Goal: Entertainment & Leisure: Browse casually

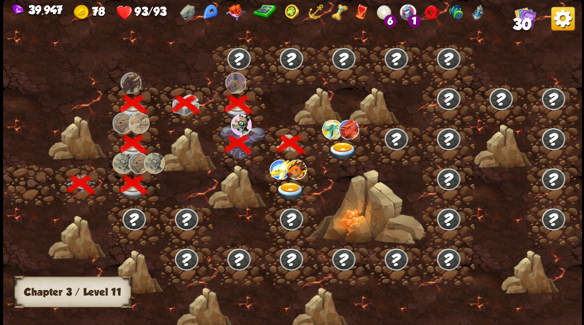
scroll to position [0, 159]
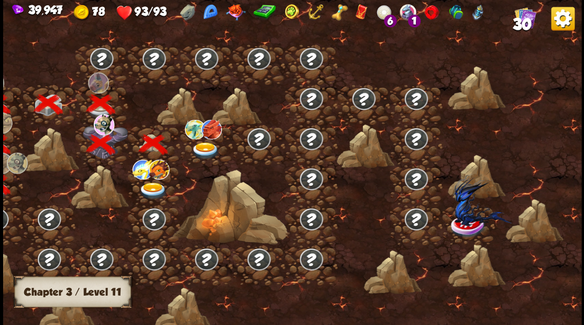
click at [205, 147] on img at bounding box center [205, 150] width 29 height 17
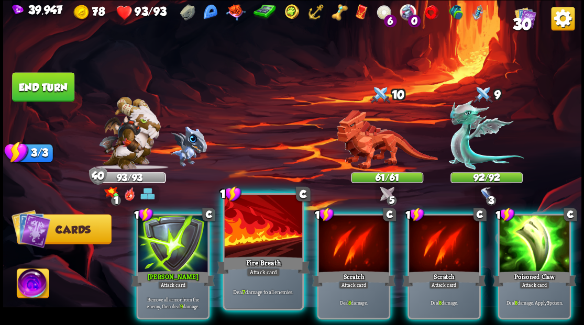
click at [271, 228] on div at bounding box center [263, 227] width 78 height 65
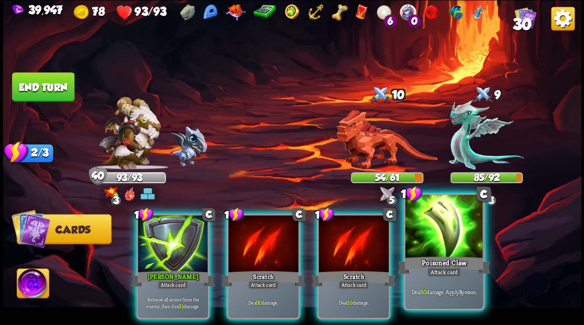
click at [440, 234] on div at bounding box center [444, 227] width 78 height 65
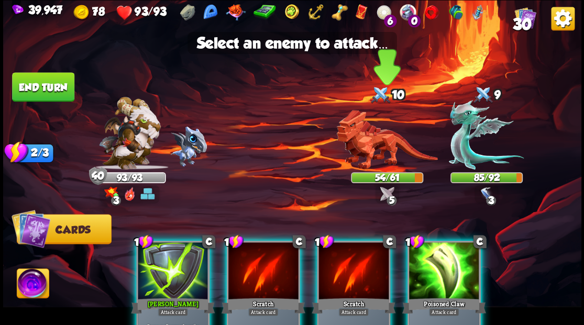
click at [369, 155] on img at bounding box center [386, 140] width 101 height 60
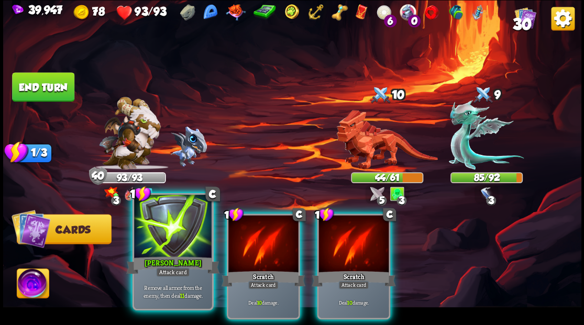
click at [187, 229] on div at bounding box center [173, 227] width 78 height 65
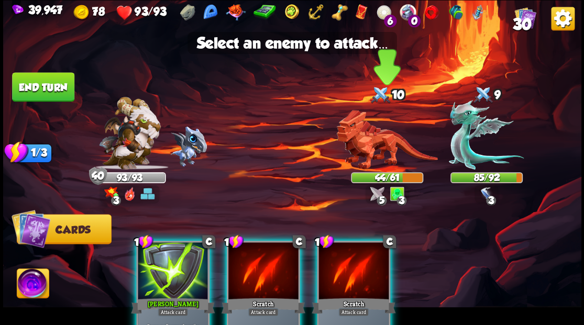
click at [358, 155] on img at bounding box center [386, 140] width 101 height 60
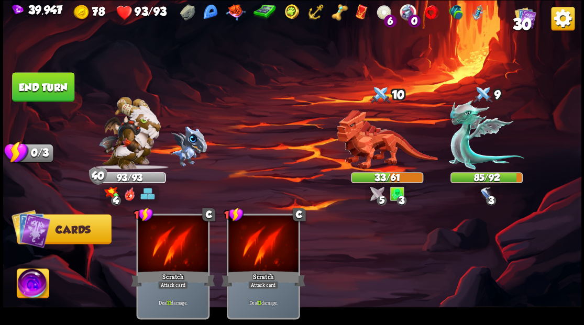
click at [52, 87] on button "End turn" at bounding box center [43, 86] width 62 height 29
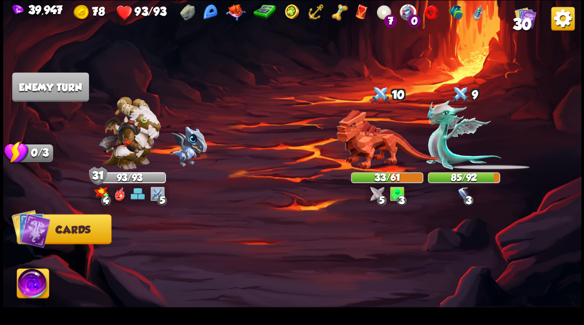
click at [67, 234] on span "Cards" at bounding box center [73, 230] width 35 height 12
click at [53, 228] on button "Cards" at bounding box center [63, 229] width 95 height 30
click at [53, 229] on button "Cards" at bounding box center [63, 229] width 95 height 30
click at [28, 286] on img at bounding box center [33, 285] width 32 height 32
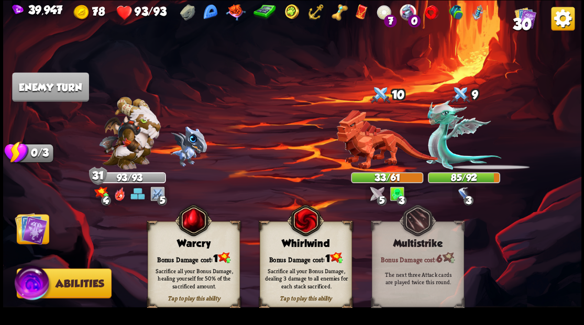
click at [191, 252] on div "Bonus Damage cost: 1" at bounding box center [193, 257] width 91 height 13
click at [29, 227] on img at bounding box center [31, 228] width 32 height 32
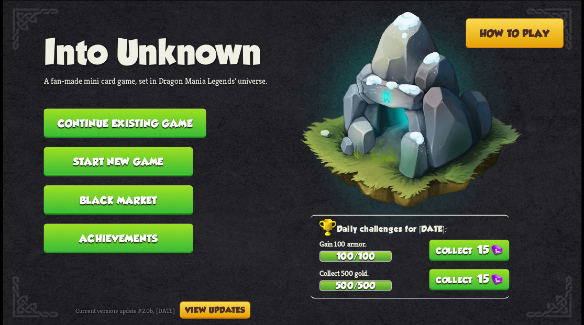
click at [119, 164] on button "Start new game" at bounding box center [117, 161] width 149 height 29
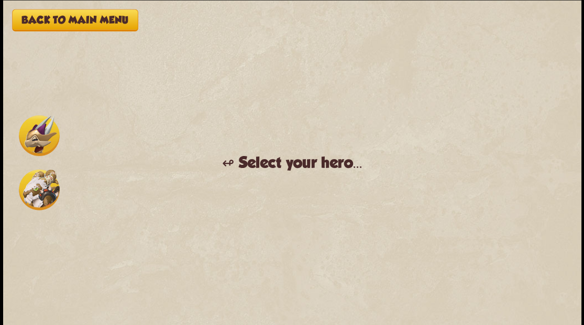
click at [31, 192] on img at bounding box center [39, 189] width 41 height 41
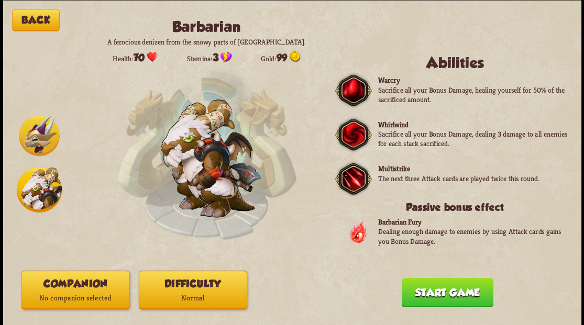
click at [87, 291] on p "No companion selected" at bounding box center [74, 298] width 107 height 15
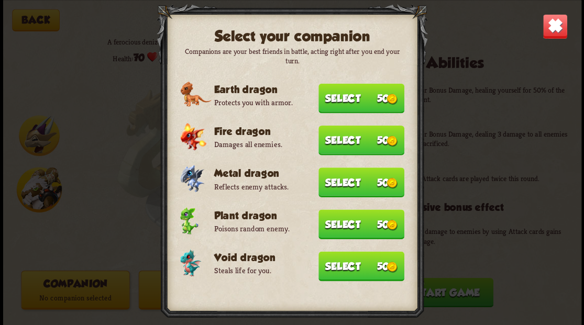
click at [338, 138] on button "Select 50" at bounding box center [361, 140] width 86 height 30
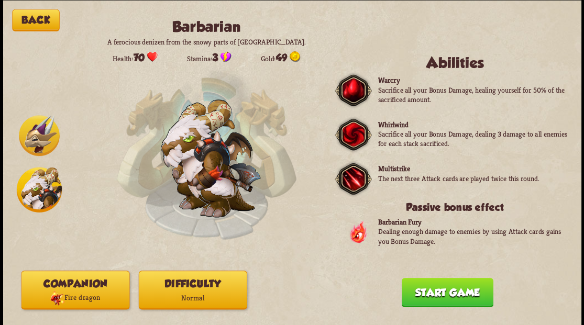
drag, startPoint x: 436, startPoint y: 296, endPoint x: 357, endPoint y: 169, distance: 149.6
click at [435, 292] on button "Start game" at bounding box center [447, 292] width 92 height 29
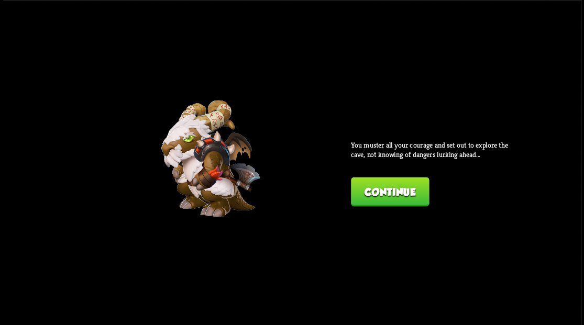
click at [389, 192] on button "Continue" at bounding box center [390, 191] width 78 height 29
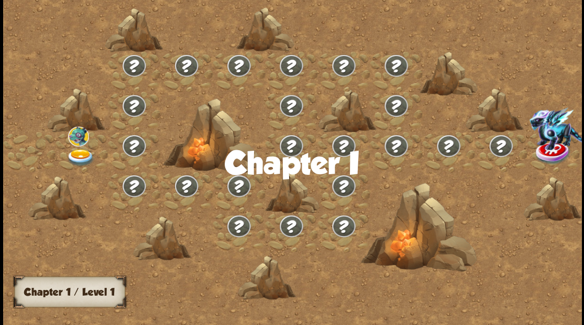
click at [76, 151] on img at bounding box center [80, 157] width 29 height 17
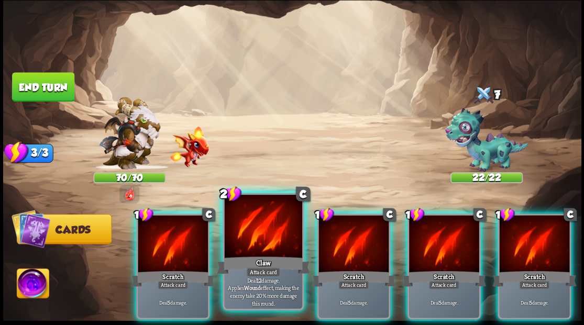
click at [263, 226] on div at bounding box center [263, 227] width 78 height 65
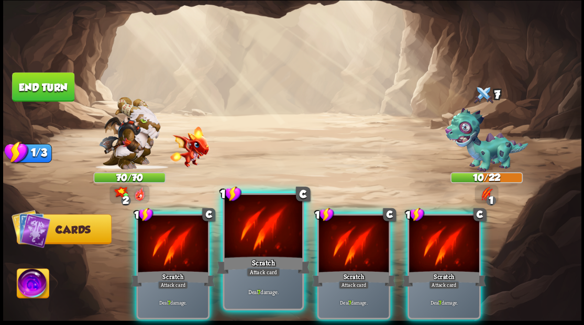
click at [257, 224] on div at bounding box center [263, 227] width 78 height 65
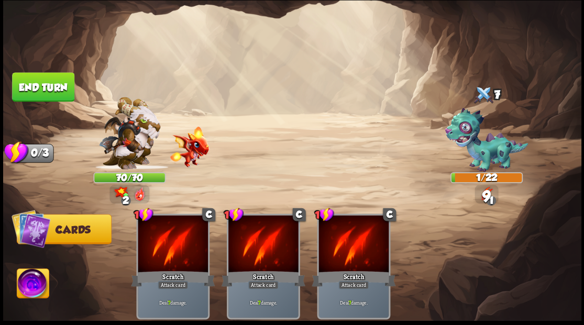
click at [61, 90] on button "End turn" at bounding box center [43, 86] width 62 height 29
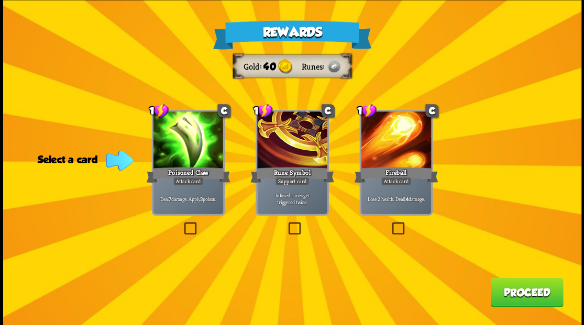
click at [182, 224] on label at bounding box center [182, 224] width 0 height 0
click at [0, 0] on input "checkbox" at bounding box center [0, 0] width 0 height 0
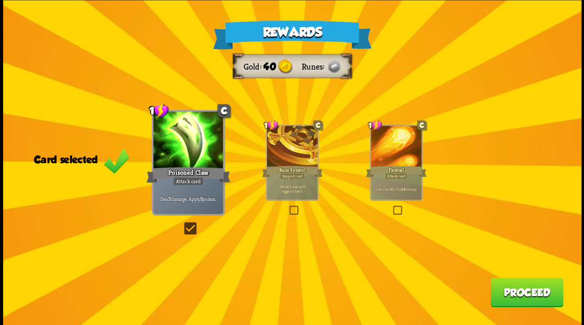
drag, startPoint x: 513, startPoint y: 290, endPoint x: 506, endPoint y: 286, distance: 8.0
click at [506, 286] on button "Proceed" at bounding box center [526, 292] width 73 height 29
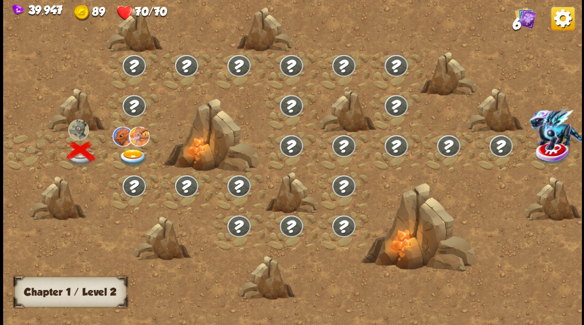
click at [131, 154] on img at bounding box center [132, 157] width 29 height 17
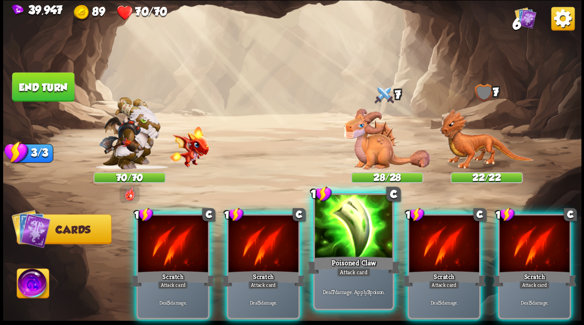
click at [349, 245] on div at bounding box center [354, 227] width 78 height 65
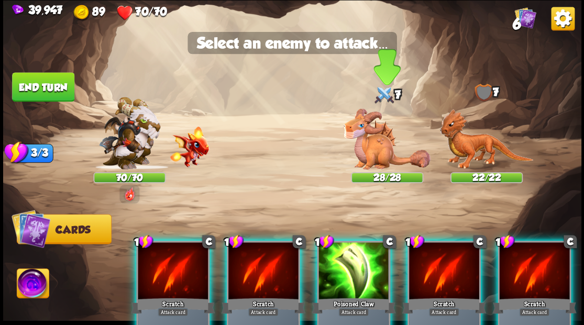
click at [377, 152] on img at bounding box center [387, 138] width 87 height 61
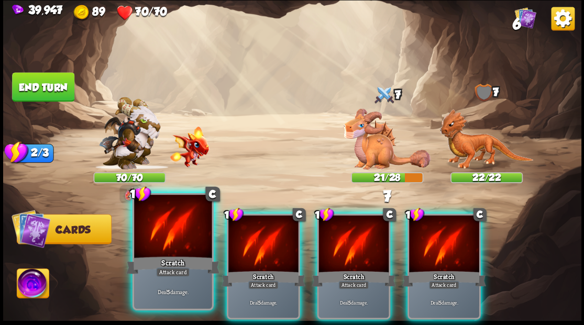
click at [189, 217] on div at bounding box center [173, 227] width 78 height 65
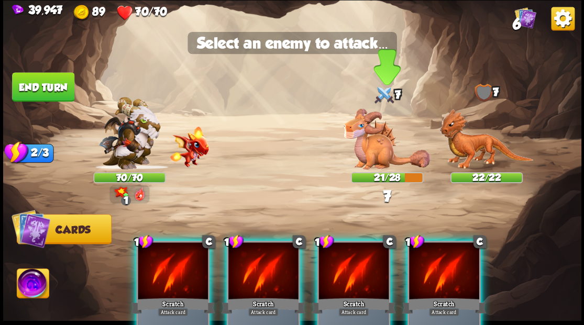
click at [369, 142] on img at bounding box center [387, 138] width 87 height 61
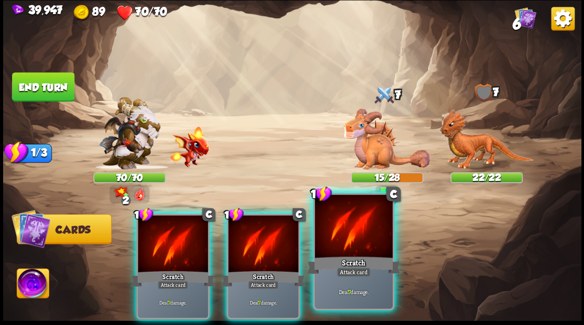
click at [359, 245] on div at bounding box center [354, 227] width 78 height 65
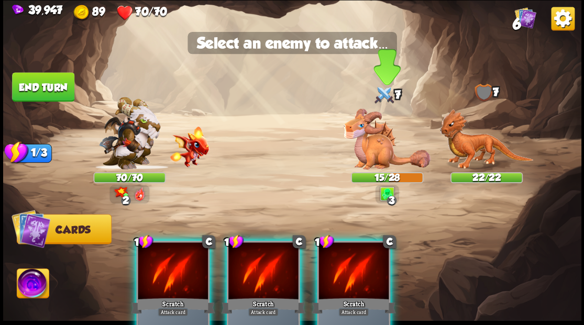
click at [370, 146] on img at bounding box center [387, 138] width 87 height 61
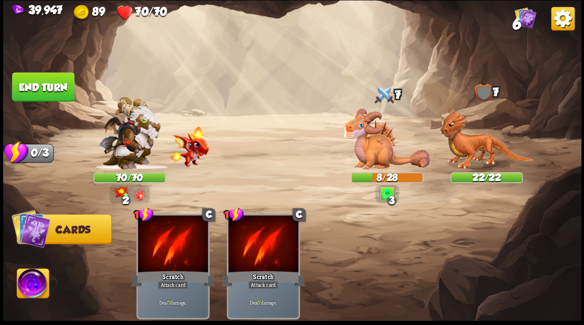
click at [41, 80] on button "End turn" at bounding box center [43, 86] width 62 height 29
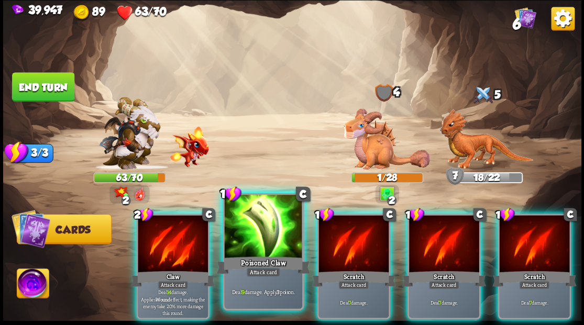
click at [256, 230] on div at bounding box center [263, 227] width 78 height 65
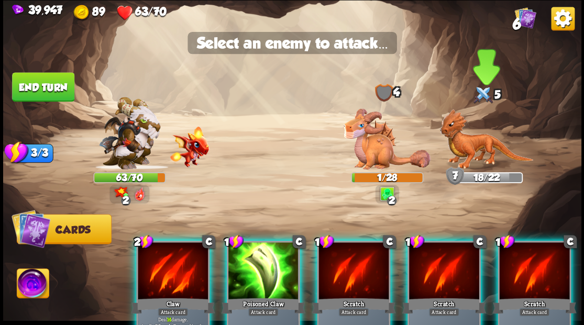
click at [465, 144] on img at bounding box center [486, 139] width 94 height 61
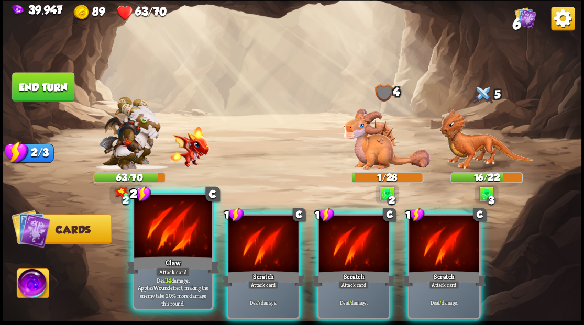
click at [160, 238] on div at bounding box center [173, 227] width 78 height 65
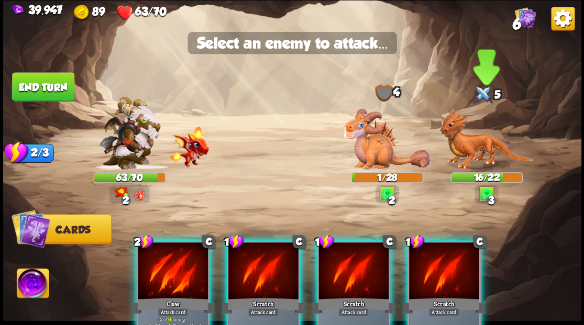
click at [472, 138] on img at bounding box center [486, 139] width 94 height 61
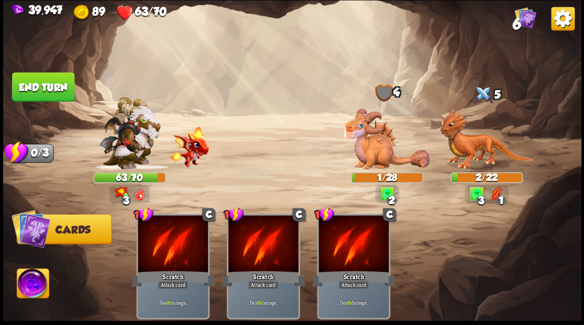
click at [41, 86] on button "End turn" at bounding box center [43, 86] width 62 height 29
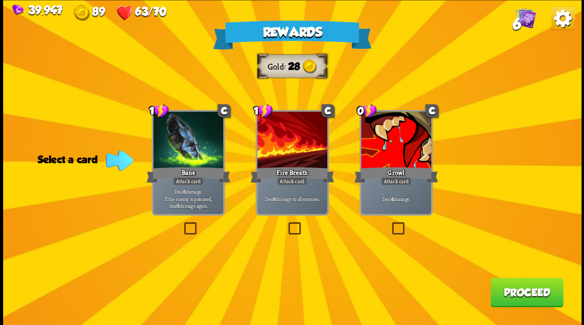
click at [286, 224] on label at bounding box center [286, 224] width 0 height 0
click at [0, 0] on input "checkbox" at bounding box center [0, 0] width 0 height 0
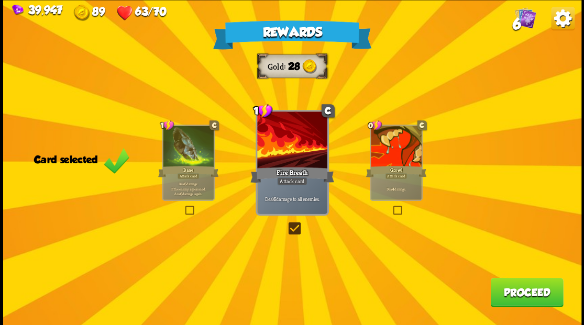
drag, startPoint x: 518, startPoint y: 299, endPoint x: 513, endPoint y: 290, distance: 10.1
click at [513, 290] on button "Proceed" at bounding box center [526, 292] width 73 height 29
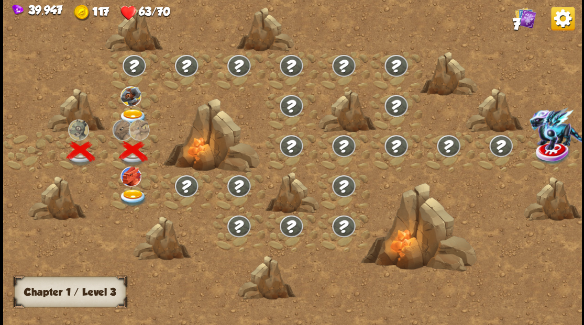
click at [131, 199] on img at bounding box center [132, 197] width 29 height 17
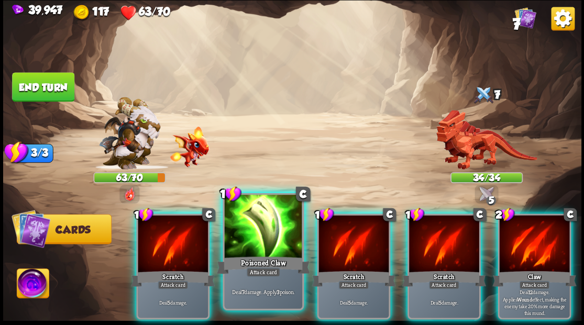
click at [269, 236] on div at bounding box center [263, 227] width 78 height 65
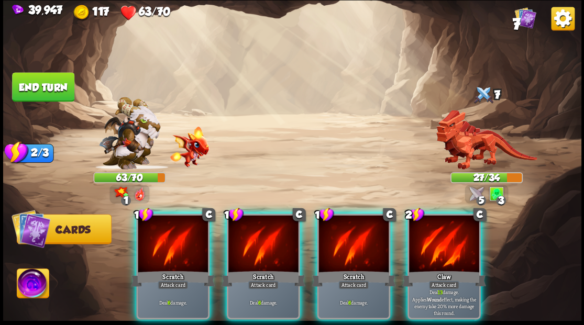
click at [434, 269] on div "Claw" at bounding box center [444, 278] width 84 height 19
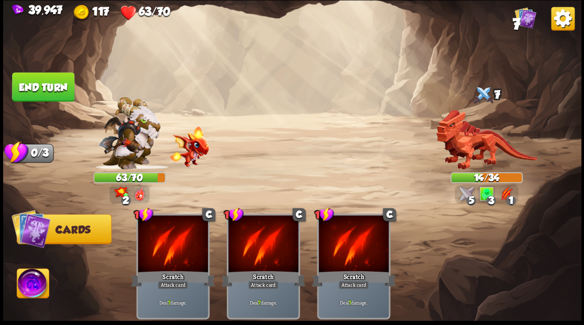
click at [29, 283] on img at bounding box center [33, 285] width 32 height 32
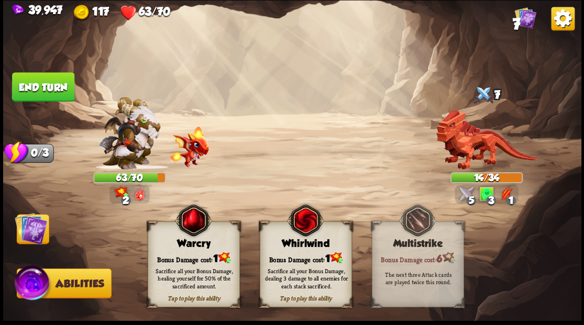
click at [186, 258] on div "Bonus Damage cost: 1" at bounding box center [193, 257] width 91 height 13
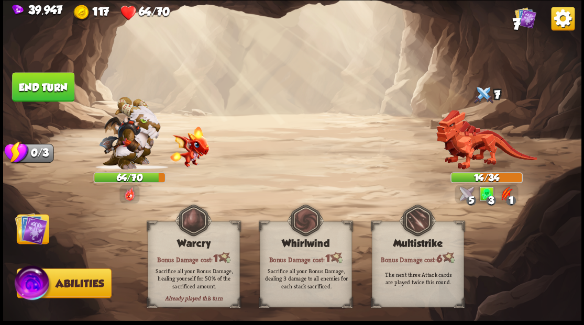
click at [34, 233] on img at bounding box center [31, 228] width 32 height 32
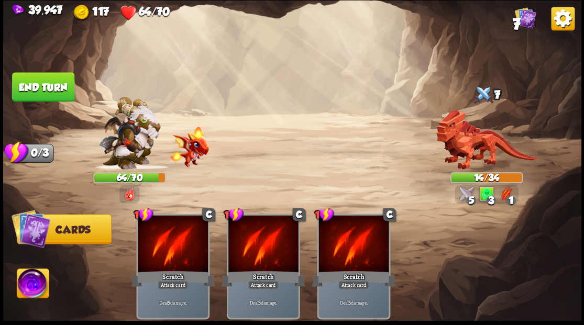
click at [35, 86] on button "End turn" at bounding box center [43, 86] width 62 height 29
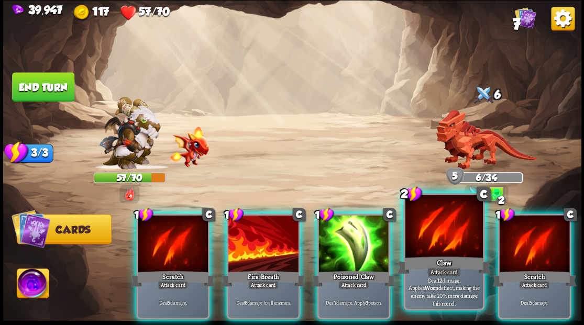
click at [437, 240] on div at bounding box center [444, 227] width 78 height 65
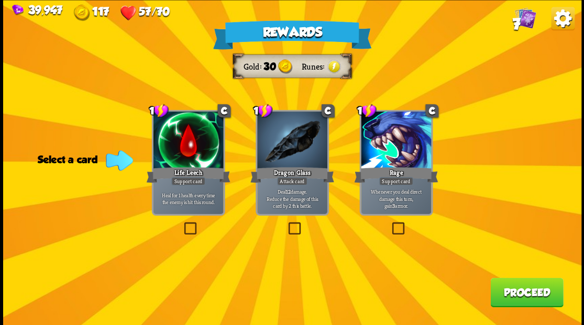
click at [182, 224] on label at bounding box center [182, 224] width 0 height 0
click at [0, 0] on input "checkbox" at bounding box center [0, 0] width 0 height 0
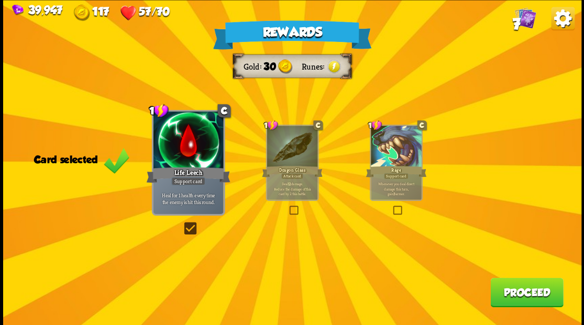
click at [517, 298] on button "Proceed" at bounding box center [526, 292] width 73 height 29
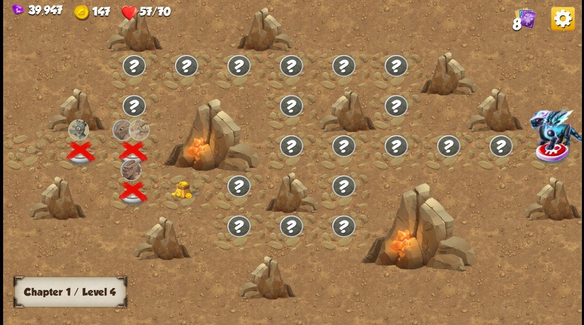
click at [180, 189] on img at bounding box center [185, 190] width 29 height 18
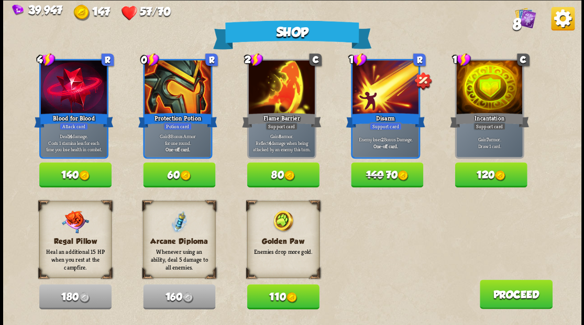
click at [486, 179] on button "120" at bounding box center [491, 174] width 72 height 25
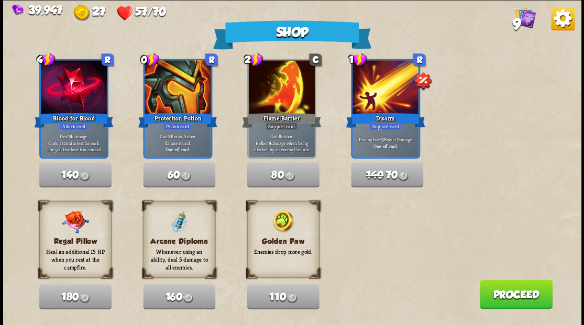
click at [522, 302] on button "Proceed" at bounding box center [515, 294] width 73 height 29
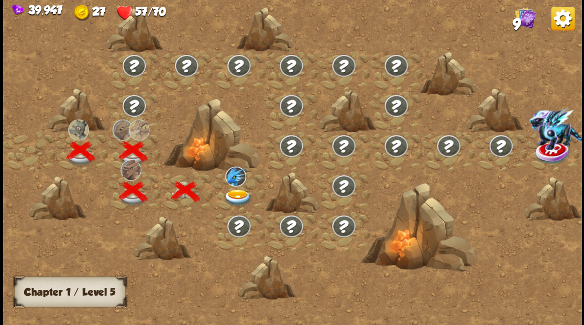
click at [236, 194] on img at bounding box center [237, 197] width 29 height 17
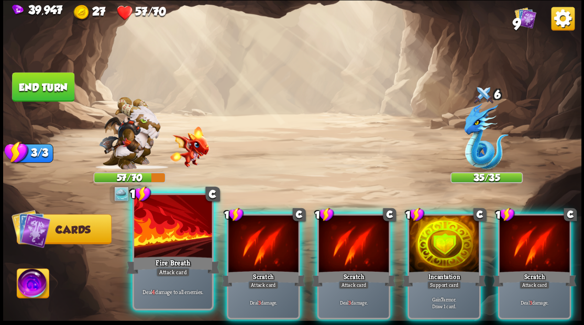
click at [174, 238] on div at bounding box center [173, 227] width 78 height 65
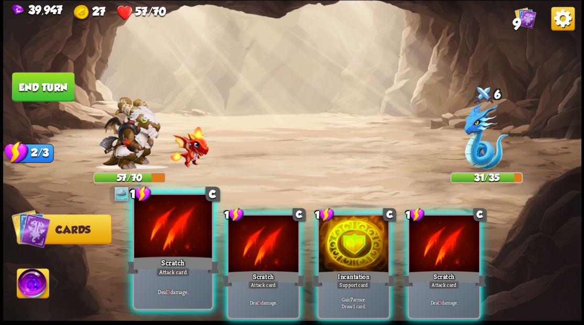
click at [173, 235] on div at bounding box center [173, 227] width 78 height 65
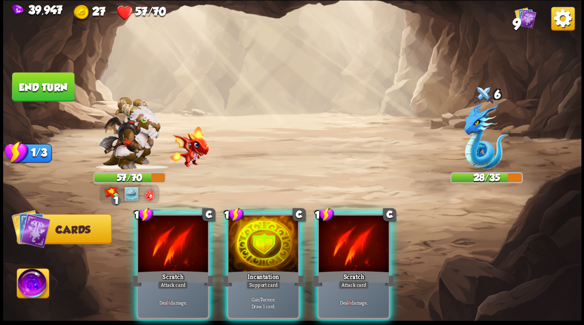
click at [32, 283] on img at bounding box center [33, 285] width 32 height 32
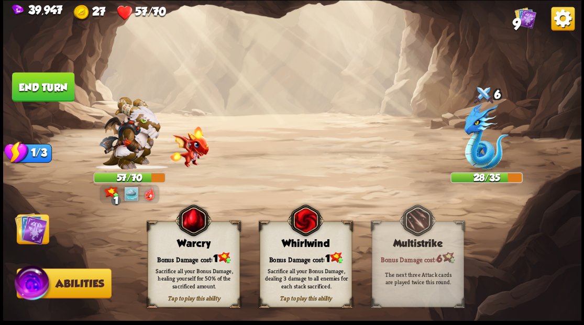
drag, startPoint x: 197, startPoint y: 255, endPoint x: 87, endPoint y: 237, distance: 111.5
click at [192, 252] on div "Bonus Damage cost: 1" at bounding box center [193, 257] width 91 height 13
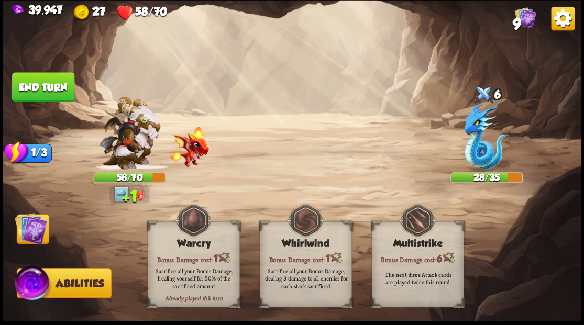
click at [29, 230] on img at bounding box center [31, 228] width 32 height 32
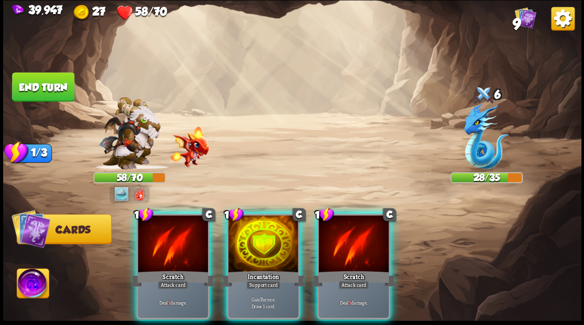
drag, startPoint x: 255, startPoint y: 237, endPoint x: 263, endPoint y: 213, distance: 25.2
click at [252, 235] on div at bounding box center [263, 244] width 70 height 59
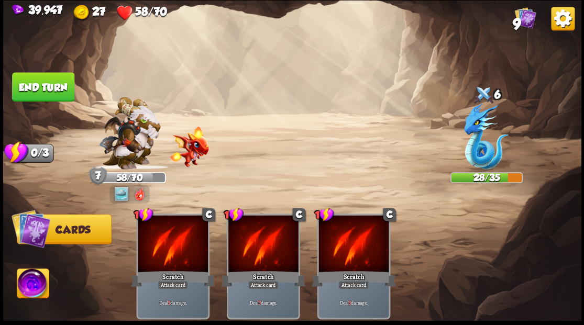
click at [43, 85] on button "End turn" at bounding box center [43, 86] width 62 height 29
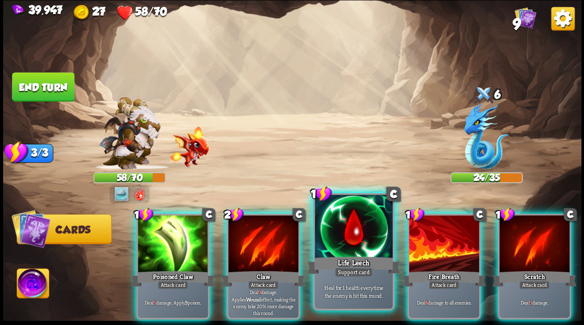
click at [354, 235] on div at bounding box center [354, 227] width 78 height 65
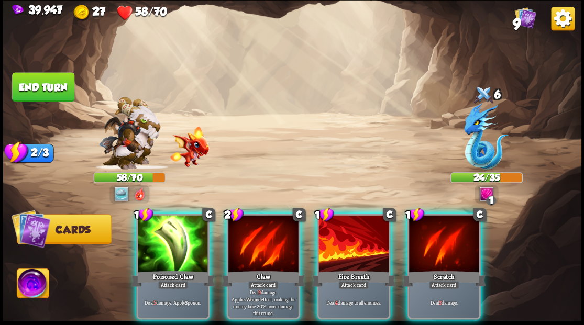
click at [169, 241] on div at bounding box center [173, 244] width 70 height 59
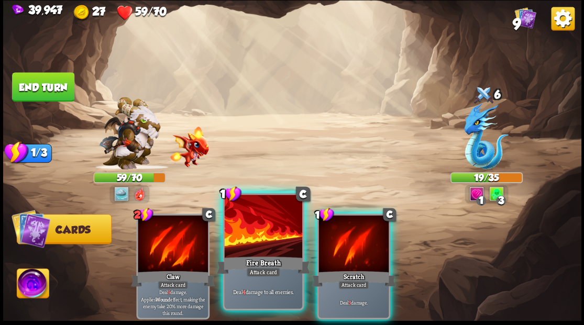
click at [265, 238] on div at bounding box center [263, 227] width 78 height 65
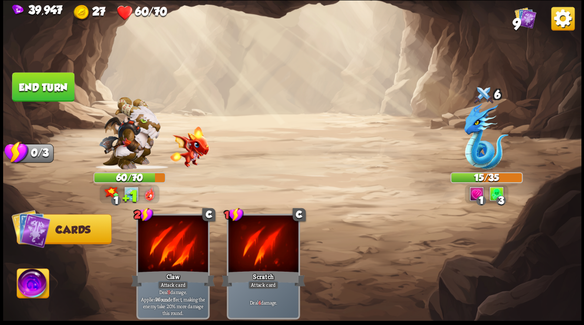
click at [31, 287] on img at bounding box center [33, 285] width 32 height 32
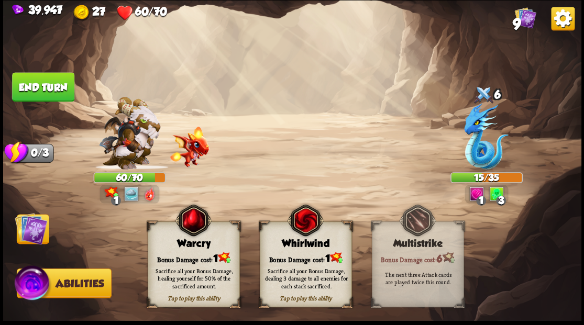
drag, startPoint x: 202, startPoint y: 256, endPoint x: 184, endPoint y: 248, distance: 19.9
click at [201, 255] on div "Bonus Damage cost: 1" at bounding box center [193, 257] width 91 height 13
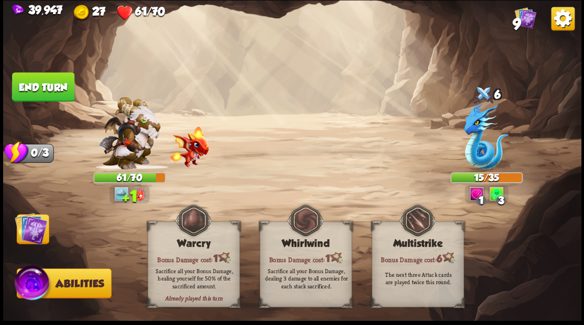
click at [57, 89] on button "End turn" at bounding box center [43, 86] width 62 height 29
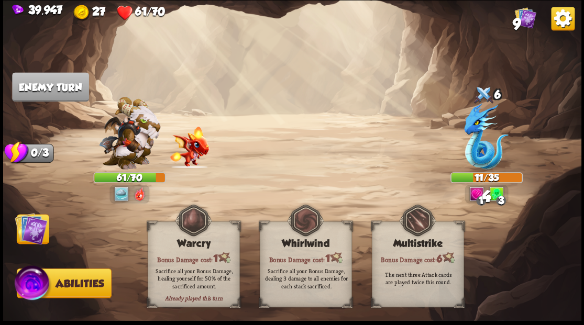
click at [33, 228] on img at bounding box center [31, 228] width 32 height 32
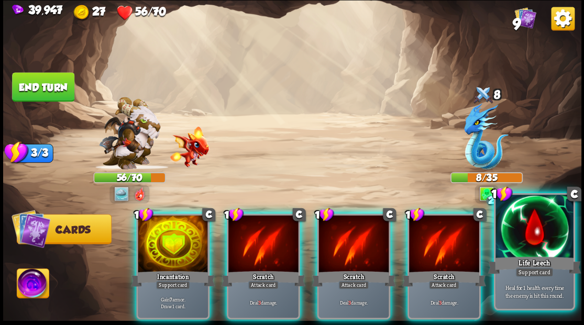
click at [528, 227] on div at bounding box center [534, 227] width 78 height 65
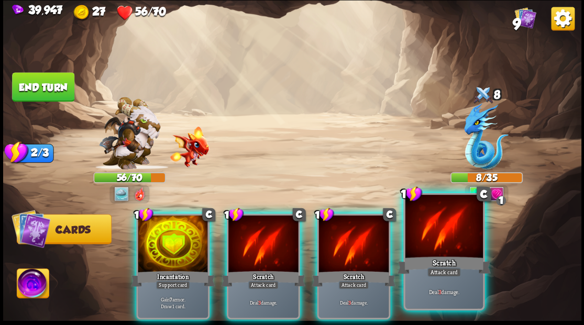
click at [450, 234] on div at bounding box center [444, 227] width 78 height 65
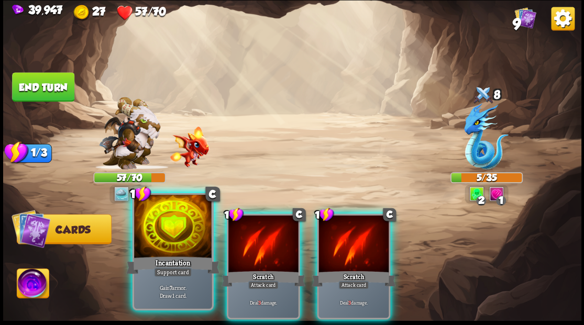
click at [181, 227] on div at bounding box center [173, 227] width 78 height 65
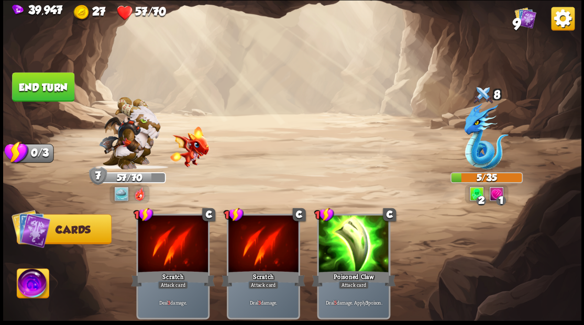
click at [61, 84] on button "End turn" at bounding box center [43, 86] width 62 height 29
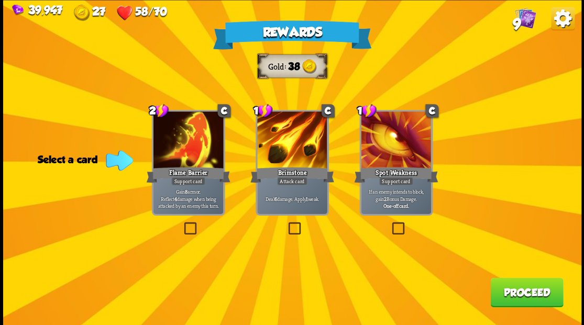
click at [286, 224] on label at bounding box center [286, 224] width 0 height 0
click at [0, 0] on input "checkbox" at bounding box center [0, 0] width 0 height 0
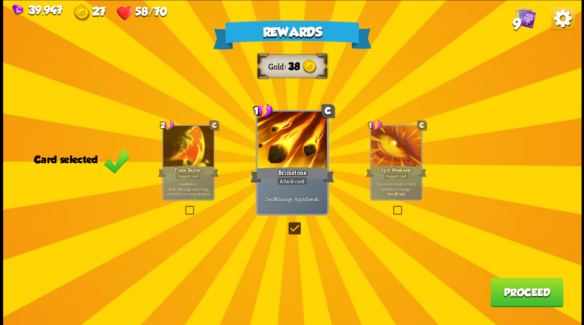
click at [515, 292] on button "Proceed" at bounding box center [526, 292] width 73 height 29
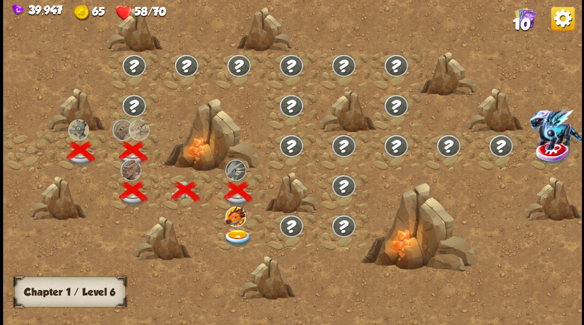
click at [232, 234] on img at bounding box center [237, 237] width 29 height 17
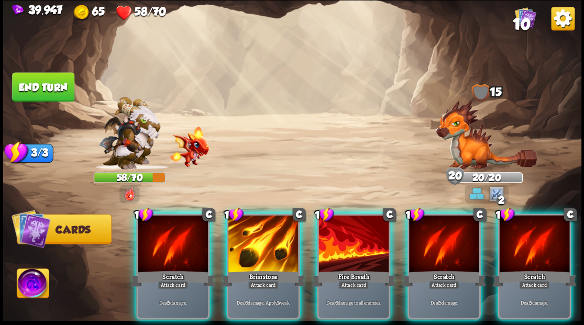
click at [455, 119] on img at bounding box center [486, 134] width 101 height 69
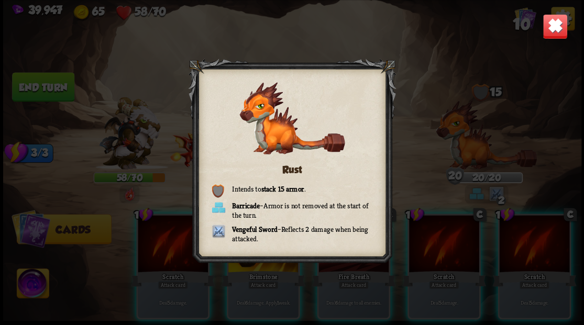
click at [550, 23] on img at bounding box center [554, 26] width 25 height 25
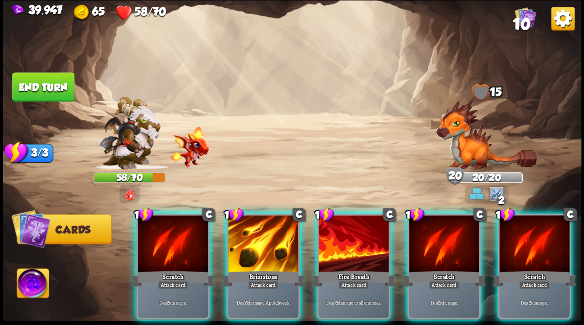
click at [36, 89] on button "End turn" at bounding box center [43, 86] width 62 height 29
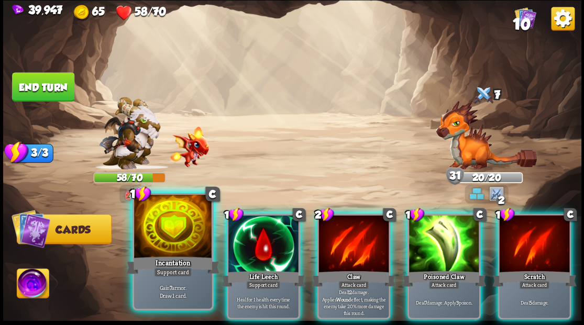
click at [156, 246] on div at bounding box center [173, 227] width 78 height 65
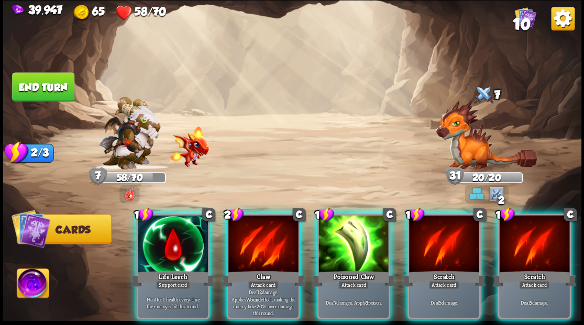
click at [180, 238] on div at bounding box center [173, 244] width 70 height 59
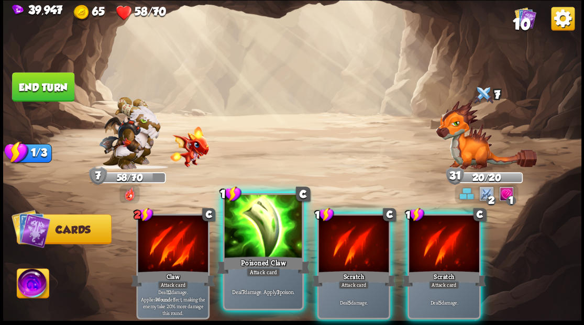
click at [240, 237] on div at bounding box center [263, 227] width 78 height 65
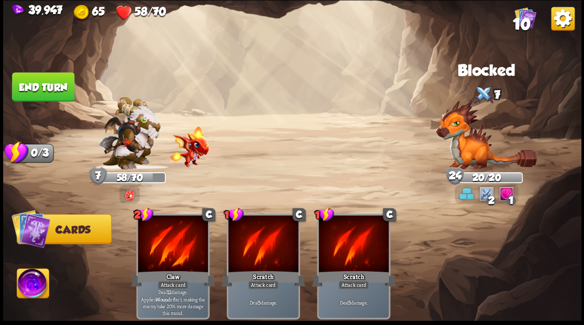
click at [51, 80] on button "End turn" at bounding box center [43, 86] width 62 height 29
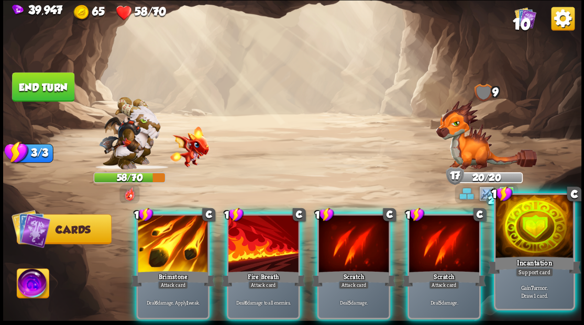
click at [533, 241] on div at bounding box center [534, 227] width 78 height 65
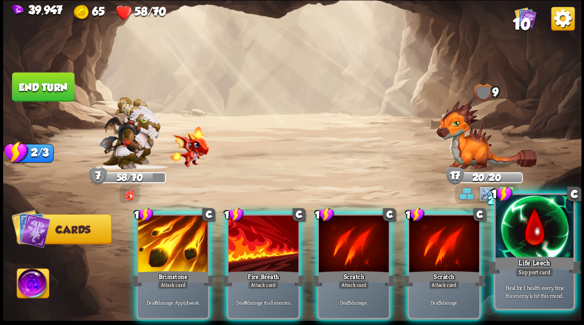
click at [525, 245] on div at bounding box center [534, 227] width 78 height 65
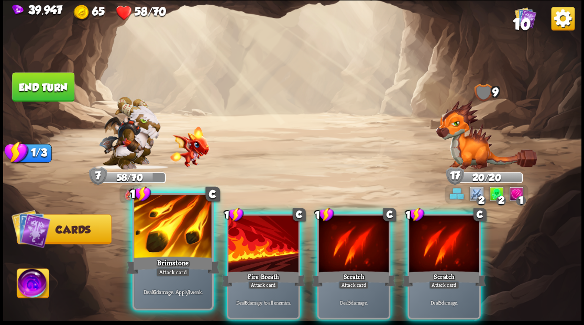
click at [168, 224] on div at bounding box center [173, 227] width 78 height 65
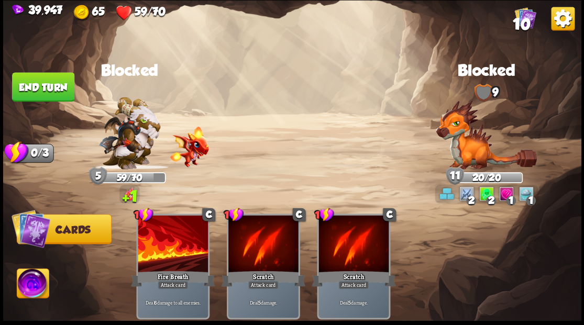
click at [56, 87] on button "End turn" at bounding box center [43, 86] width 62 height 29
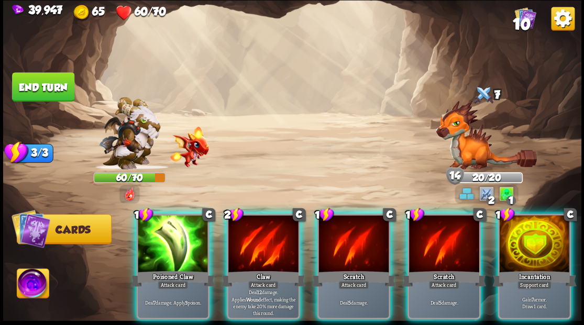
click at [536, 242] on div at bounding box center [534, 244] width 70 height 59
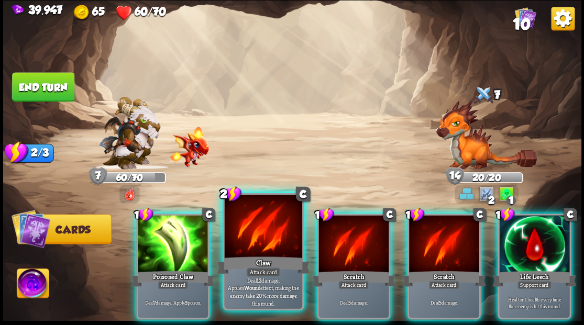
click at [252, 251] on div at bounding box center [263, 227] width 78 height 65
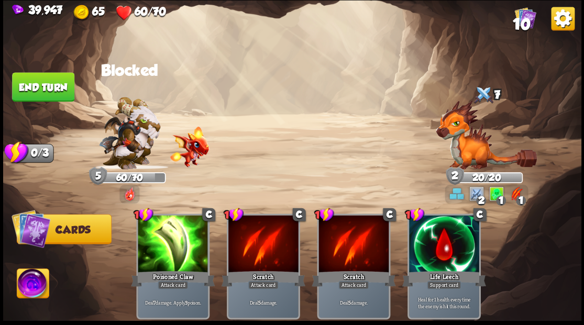
click at [41, 85] on button "End turn" at bounding box center [43, 86] width 62 height 29
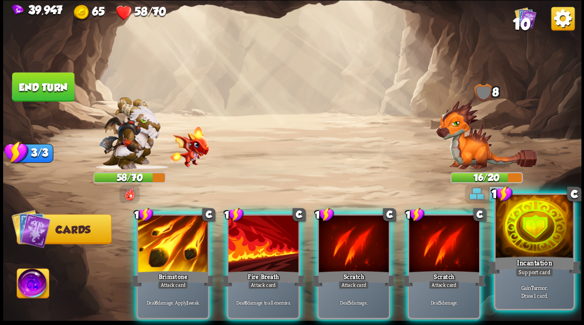
click at [535, 246] on div at bounding box center [534, 227] width 78 height 65
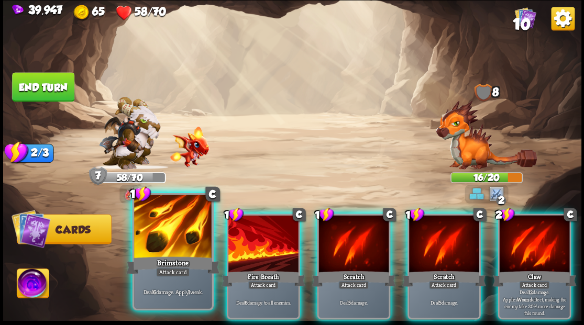
click at [174, 226] on div at bounding box center [173, 227] width 78 height 65
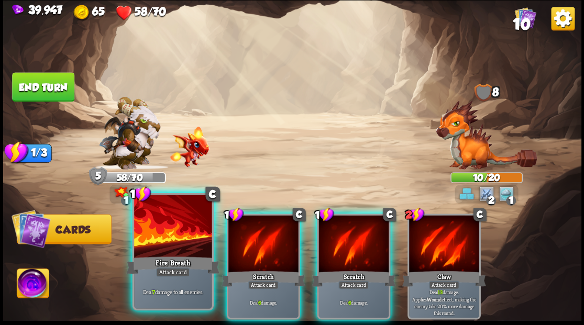
click at [160, 231] on div at bounding box center [173, 227] width 78 height 65
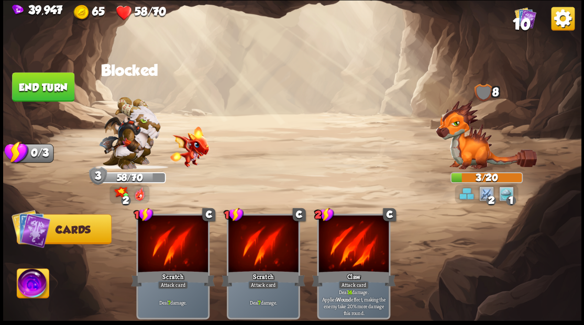
click at [27, 286] on img at bounding box center [33, 285] width 32 height 32
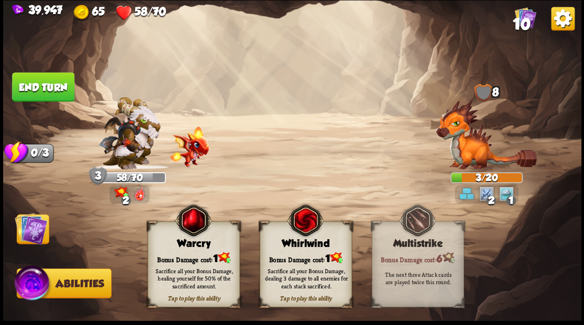
click at [190, 249] on div "Tap to play this ability Warcry Bonus Damage cost: 1 Sacrifice all your Bonus D…" at bounding box center [194, 265] width 92 height 86
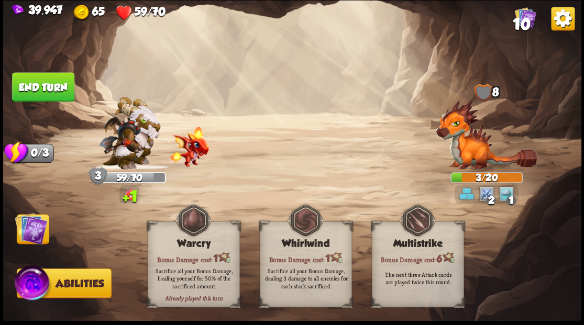
click at [38, 233] on img at bounding box center [31, 228] width 32 height 32
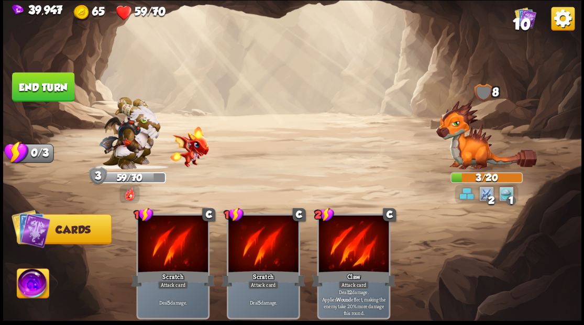
click at [48, 82] on button "End turn" at bounding box center [43, 87] width 63 height 30
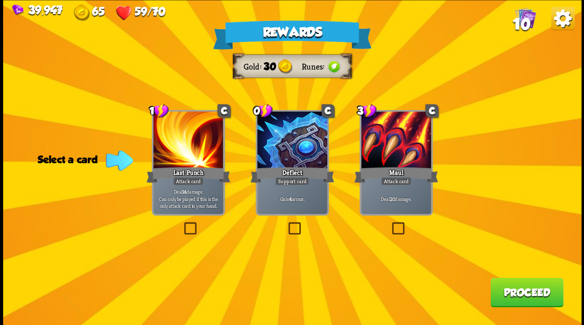
click at [286, 224] on label at bounding box center [286, 224] width 0 height 0
click at [0, 0] on input "checkbox" at bounding box center [0, 0] width 0 height 0
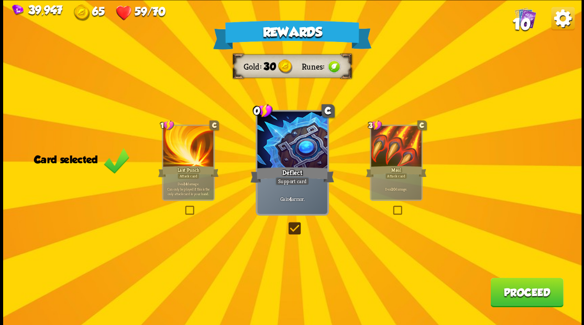
drag, startPoint x: 524, startPoint y: 291, endPoint x: 464, endPoint y: 211, distance: 100.1
click at [517, 278] on div "Rewards Gold 30 Runes Card selected 1 C Last Punch Attack card Deal 14 damage. …" at bounding box center [292, 162] width 578 height 325
click at [517, 290] on button "Proceed" at bounding box center [526, 292] width 73 height 29
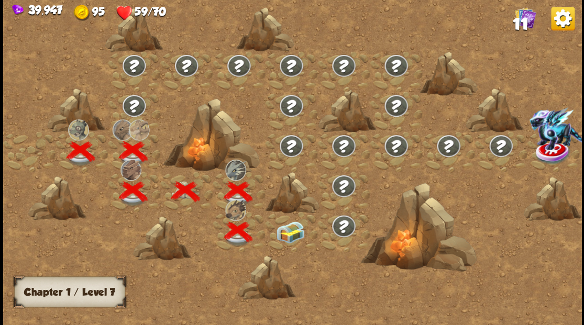
click at [295, 230] on img at bounding box center [289, 232] width 29 height 22
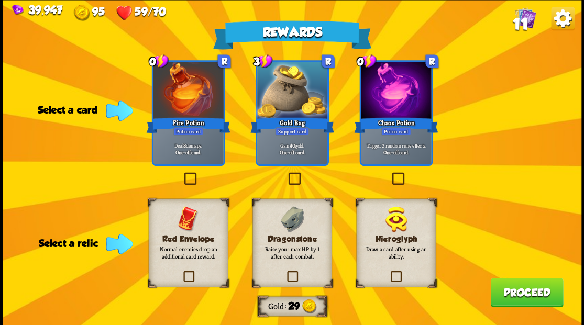
click at [285, 272] on label at bounding box center [285, 272] width 0 height 0
click at [0, 0] on input "checkbox" at bounding box center [0, 0] width 0 height 0
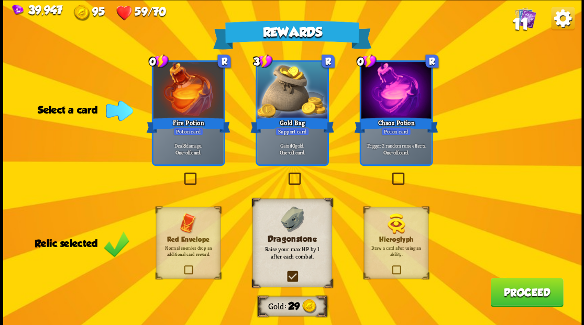
drag, startPoint x: 188, startPoint y: 176, endPoint x: 197, endPoint y: 173, distance: 9.9
click at [182, 174] on label at bounding box center [182, 174] width 0 height 0
click at [0, 0] on input "checkbox" at bounding box center [0, 0] width 0 height 0
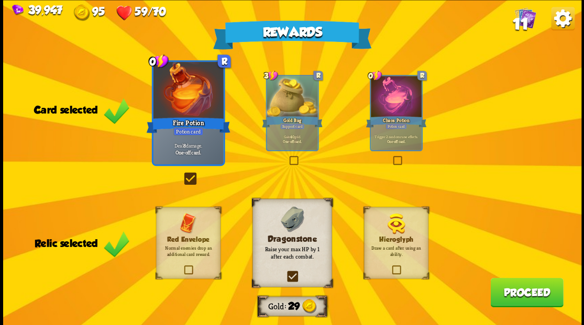
click at [531, 295] on button "Proceed" at bounding box center [526, 292] width 73 height 29
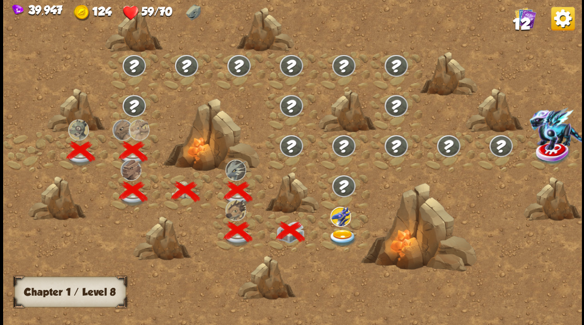
click at [331, 241] on img at bounding box center [342, 237] width 29 height 17
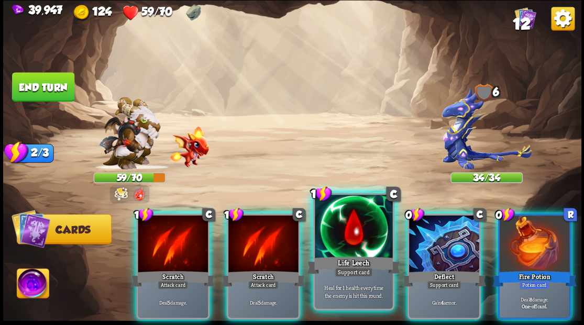
click at [335, 236] on div at bounding box center [354, 227] width 78 height 65
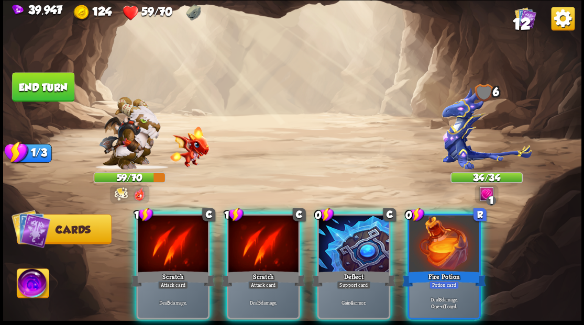
click at [456, 136] on img at bounding box center [487, 128] width 90 height 82
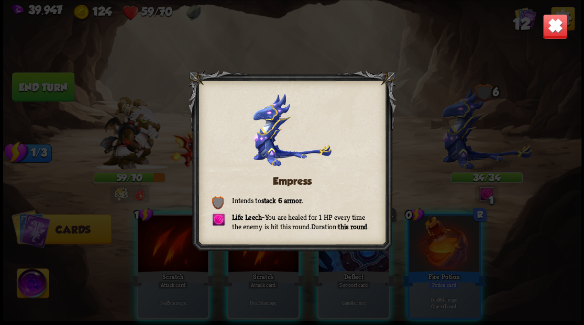
click at [547, 31] on img at bounding box center [554, 26] width 25 height 25
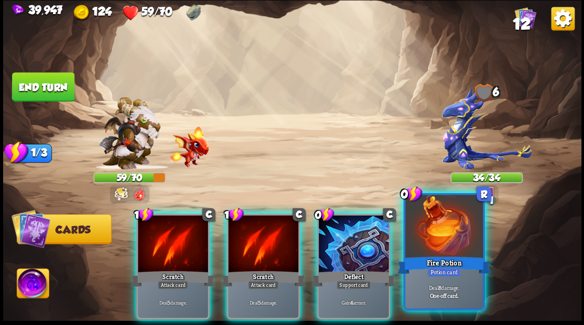
click at [433, 226] on div at bounding box center [444, 227] width 78 height 65
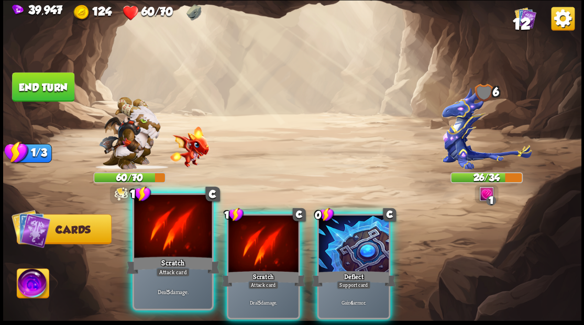
click at [156, 242] on div at bounding box center [173, 227] width 78 height 65
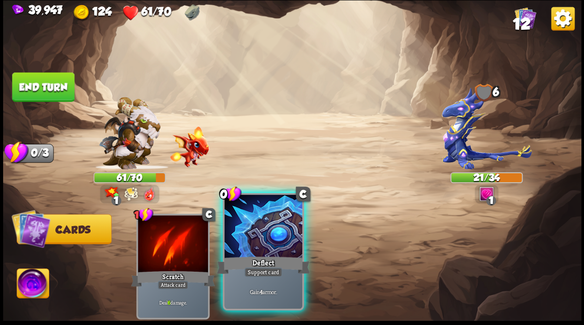
click at [261, 237] on div at bounding box center [263, 227] width 78 height 65
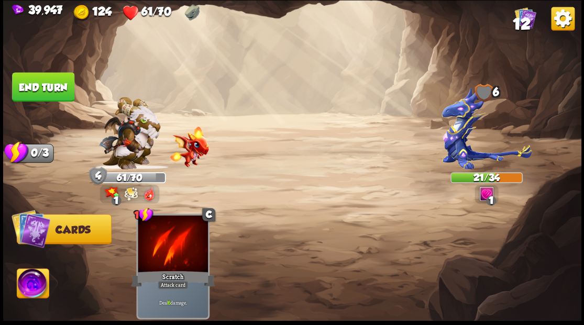
click at [26, 85] on button "End turn" at bounding box center [43, 86] width 62 height 29
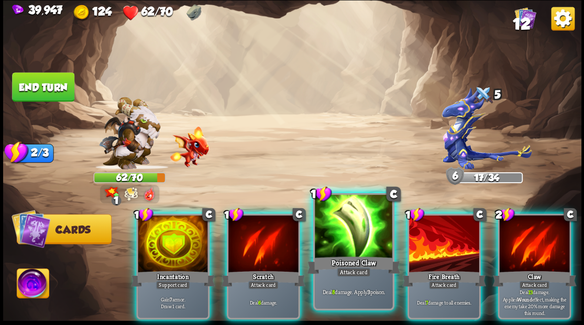
click at [344, 240] on div at bounding box center [354, 227] width 78 height 65
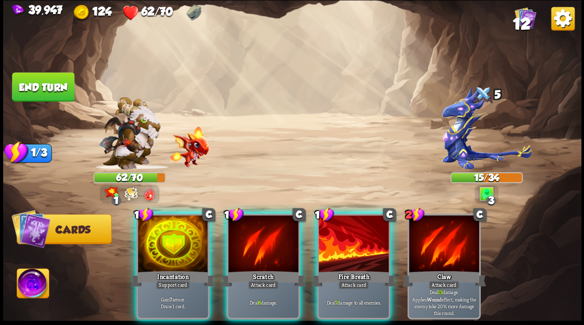
click at [27, 284] on img at bounding box center [33, 285] width 32 height 32
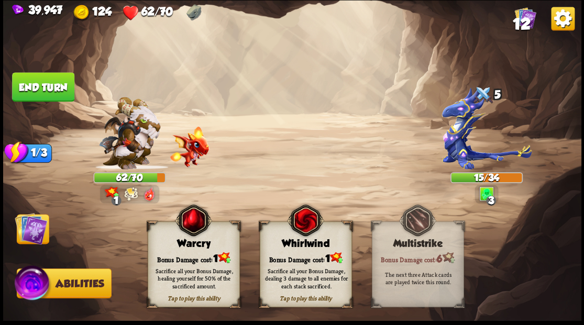
click at [35, 236] on img at bounding box center [31, 228] width 32 height 32
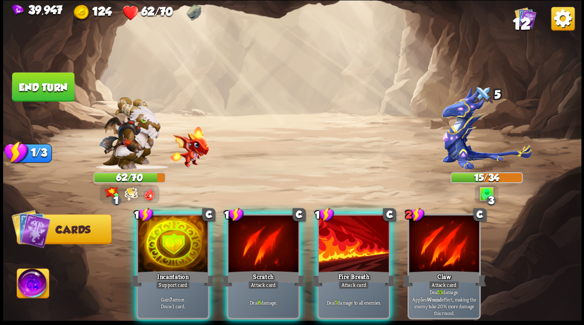
click at [30, 294] on img at bounding box center [33, 285] width 32 height 32
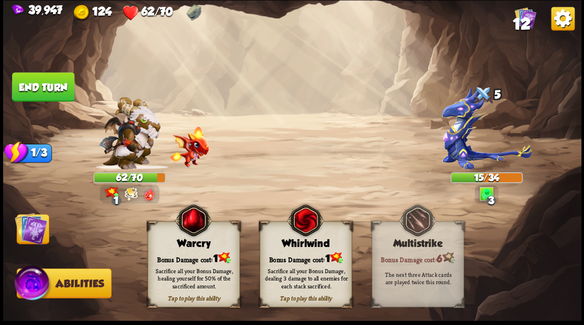
drag, startPoint x: 184, startPoint y: 250, endPoint x: 150, endPoint y: 242, distance: 34.9
click at [178, 249] on div "Tap to play this ability Warcry Bonus Damage cost: 1 Sacrifice all your Bonus D…" at bounding box center [194, 265] width 92 height 86
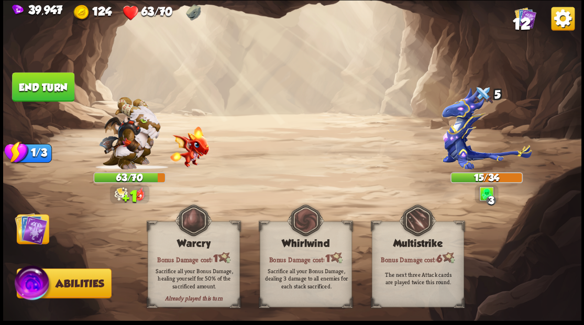
click at [35, 229] on img at bounding box center [31, 228] width 32 height 32
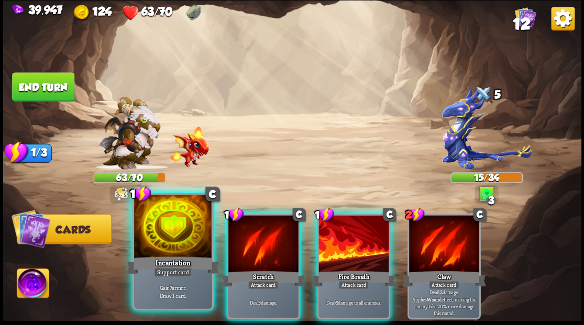
drag, startPoint x: 169, startPoint y: 262, endPoint x: 161, endPoint y: 242, distance: 21.6
click at [166, 258] on div "Incantation" at bounding box center [172, 265] width 93 height 21
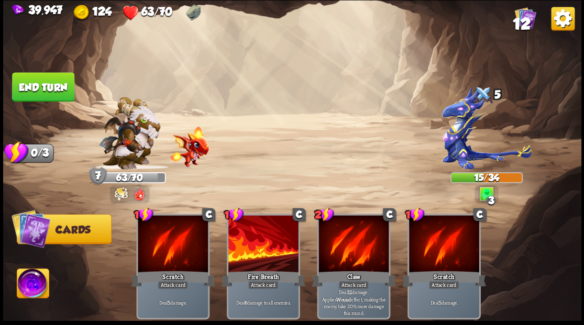
click at [52, 86] on button "End turn" at bounding box center [43, 86] width 62 height 29
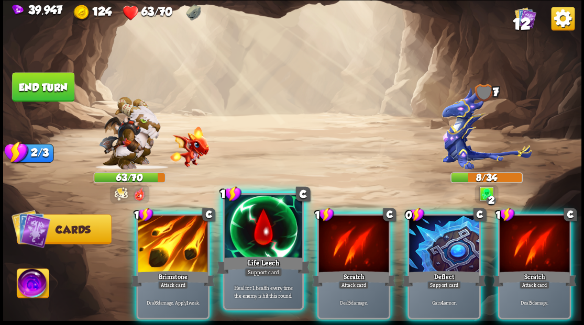
click at [266, 236] on div at bounding box center [263, 227] width 78 height 65
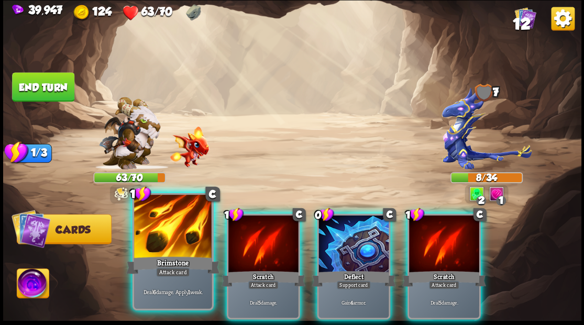
click at [168, 245] on div at bounding box center [173, 227] width 78 height 65
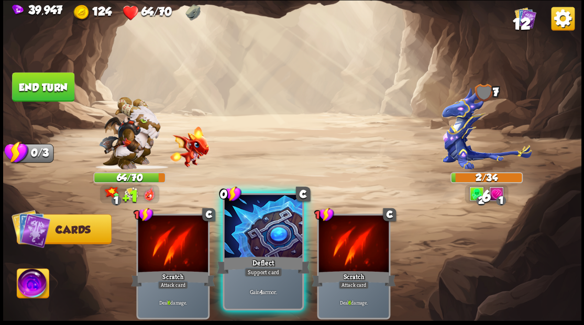
click at [265, 240] on div at bounding box center [263, 227] width 78 height 65
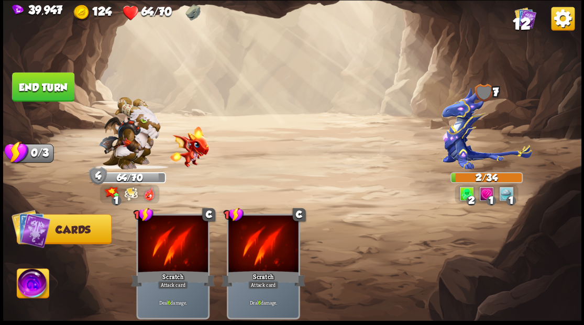
click at [27, 288] on img at bounding box center [33, 285] width 32 height 32
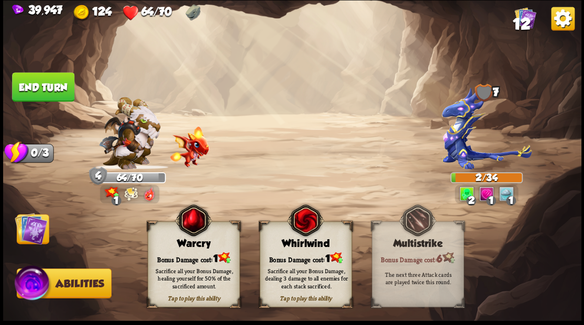
click at [184, 250] on div "Tap to play this ability Warcry Bonus Damage cost: 1 Sacrifice all your Bonus D…" at bounding box center [194, 265] width 92 height 86
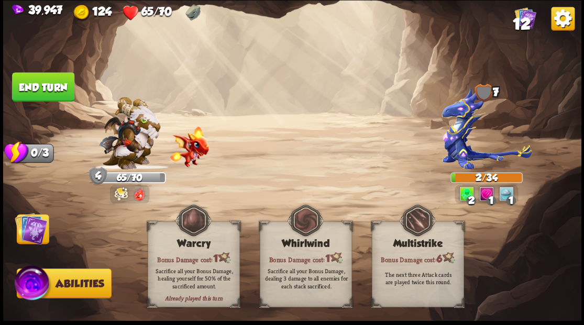
click at [36, 234] on img at bounding box center [31, 228] width 32 height 32
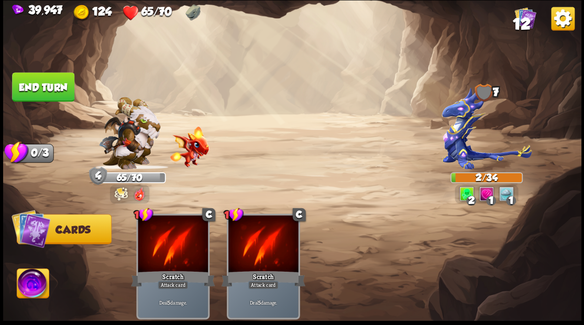
click at [64, 80] on button "End turn" at bounding box center [43, 86] width 62 height 29
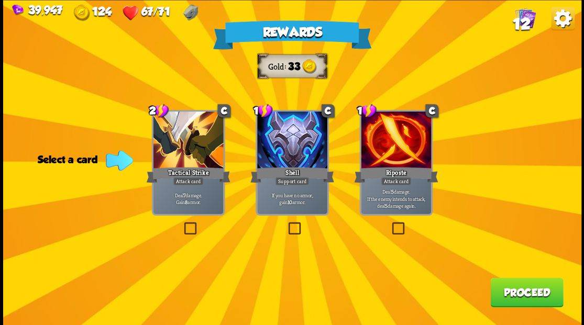
drag, startPoint x: 395, startPoint y: 225, endPoint x: 414, endPoint y: 233, distance: 19.7
click at [390, 224] on label at bounding box center [390, 224] width 0 height 0
click at [0, 0] on input "checkbox" at bounding box center [0, 0] width 0 height 0
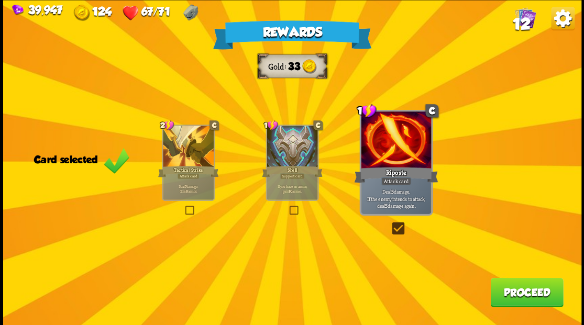
drag, startPoint x: 513, startPoint y: 292, endPoint x: 504, endPoint y: 285, distance: 10.8
click at [504, 285] on button "Proceed" at bounding box center [526, 292] width 73 height 29
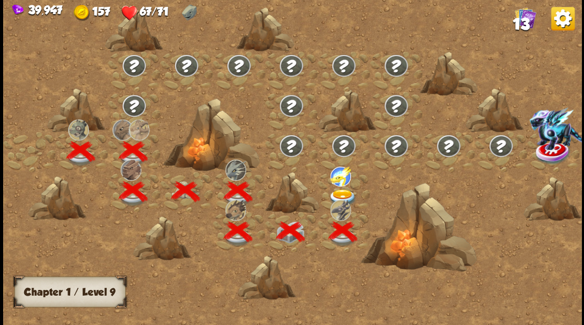
click at [342, 191] on img at bounding box center [342, 197] width 29 height 17
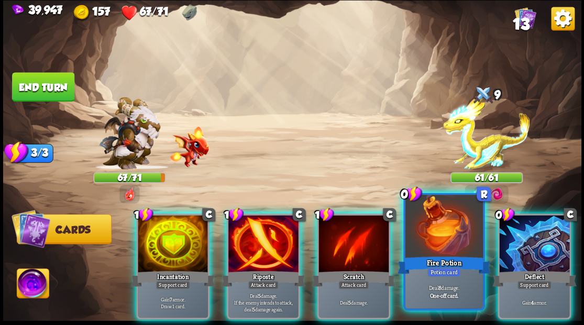
click at [440, 236] on div at bounding box center [444, 227] width 78 height 65
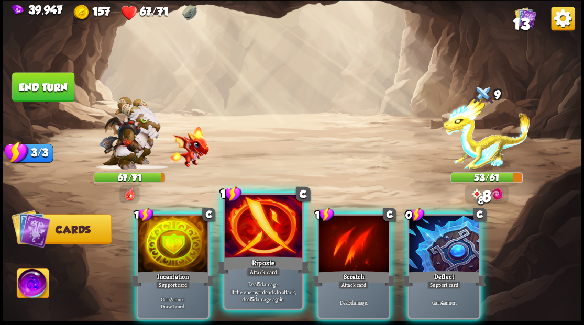
click at [240, 234] on div at bounding box center [263, 227] width 78 height 65
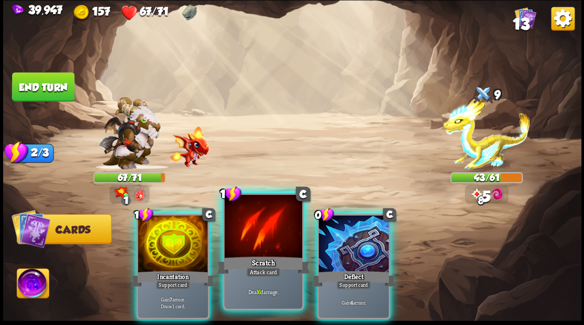
click at [239, 233] on div at bounding box center [263, 227] width 78 height 65
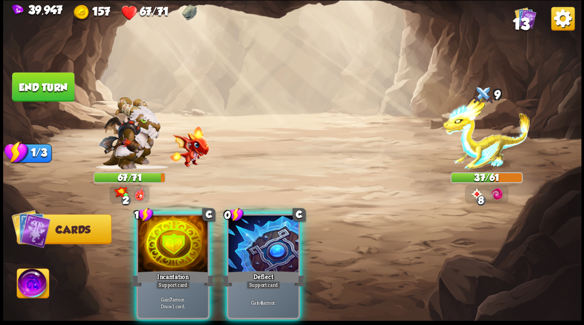
click at [160, 234] on div at bounding box center [173, 244] width 70 height 59
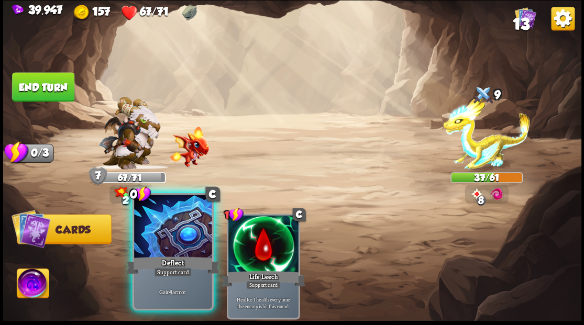
click at [159, 233] on div at bounding box center [173, 227] width 78 height 65
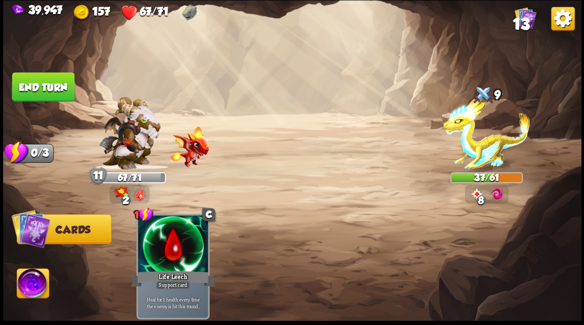
click at [26, 286] on img at bounding box center [33, 285] width 32 height 32
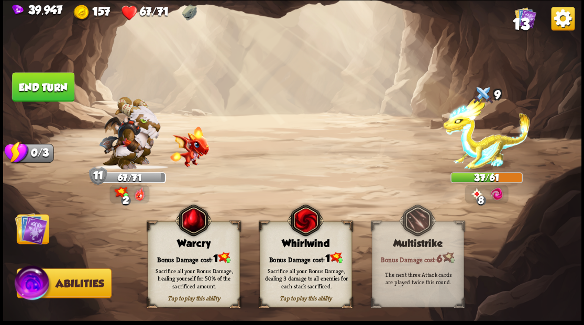
drag, startPoint x: 188, startPoint y: 256, endPoint x: 149, endPoint y: 245, distance: 39.6
click at [186, 256] on div "Bonus Damage cost: 1" at bounding box center [193, 257] width 91 height 13
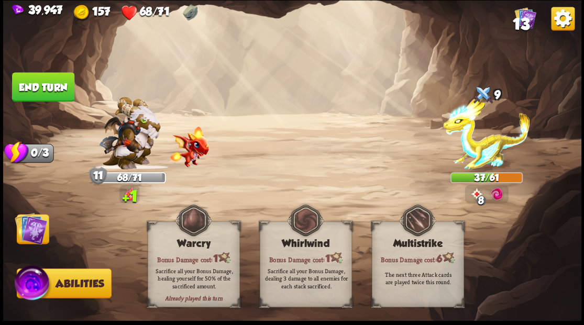
click at [28, 229] on img at bounding box center [31, 228] width 32 height 32
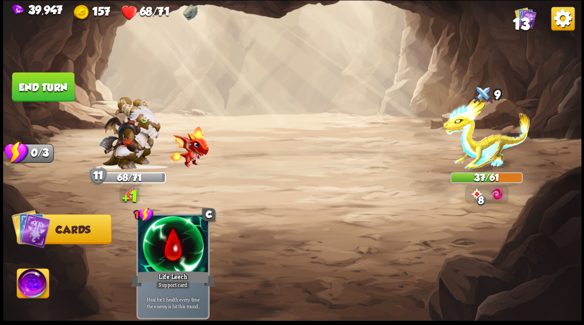
click at [47, 82] on button "End turn" at bounding box center [43, 86] width 62 height 29
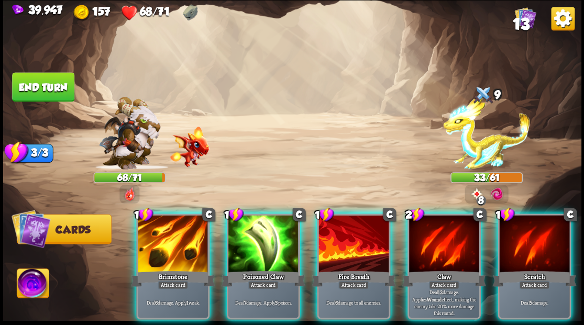
click at [153, 238] on div at bounding box center [173, 244] width 70 height 59
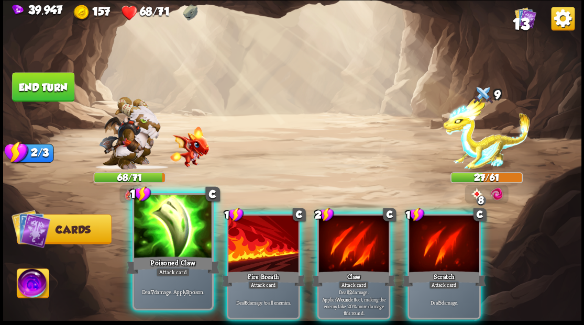
click at [163, 257] on div "Poisoned Claw" at bounding box center [172, 265] width 93 height 21
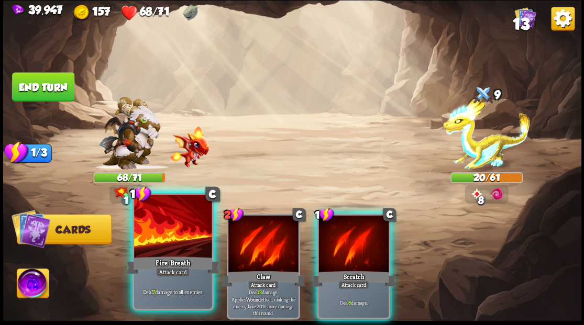
click at [155, 234] on div at bounding box center [173, 227] width 78 height 65
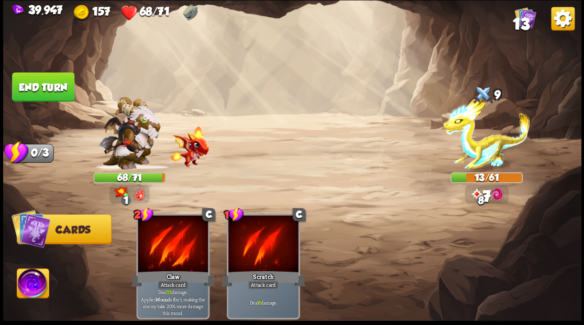
click at [26, 288] on img at bounding box center [33, 285] width 32 height 32
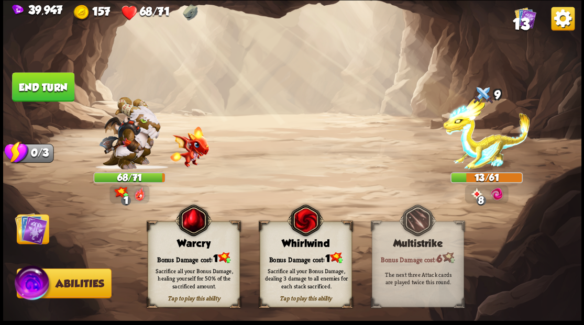
click at [182, 242] on div "Warcry" at bounding box center [193, 244] width 91 height 12
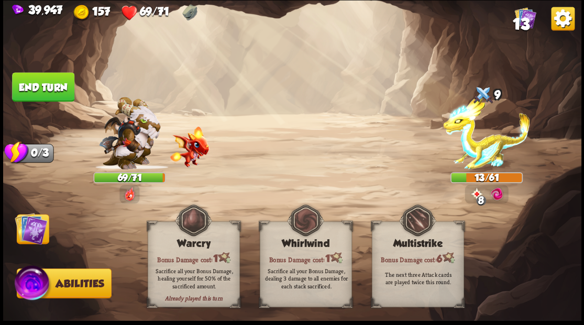
click at [30, 233] on img at bounding box center [31, 228] width 32 height 32
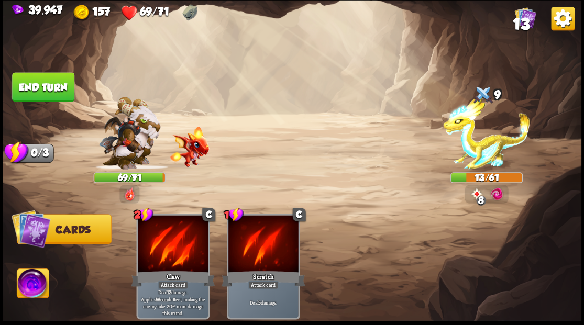
click at [29, 233] on img at bounding box center [31, 228] width 39 height 39
click at [54, 80] on button "End turn" at bounding box center [43, 86] width 62 height 29
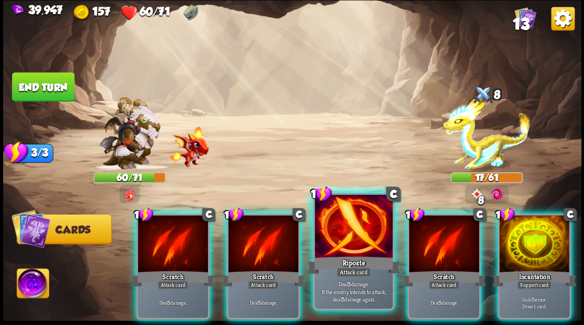
click at [338, 248] on div at bounding box center [354, 227] width 78 height 65
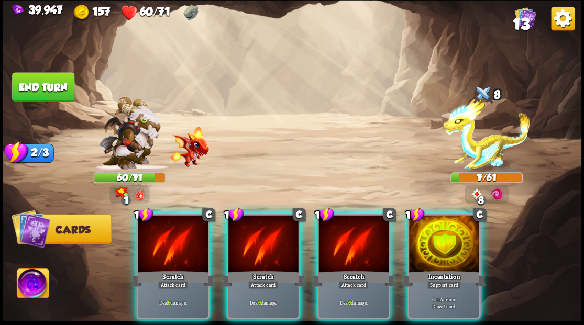
drag, startPoint x: 30, startPoint y: 288, endPoint x: 34, endPoint y: 277, distance: 11.4
click at [30, 287] on img at bounding box center [33, 285] width 32 height 32
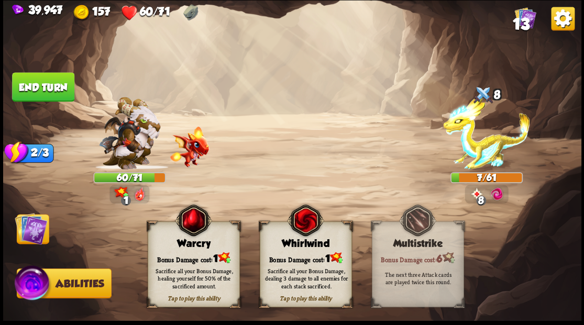
click at [189, 249] on div "Tap to play this ability Warcry Bonus Damage cost: 1 Sacrifice all your Bonus D…" at bounding box center [194, 265] width 92 height 86
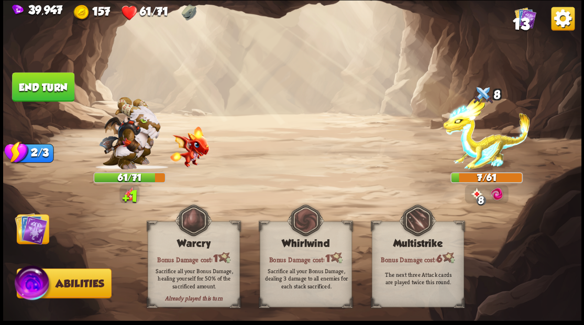
click at [23, 231] on img at bounding box center [31, 228] width 32 height 32
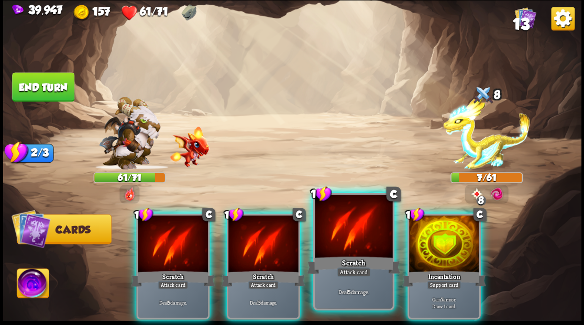
click at [356, 245] on div at bounding box center [354, 227] width 78 height 65
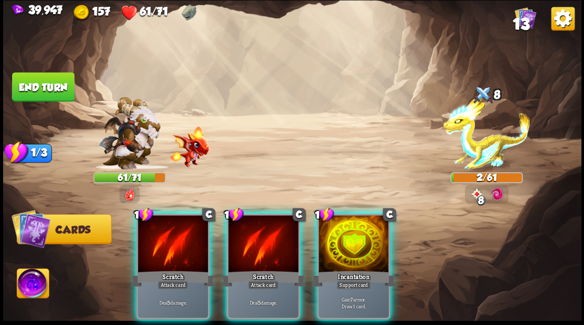
click at [279, 233] on div at bounding box center [263, 244] width 70 height 59
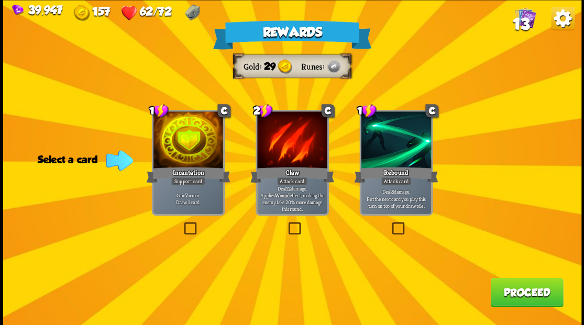
click at [524, 19] on span "13" at bounding box center [520, 24] width 17 height 18
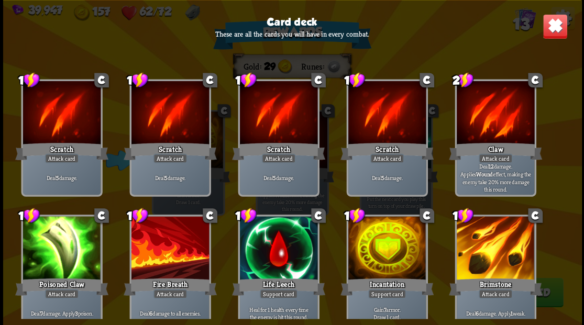
click at [553, 31] on img at bounding box center [554, 26] width 25 height 25
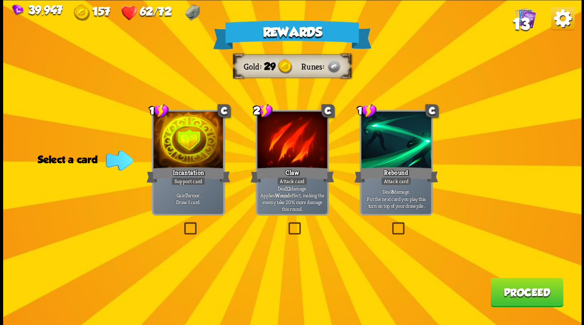
click at [182, 224] on label at bounding box center [182, 224] width 0 height 0
click at [0, 0] on input "checkbox" at bounding box center [0, 0] width 0 height 0
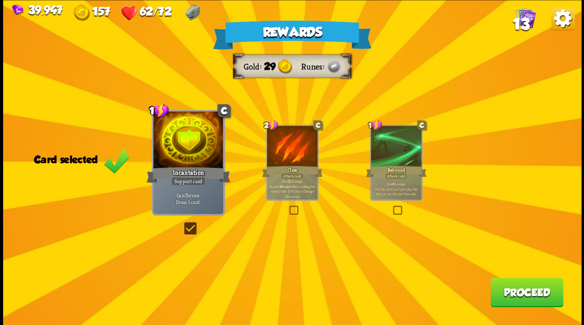
click at [527, 292] on button "Proceed" at bounding box center [526, 292] width 73 height 29
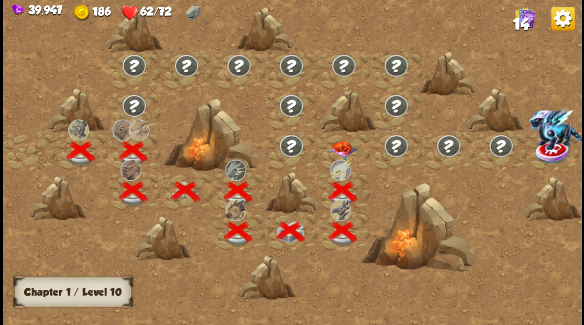
click at [340, 147] on img at bounding box center [342, 150] width 29 height 18
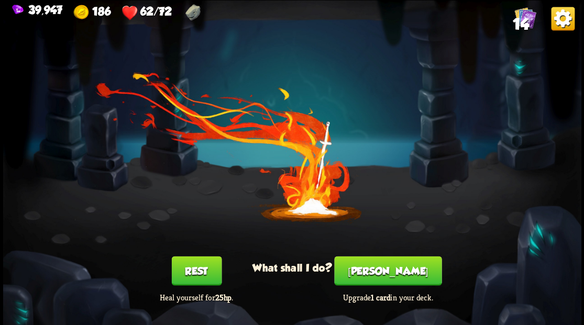
click at [388, 273] on button "Smith" at bounding box center [387, 270] width 107 height 29
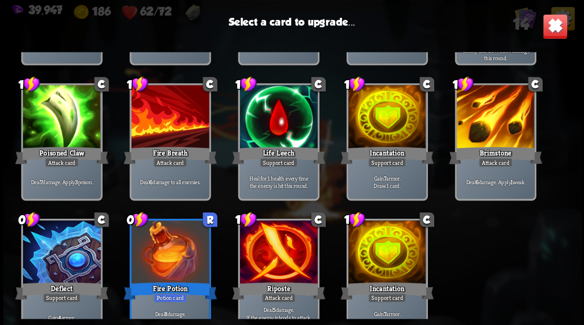
scroll to position [172, 0]
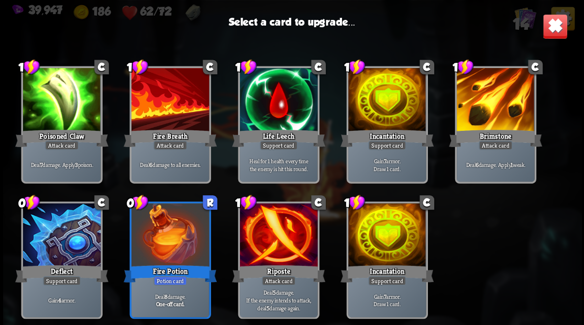
click at [398, 104] on div at bounding box center [387, 100] width 78 height 65
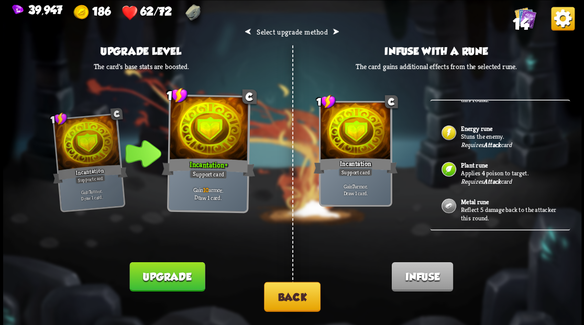
scroll to position [35, 0]
click at [301, 300] on button "Back" at bounding box center [292, 297] width 57 height 30
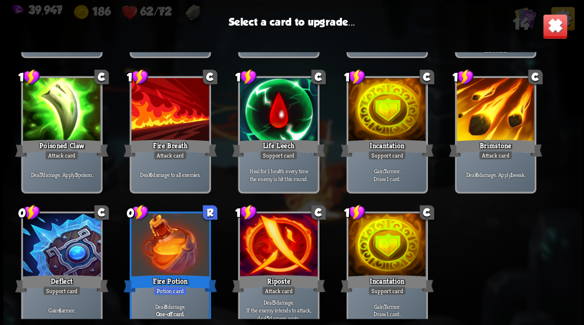
scroll to position [172, 0]
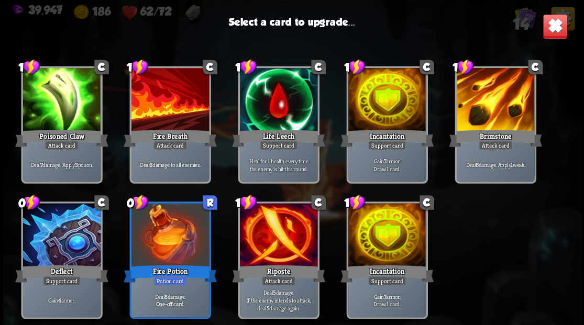
click at [389, 106] on div at bounding box center [387, 100] width 78 height 65
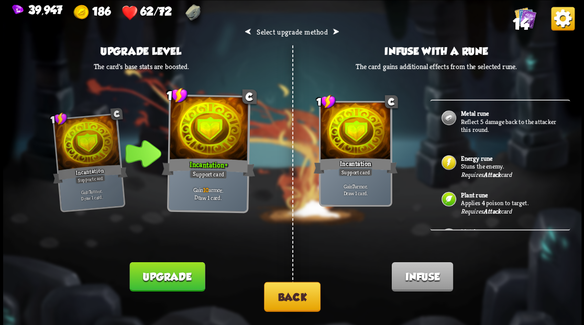
click at [467, 115] on b "Metal rune" at bounding box center [474, 113] width 28 height 8
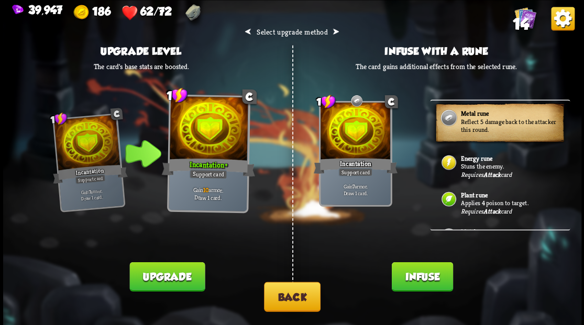
drag, startPoint x: 420, startPoint y: 278, endPoint x: 411, endPoint y: 275, distance: 9.3
click at [414, 277] on button "Infuse" at bounding box center [421, 276] width 61 height 29
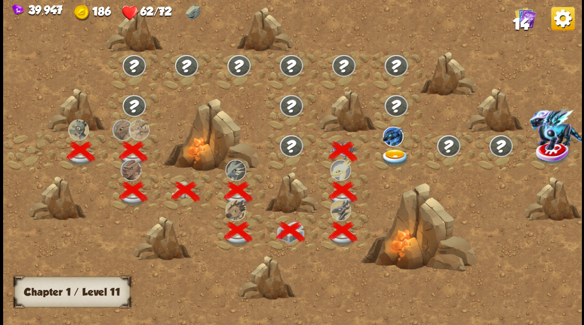
scroll to position [0, 159]
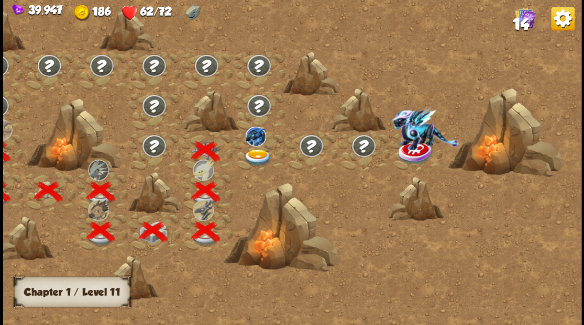
click at [256, 152] on img at bounding box center [257, 157] width 29 height 17
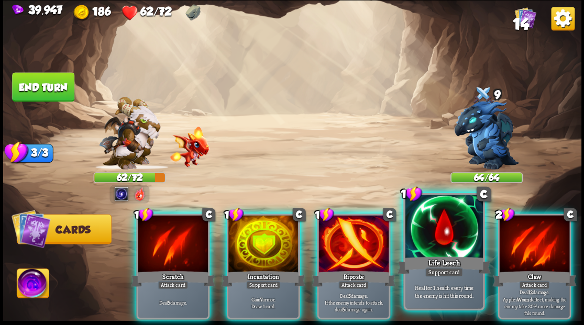
click at [436, 249] on div at bounding box center [444, 227] width 78 height 65
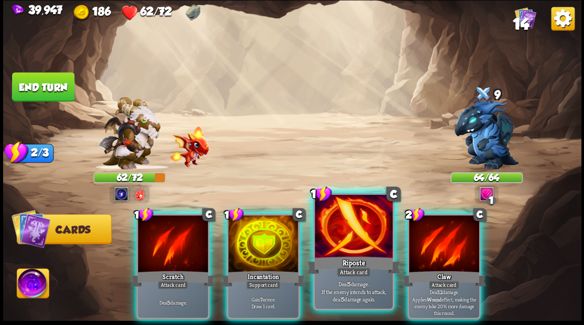
click at [344, 236] on div at bounding box center [354, 227] width 78 height 65
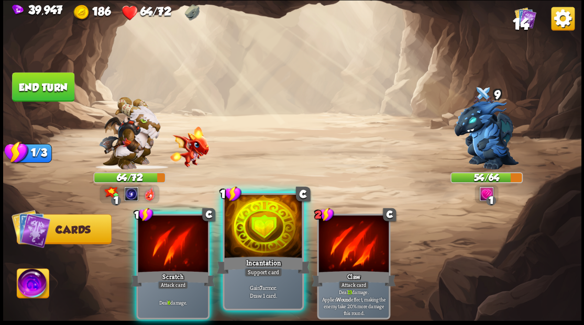
click at [265, 229] on div at bounding box center [263, 227] width 78 height 65
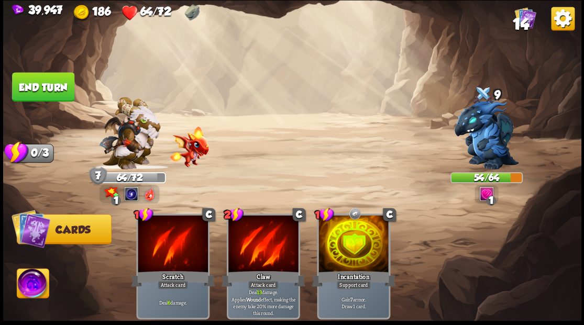
click at [25, 287] on img at bounding box center [33, 285] width 32 height 32
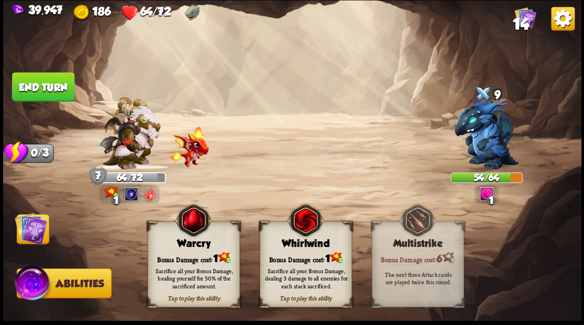
drag, startPoint x: 188, startPoint y: 244, endPoint x: 138, endPoint y: 228, distance: 51.5
click at [186, 244] on div "Warcry" at bounding box center [193, 244] width 91 height 12
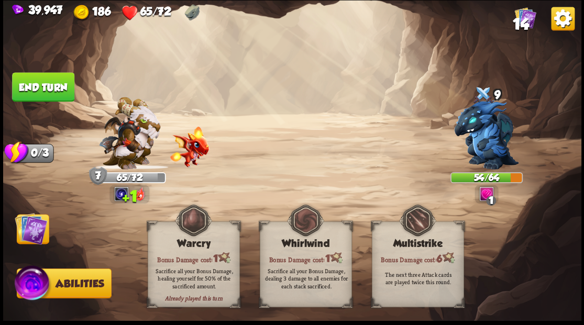
drag, startPoint x: 35, startPoint y: 223, endPoint x: 63, endPoint y: 149, distance: 79.6
click at [34, 223] on img at bounding box center [31, 228] width 32 height 32
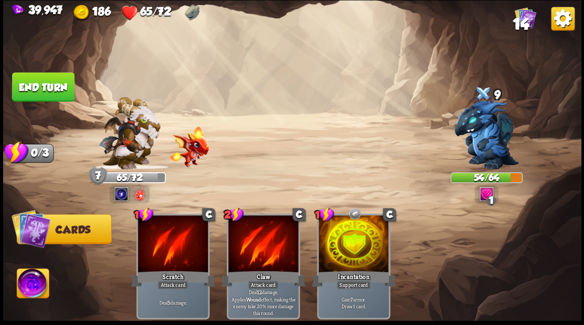
click at [25, 83] on button "End turn" at bounding box center [43, 86] width 62 height 29
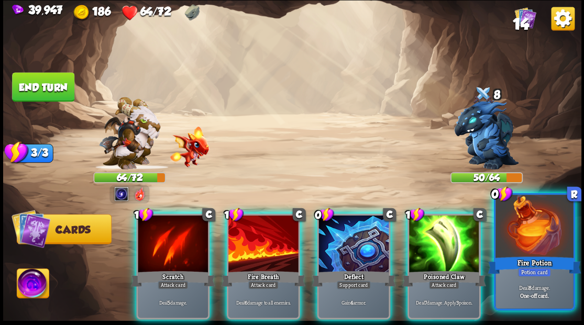
click at [522, 246] on div at bounding box center [534, 227] width 78 height 65
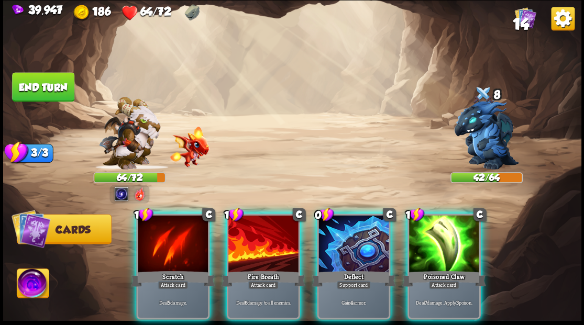
click at [448, 249] on div at bounding box center [444, 244] width 70 height 59
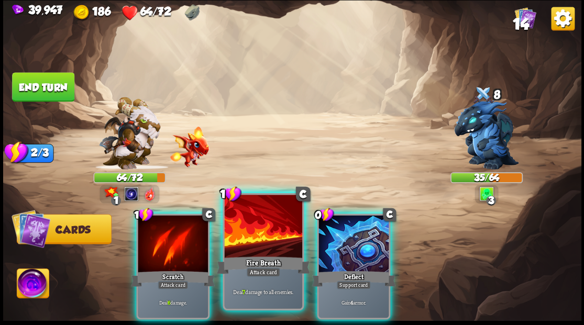
click at [253, 235] on div at bounding box center [263, 227] width 78 height 65
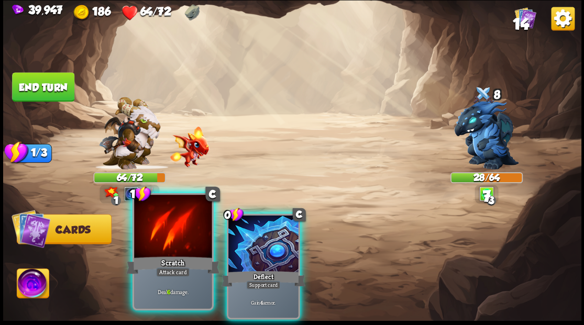
click at [175, 242] on div at bounding box center [173, 227] width 78 height 65
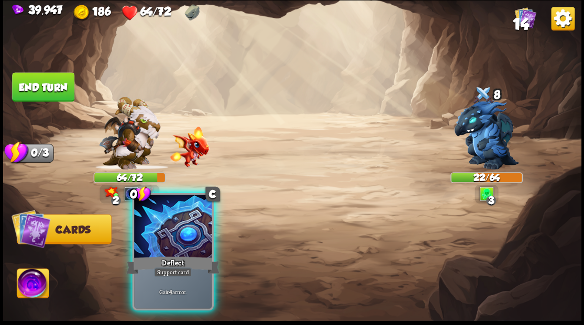
click at [167, 237] on div at bounding box center [173, 227] width 78 height 65
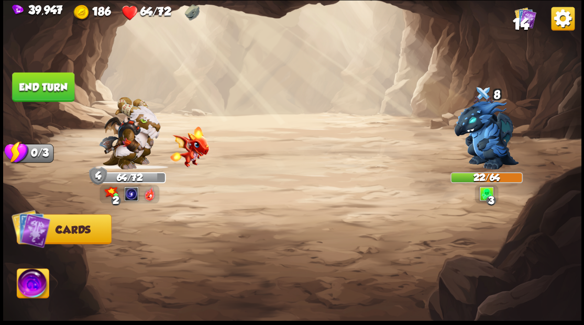
click at [35, 89] on button "End turn" at bounding box center [43, 86] width 62 height 29
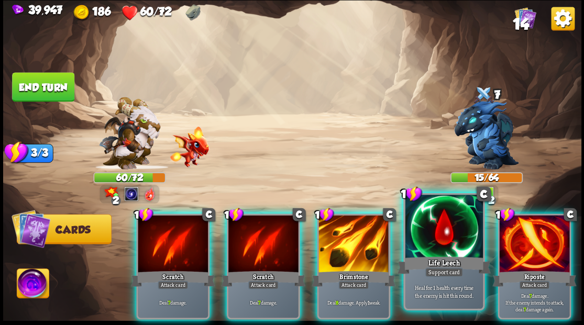
click at [451, 230] on div at bounding box center [444, 227] width 78 height 65
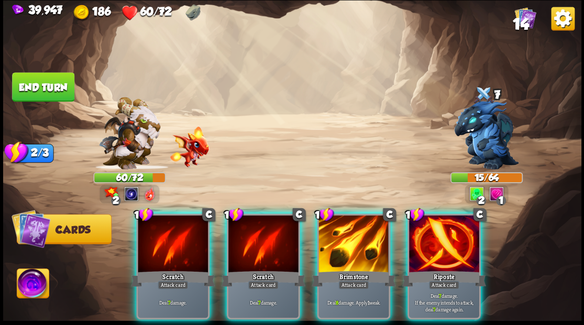
click at [254, 237] on div at bounding box center [263, 244] width 70 height 59
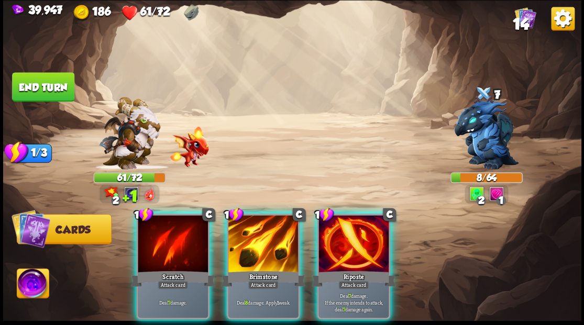
click at [30, 288] on img at bounding box center [33, 285] width 32 height 32
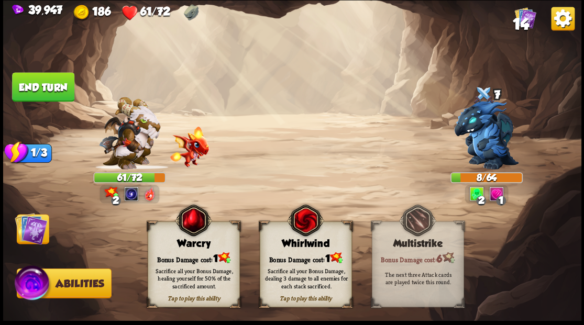
drag, startPoint x: 190, startPoint y: 265, endPoint x: 141, endPoint y: 256, distance: 50.0
click at [180, 263] on div "Sacrifice all your Bonus Damage, healing yourself for 50% of the sacrificed amo…" at bounding box center [194, 278] width 92 height 36
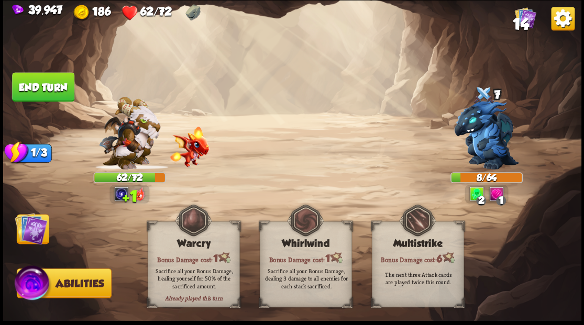
click at [28, 226] on img at bounding box center [31, 228] width 32 height 32
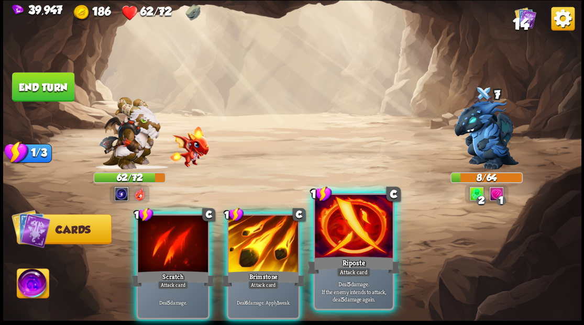
click at [357, 242] on div at bounding box center [354, 227] width 78 height 65
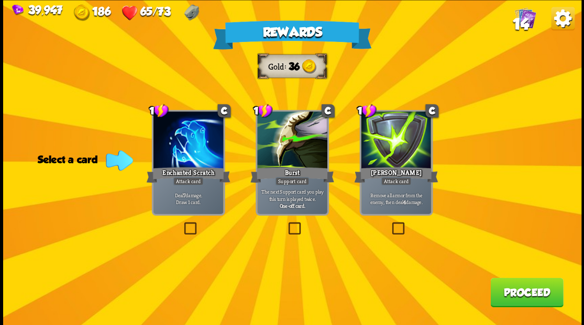
click at [521, 22] on span "14" at bounding box center [520, 24] width 16 height 18
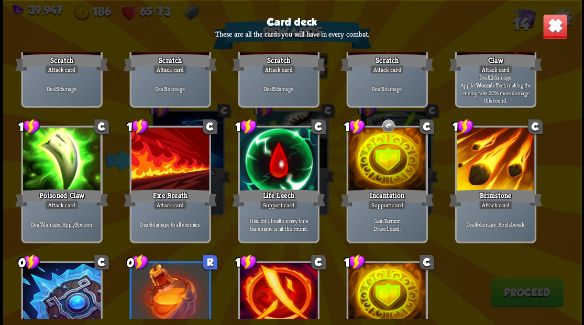
scroll to position [172, 0]
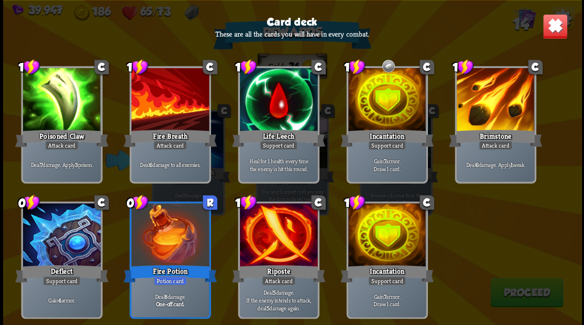
click at [557, 30] on img at bounding box center [554, 26] width 25 height 25
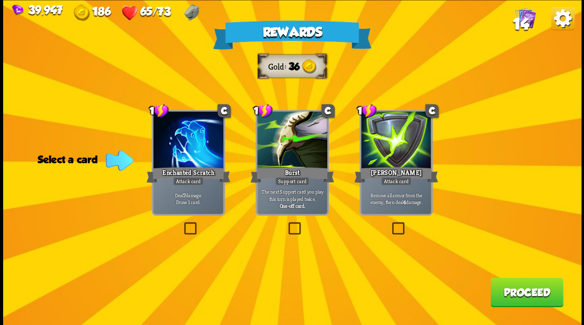
click at [390, 224] on label at bounding box center [390, 224] width 0 height 0
click at [0, 0] on input "checkbox" at bounding box center [0, 0] width 0 height 0
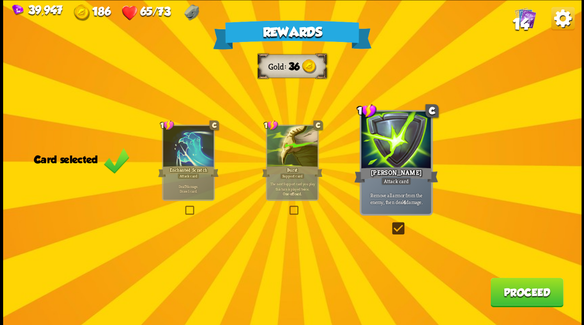
click at [504, 296] on button "Proceed" at bounding box center [526, 292] width 73 height 29
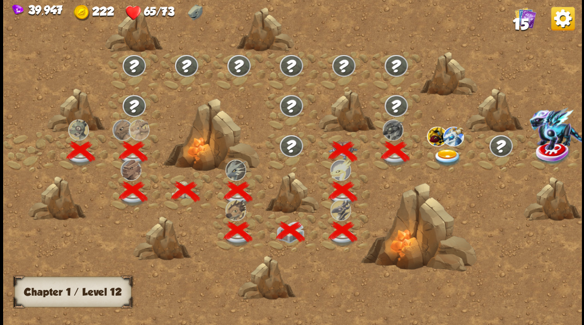
scroll to position [0, 159]
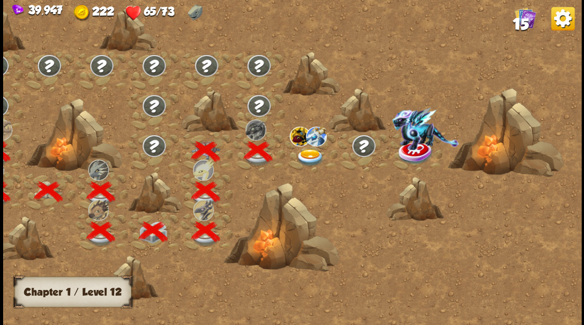
click at [308, 155] on img at bounding box center [309, 157] width 29 height 17
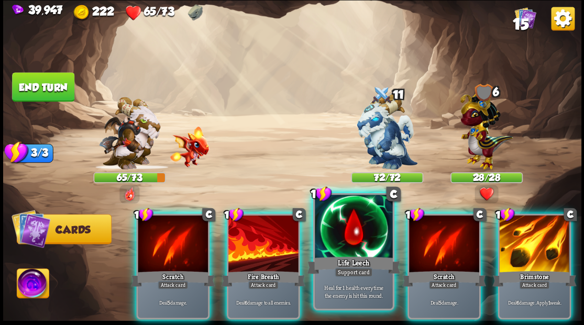
click at [342, 245] on div at bounding box center [354, 227] width 78 height 65
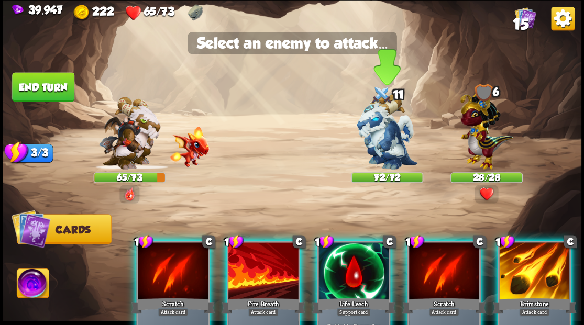
click at [373, 142] on img at bounding box center [387, 132] width 61 height 76
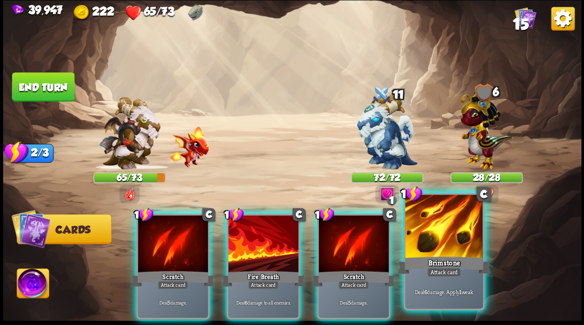
drag, startPoint x: 426, startPoint y: 233, endPoint x: 424, endPoint y: 226, distance: 7.1
click at [425, 231] on div at bounding box center [444, 227] width 78 height 65
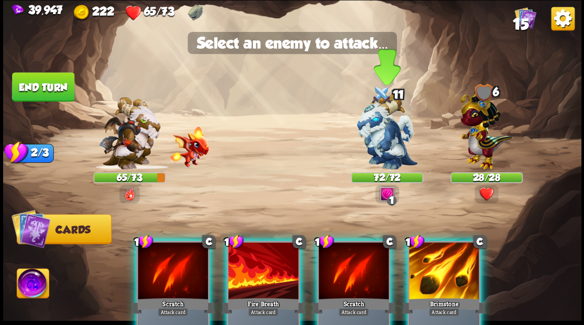
click at [381, 134] on img at bounding box center [387, 132] width 61 height 76
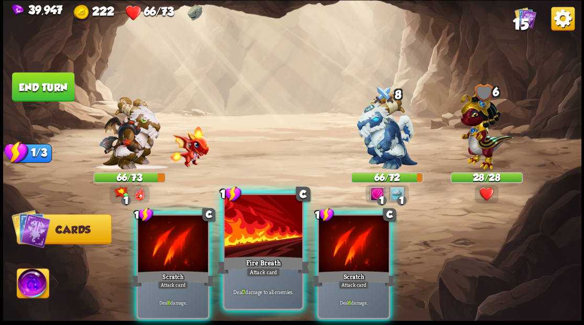
click at [256, 238] on div at bounding box center [263, 227] width 78 height 65
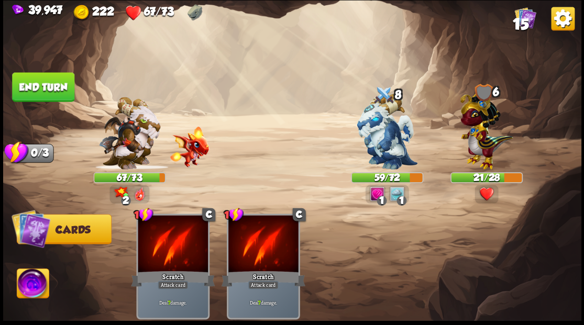
drag, startPoint x: 56, startPoint y: 80, endPoint x: 230, endPoint y: 22, distance: 183.7
click at [56, 80] on button "End turn" at bounding box center [43, 86] width 62 height 29
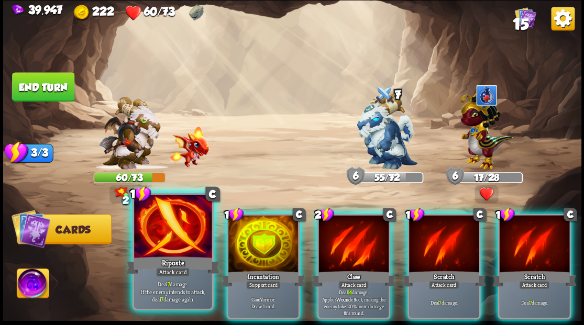
click at [167, 240] on div at bounding box center [173, 227] width 78 height 65
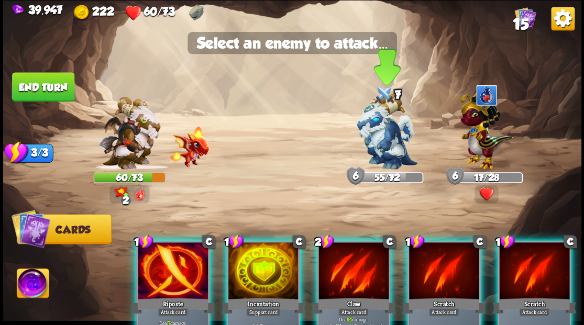
click at [380, 134] on img at bounding box center [387, 132] width 61 height 76
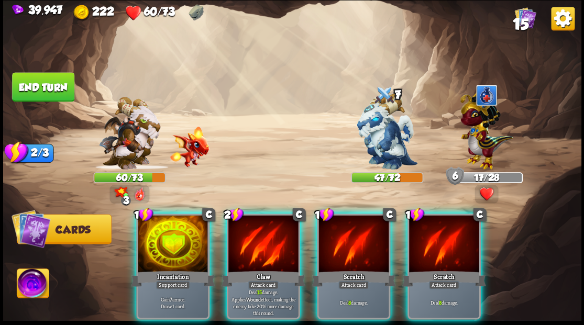
click at [30, 285] on img at bounding box center [33, 285] width 32 height 32
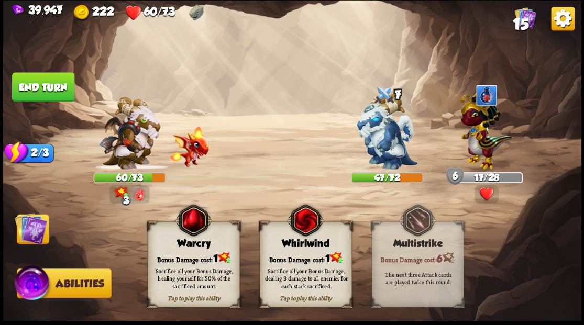
drag, startPoint x: 185, startPoint y: 250, endPoint x: 146, endPoint y: 242, distance: 40.6
click at [183, 249] on div "Tap to play this ability Warcry Bonus Damage cost: 1 Sacrifice all your Bonus D…" at bounding box center [194, 265] width 92 height 86
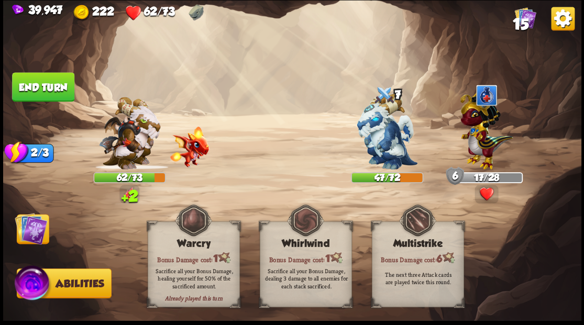
click at [32, 231] on img at bounding box center [31, 228] width 32 height 32
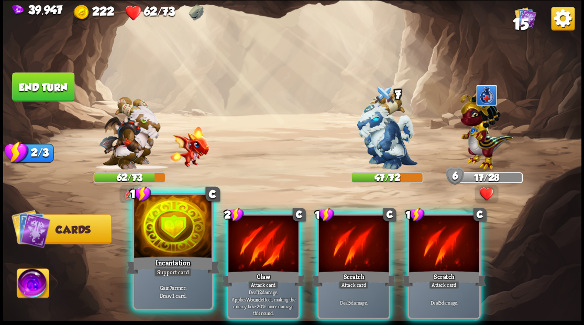
click at [151, 238] on div at bounding box center [173, 227] width 78 height 65
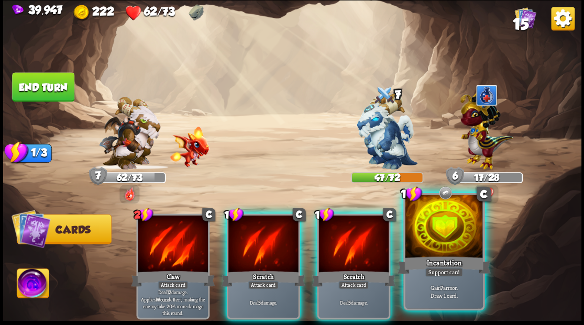
click at [451, 234] on div at bounding box center [444, 227] width 78 height 65
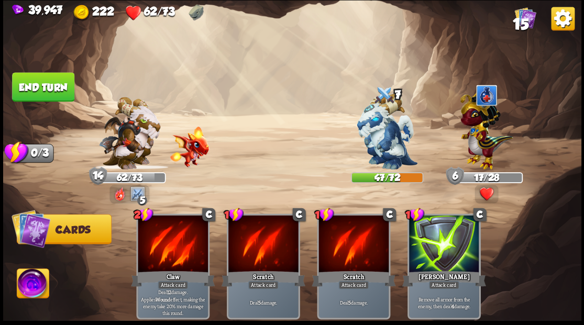
click at [28, 89] on button "End turn" at bounding box center [43, 86] width 62 height 29
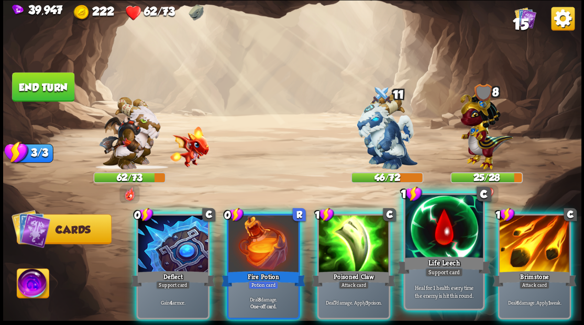
click at [443, 237] on div at bounding box center [444, 227] width 78 height 65
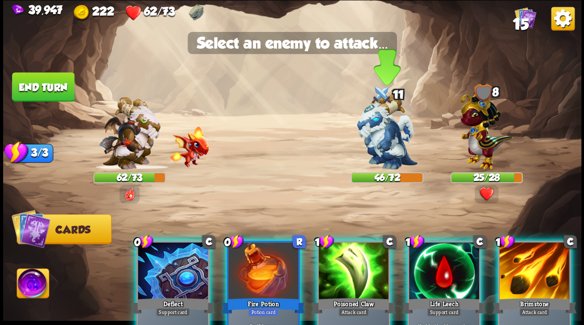
click at [381, 142] on img at bounding box center [387, 132] width 61 height 76
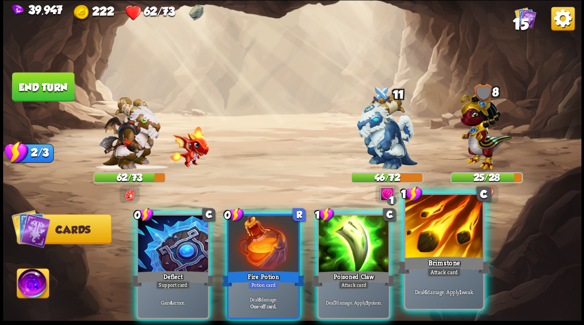
click at [440, 247] on div at bounding box center [444, 227] width 78 height 65
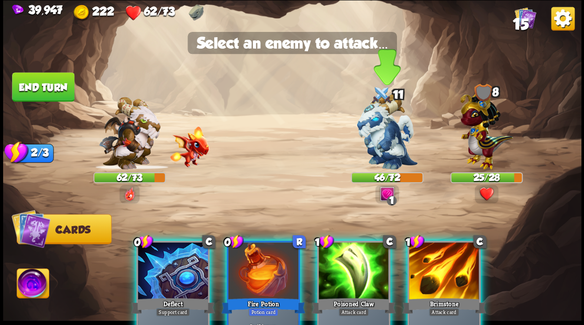
click at [382, 145] on img at bounding box center [387, 132] width 61 height 76
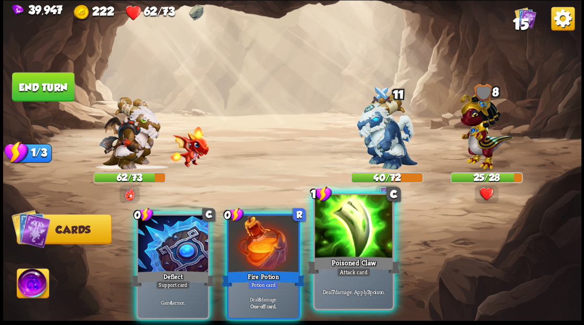
drag, startPoint x: 355, startPoint y: 239, endPoint x: 358, endPoint y: 228, distance: 10.9
click at [356, 239] on div at bounding box center [354, 227] width 78 height 65
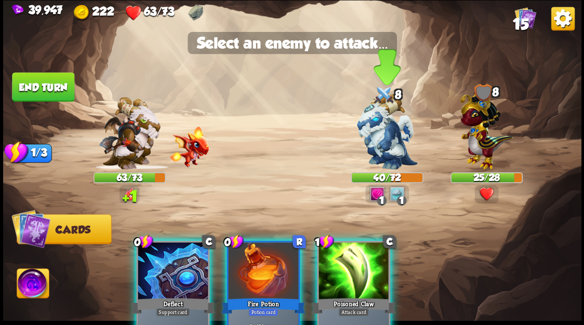
click at [399, 130] on img at bounding box center [387, 132] width 61 height 76
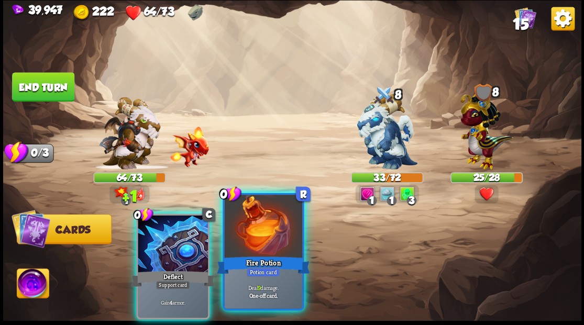
click at [250, 233] on div at bounding box center [263, 227] width 78 height 65
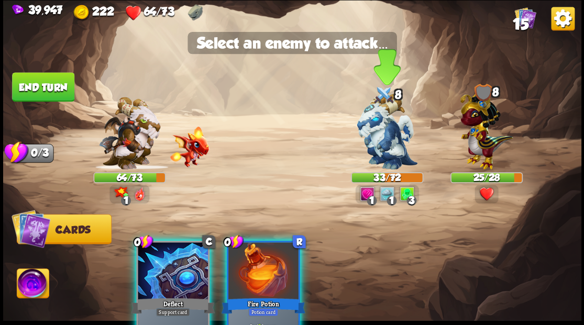
click at [387, 129] on img at bounding box center [387, 132] width 61 height 76
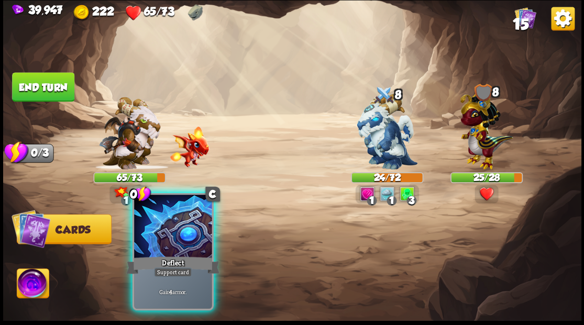
click at [175, 233] on div at bounding box center [173, 227] width 78 height 65
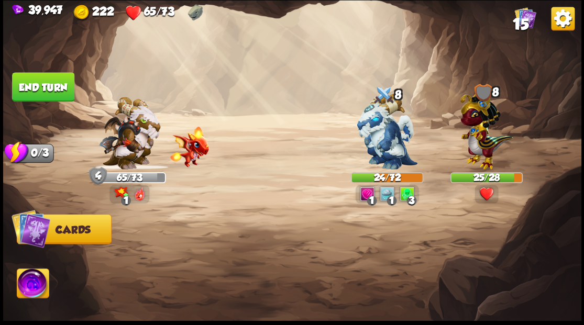
click at [54, 82] on button "End turn" at bounding box center [43, 86] width 62 height 29
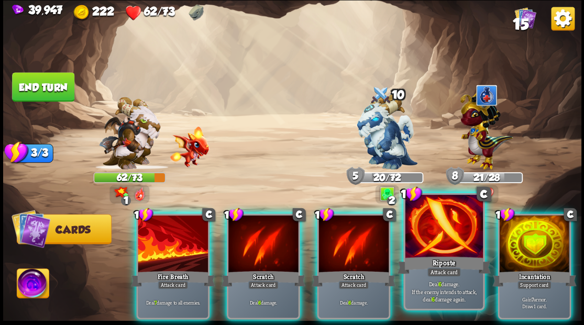
click at [438, 235] on div at bounding box center [444, 227] width 78 height 65
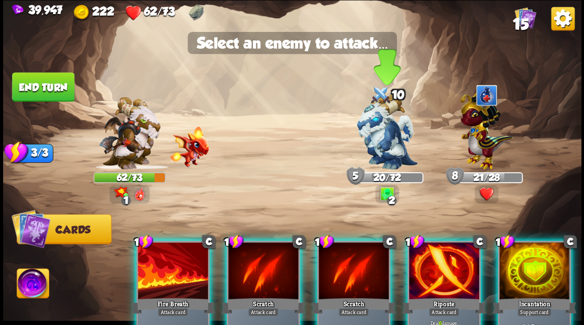
click at [384, 136] on img at bounding box center [387, 132] width 61 height 76
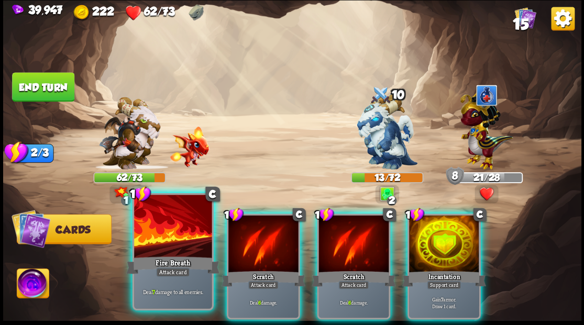
click at [175, 241] on div at bounding box center [173, 227] width 78 height 65
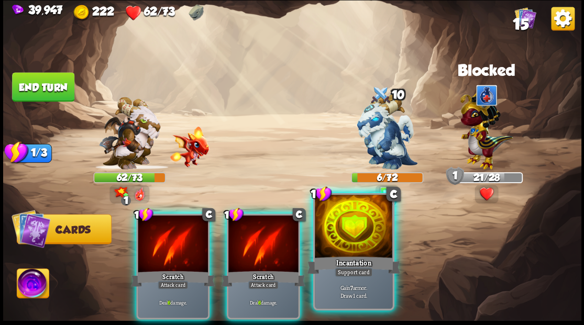
click at [360, 239] on div at bounding box center [354, 227] width 78 height 65
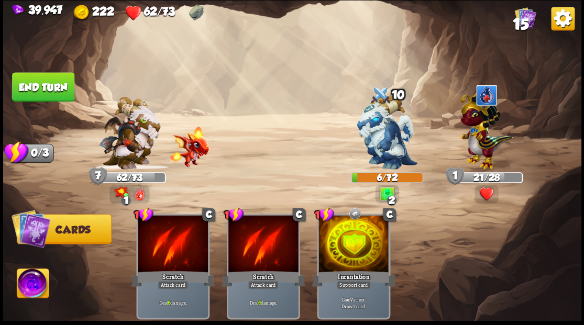
click at [55, 81] on button "End turn" at bounding box center [43, 86] width 62 height 29
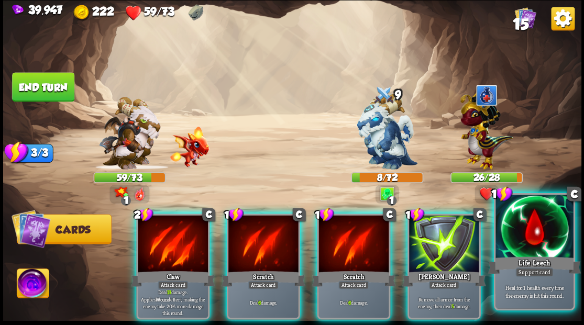
click at [525, 245] on div at bounding box center [534, 227] width 78 height 65
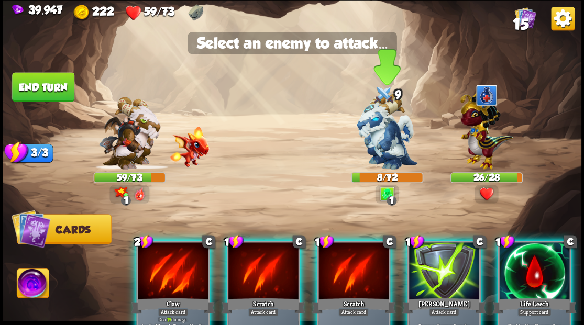
click at [384, 142] on img at bounding box center [387, 132] width 61 height 76
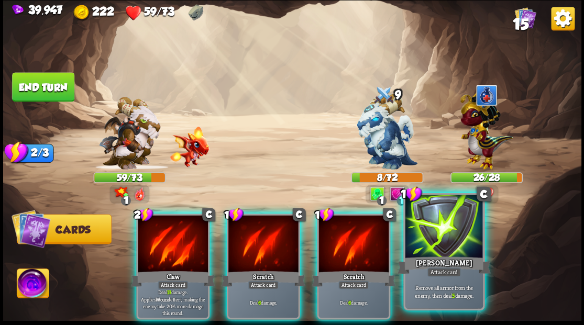
drag, startPoint x: 428, startPoint y: 231, endPoint x: 423, endPoint y: 220, distance: 12.0
click at [427, 226] on div at bounding box center [444, 227] width 78 height 65
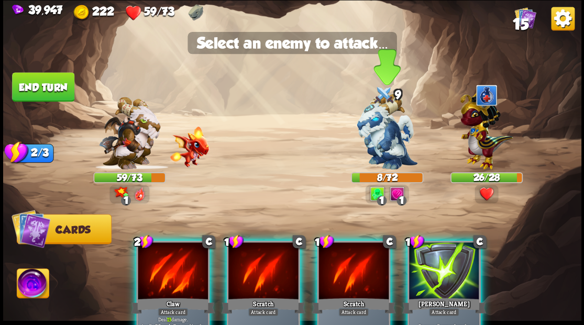
click at [396, 131] on img at bounding box center [387, 132] width 61 height 76
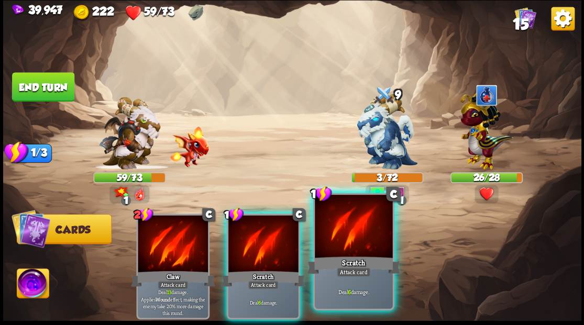
drag, startPoint x: 357, startPoint y: 246, endPoint x: 351, endPoint y: 232, distance: 15.3
click at [351, 237] on div at bounding box center [354, 227] width 78 height 65
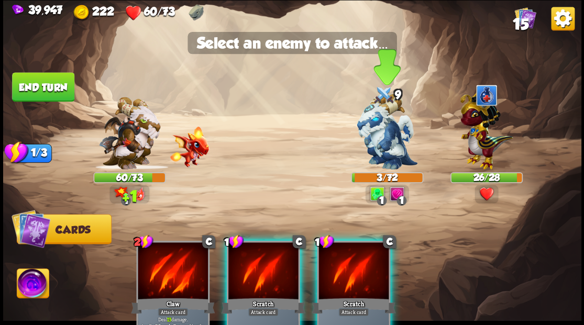
click at [379, 150] on img at bounding box center [387, 132] width 61 height 76
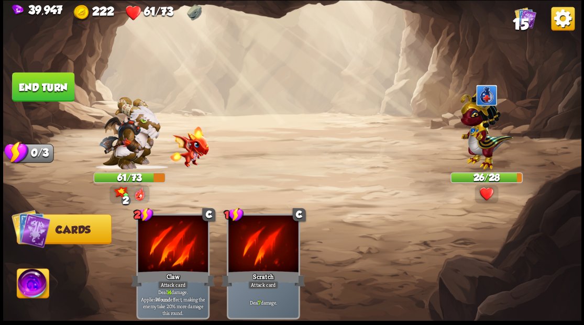
click at [39, 90] on button "End turn" at bounding box center [43, 86] width 62 height 29
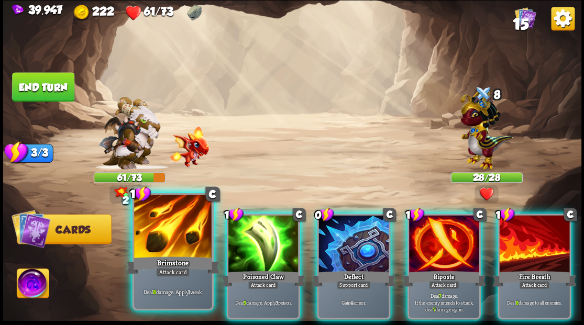
click at [153, 246] on div at bounding box center [173, 227] width 78 height 65
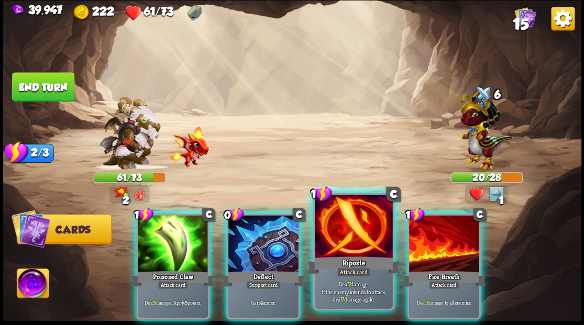
click at [352, 244] on div at bounding box center [354, 227] width 78 height 65
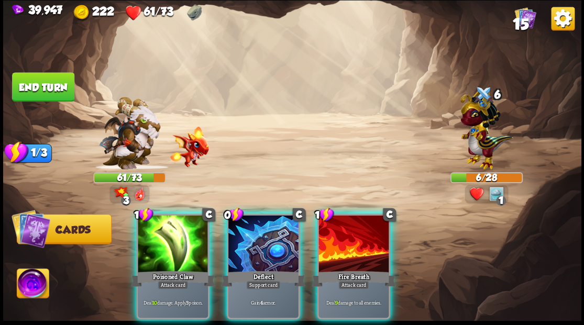
click at [17, 286] on img at bounding box center [33, 285] width 32 height 32
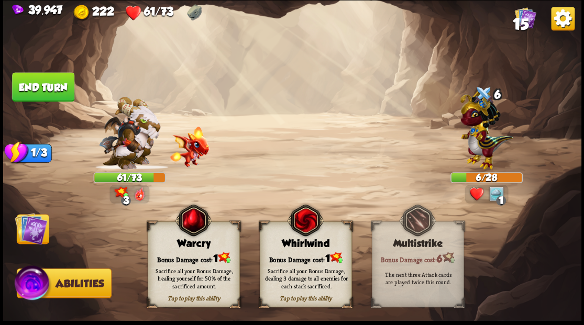
click at [183, 242] on div "Warcry" at bounding box center [193, 244] width 91 height 12
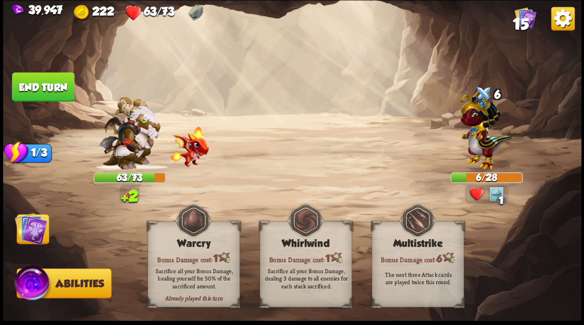
click at [28, 230] on img at bounding box center [31, 228] width 32 height 32
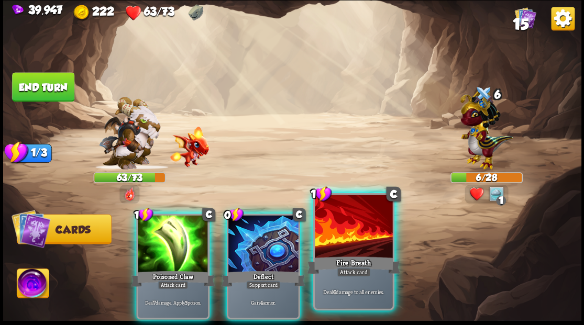
click at [348, 239] on div at bounding box center [354, 227] width 78 height 65
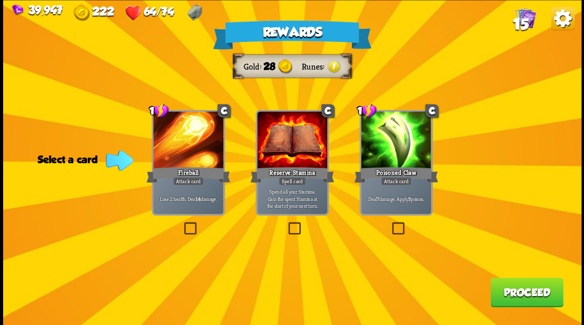
click at [527, 298] on button "Proceed" at bounding box center [526, 292] width 73 height 29
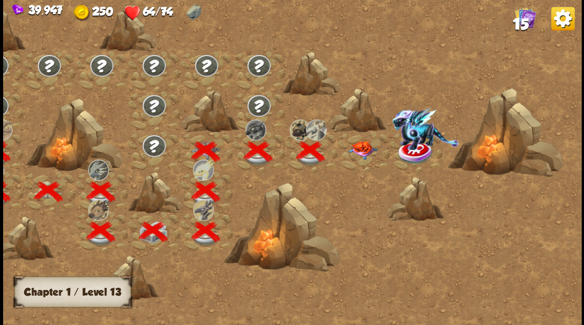
click at [361, 152] on img at bounding box center [362, 150] width 29 height 18
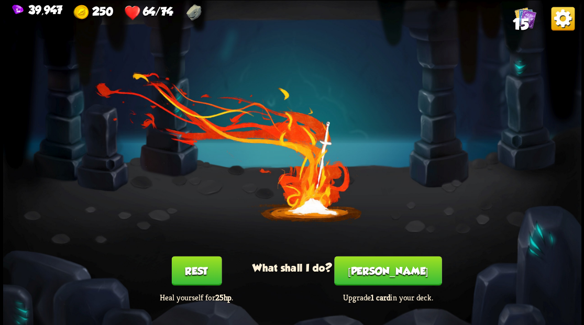
click at [391, 280] on button "Smith" at bounding box center [387, 270] width 107 height 29
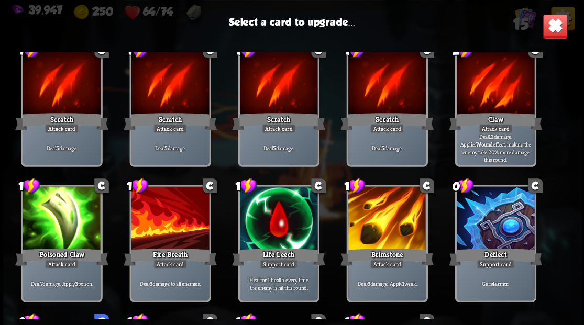
scroll to position [70, 0]
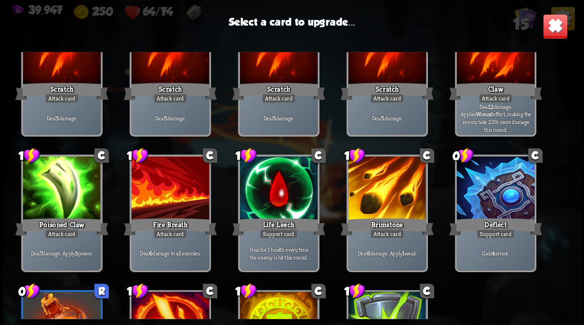
click at [277, 191] on div at bounding box center [278, 189] width 78 height 65
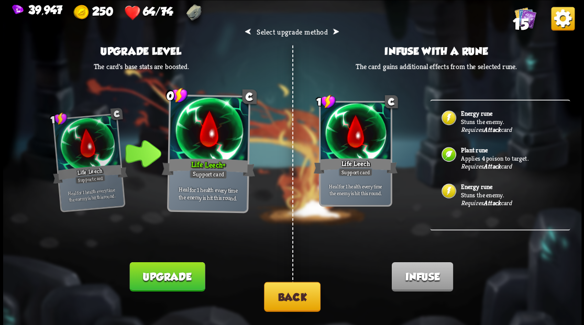
click at [157, 278] on button "Upgrade" at bounding box center [166, 276] width 75 height 29
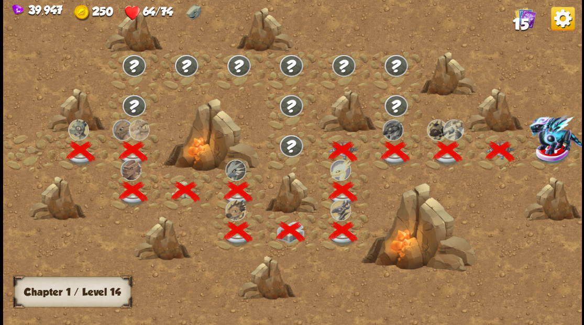
scroll to position [0, 159]
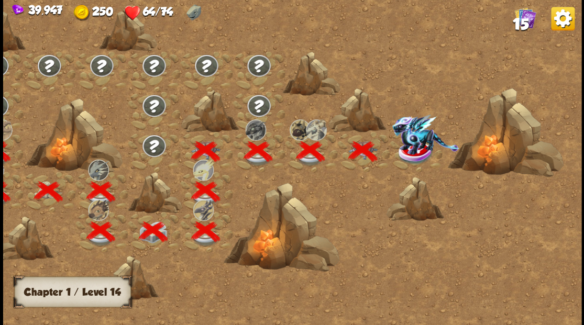
click at [416, 146] on img at bounding box center [425, 134] width 67 height 40
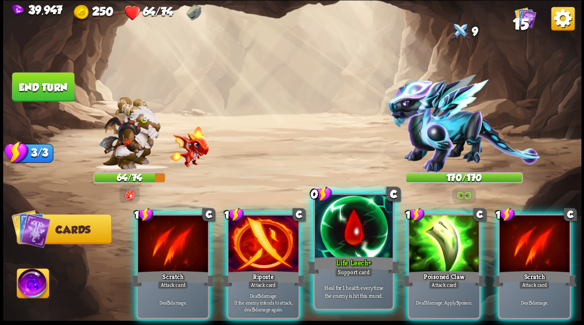
click at [366, 218] on div at bounding box center [354, 227] width 78 height 65
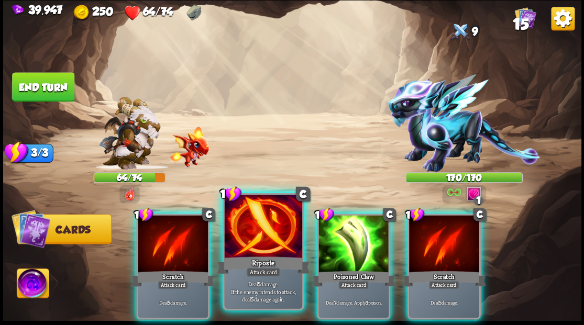
click at [257, 235] on div at bounding box center [263, 227] width 78 height 65
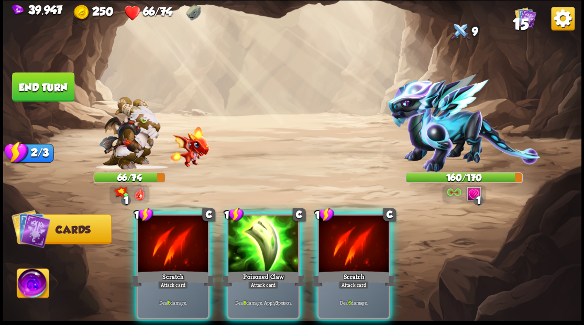
click at [257, 235] on div at bounding box center [263, 244] width 70 height 59
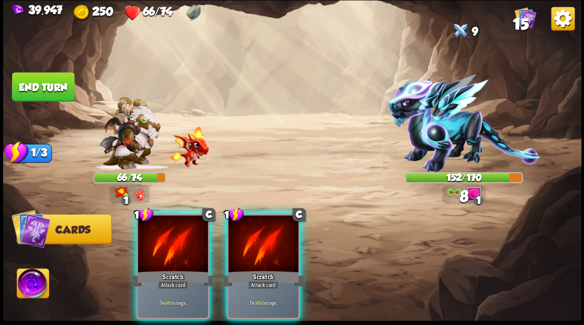
click at [257, 235] on div at bounding box center [263, 244] width 70 height 59
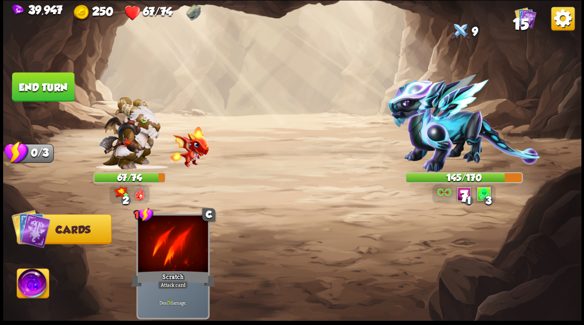
click at [42, 85] on button "End turn" at bounding box center [43, 86] width 62 height 29
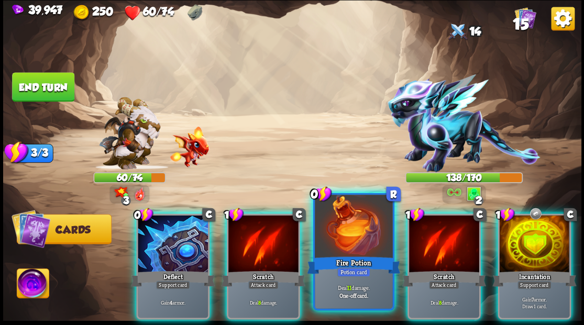
click at [331, 234] on div at bounding box center [354, 227] width 78 height 65
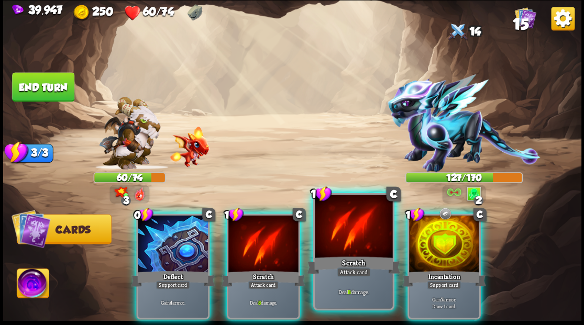
click at [328, 229] on div at bounding box center [354, 227] width 78 height 65
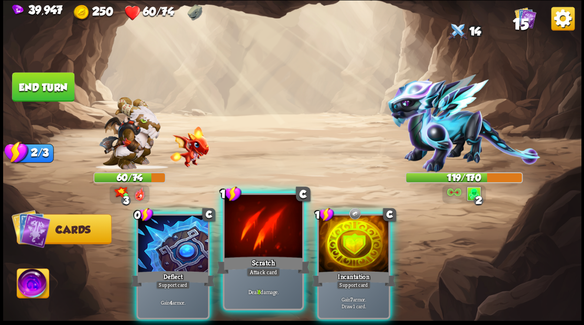
click at [271, 231] on div at bounding box center [263, 227] width 78 height 65
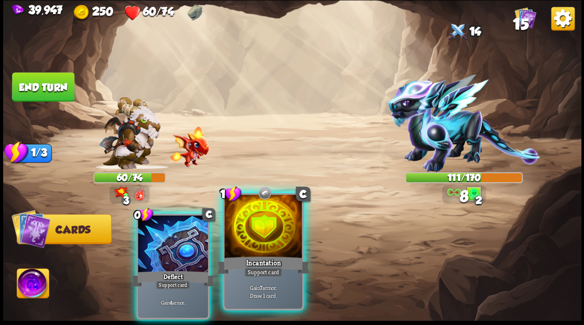
click at [262, 228] on div at bounding box center [263, 227] width 78 height 65
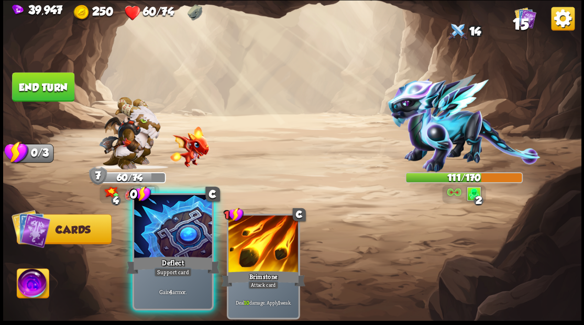
click at [161, 230] on div at bounding box center [173, 227] width 78 height 65
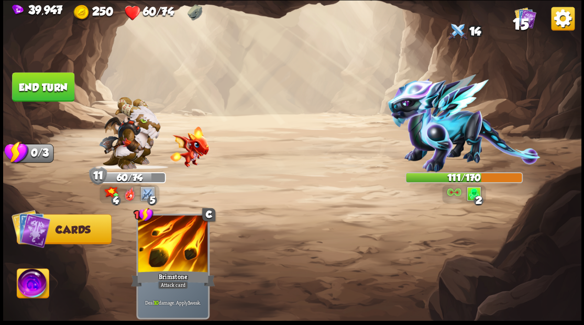
click at [45, 82] on button "End turn" at bounding box center [43, 86] width 62 height 29
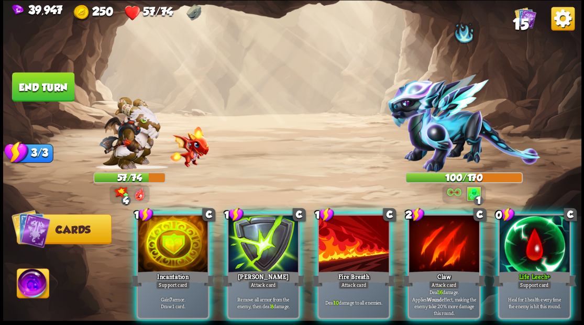
click at [525, 236] on div at bounding box center [534, 244] width 70 height 59
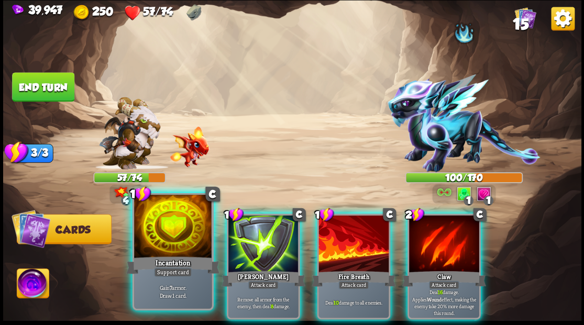
click at [172, 236] on div at bounding box center [173, 227] width 78 height 65
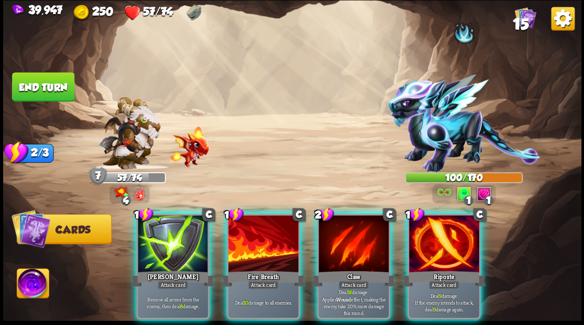
click at [454, 230] on div at bounding box center [444, 244] width 70 height 59
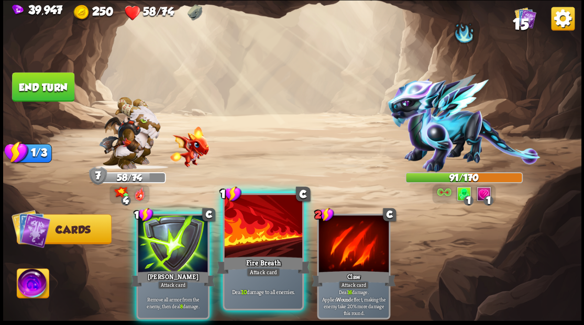
click at [255, 231] on div at bounding box center [263, 227] width 78 height 65
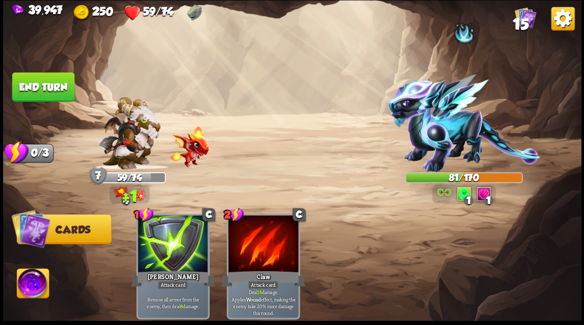
click at [48, 81] on button "End turn" at bounding box center [43, 86] width 62 height 29
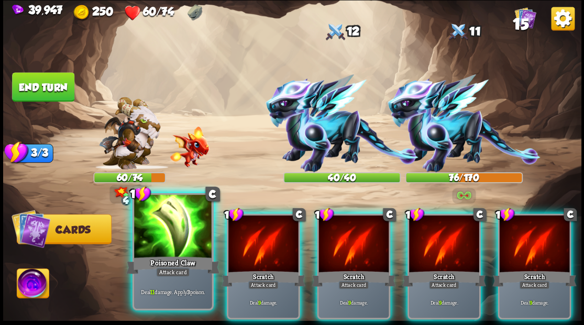
click at [142, 258] on div "Poisoned Claw" at bounding box center [172, 265] width 93 height 21
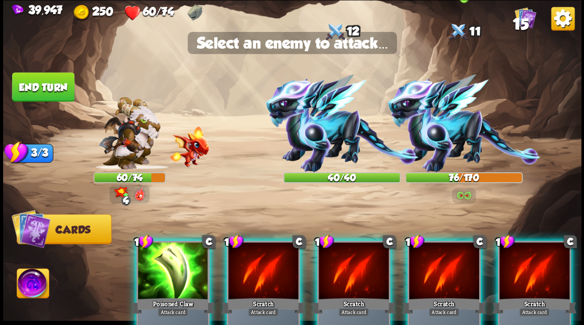
click at [429, 138] on img at bounding box center [463, 123] width 153 height 98
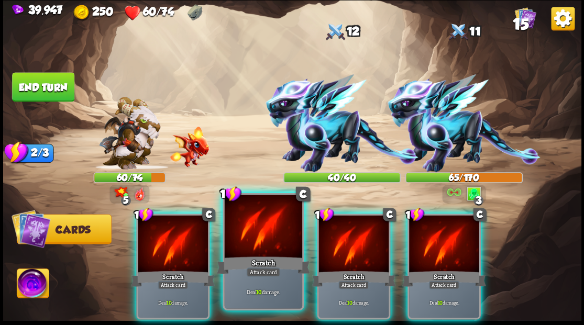
click at [267, 230] on div at bounding box center [263, 227] width 78 height 65
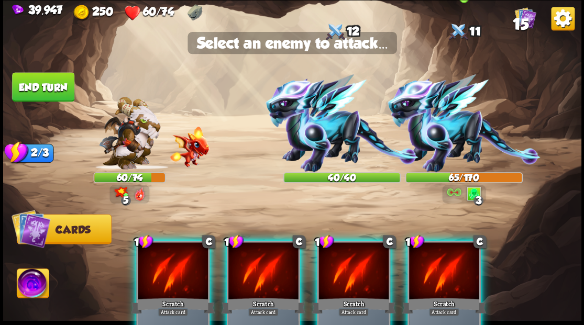
click at [434, 138] on img at bounding box center [463, 123] width 153 height 98
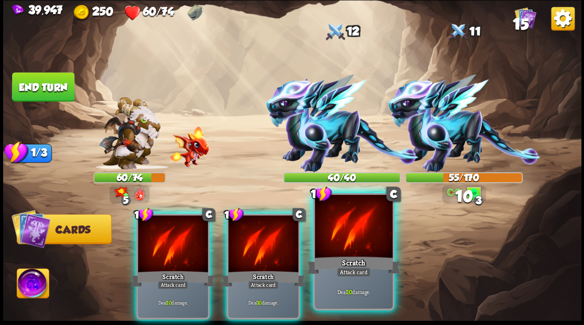
click at [360, 233] on div at bounding box center [354, 227] width 78 height 65
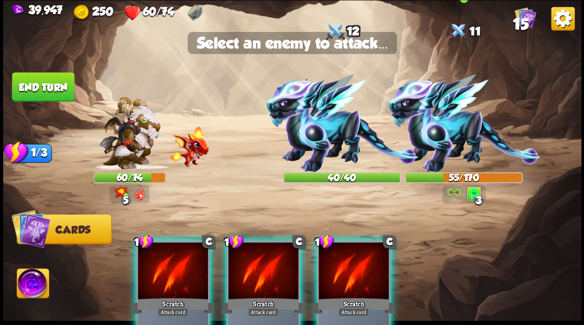
click at [451, 134] on img at bounding box center [463, 123] width 153 height 98
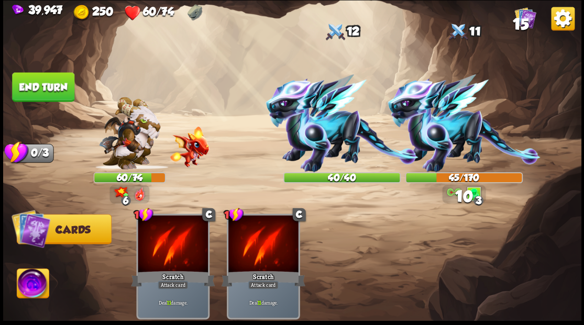
click at [39, 85] on button "End turn" at bounding box center [43, 86] width 62 height 29
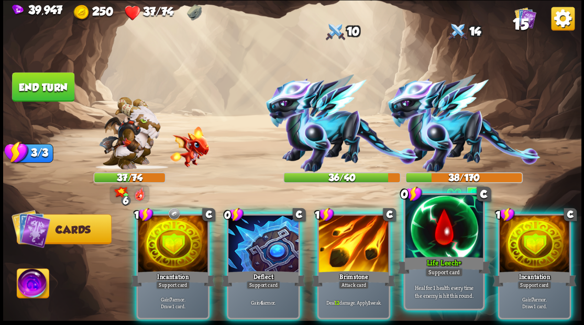
click at [435, 250] on div at bounding box center [444, 227] width 78 height 65
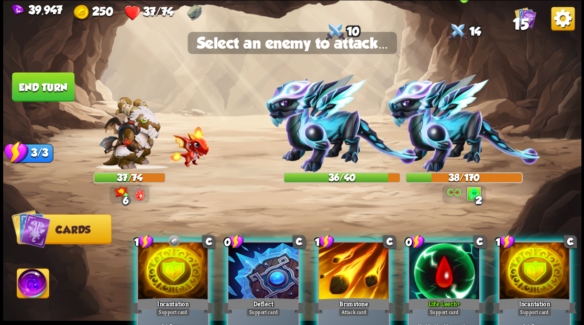
click at [460, 125] on img at bounding box center [463, 123] width 153 height 98
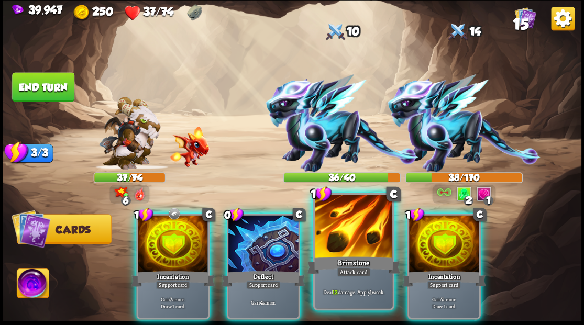
click at [331, 238] on div at bounding box center [354, 227] width 78 height 65
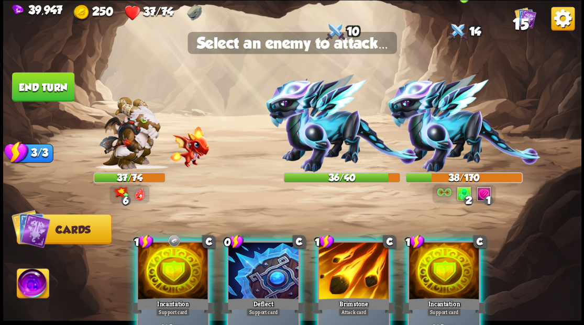
click at [435, 133] on img at bounding box center [463, 123] width 153 height 98
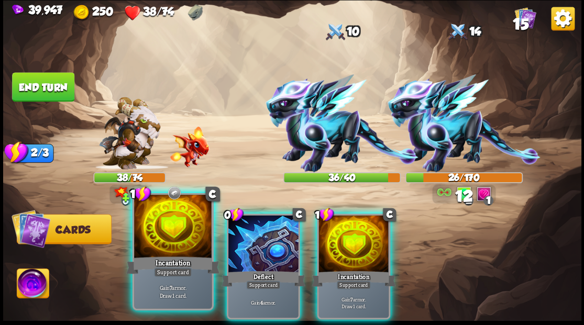
click at [156, 239] on div at bounding box center [173, 227] width 78 height 65
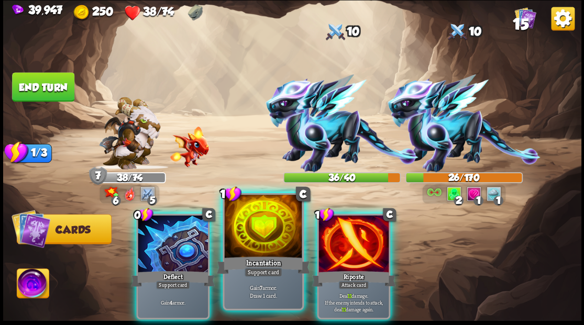
click at [262, 246] on div at bounding box center [263, 227] width 78 height 65
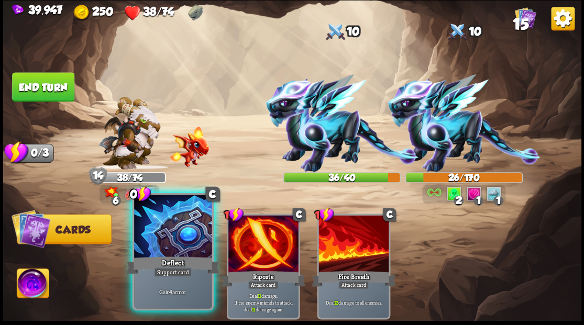
click at [160, 229] on div at bounding box center [173, 227] width 78 height 65
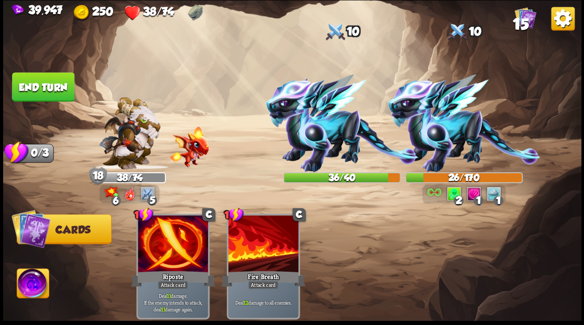
click at [47, 90] on button "End turn" at bounding box center [43, 86] width 62 height 29
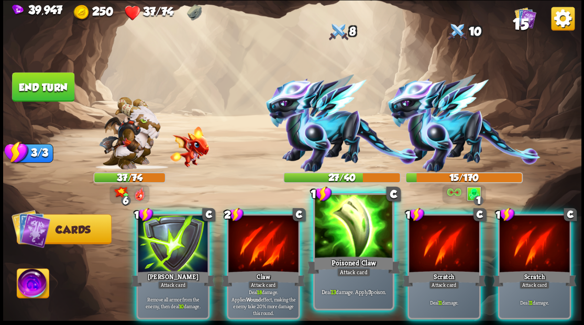
drag, startPoint x: 358, startPoint y: 248, endPoint x: 370, endPoint y: 231, distance: 20.6
click at [358, 246] on div at bounding box center [354, 227] width 78 height 65
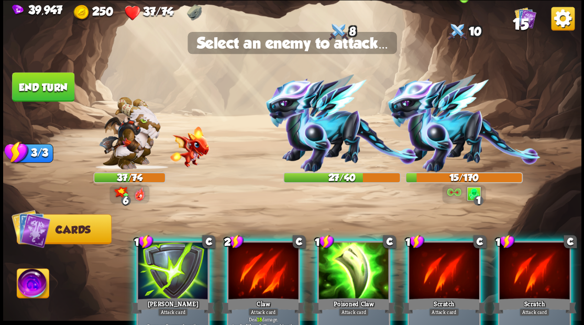
click at [438, 134] on img at bounding box center [463, 123] width 153 height 98
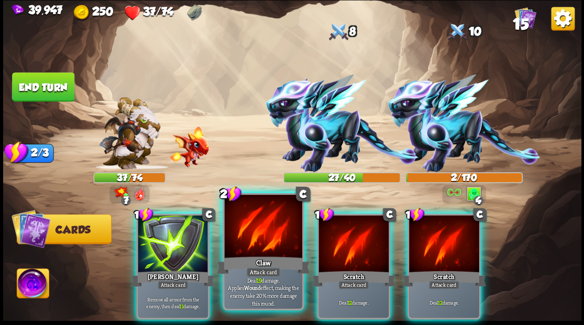
click at [252, 236] on div at bounding box center [263, 227] width 78 height 65
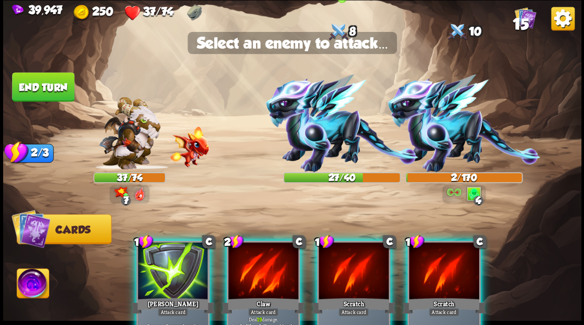
click at [320, 119] on img at bounding box center [342, 123] width 153 height 98
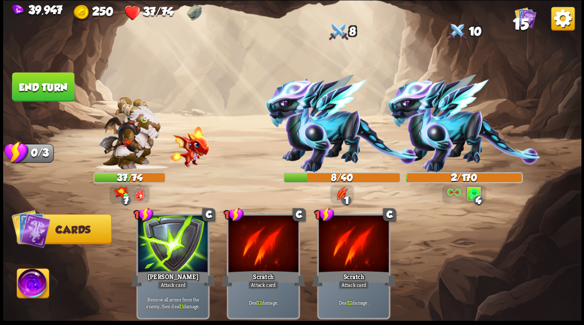
click at [40, 84] on button "End turn" at bounding box center [43, 86] width 62 height 29
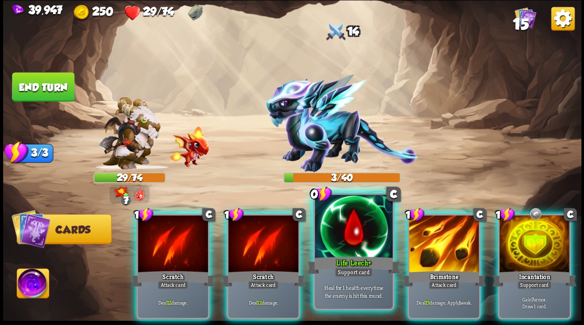
click at [346, 239] on div at bounding box center [354, 227] width 78 height 65
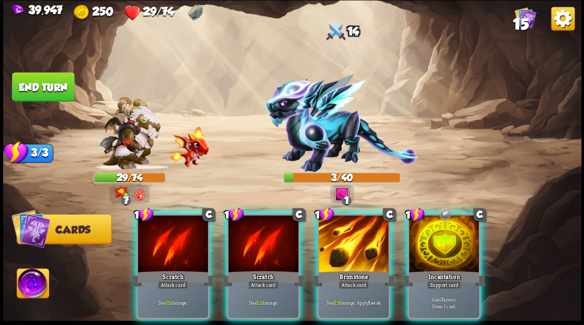
drag, startPoint x: 340, startPoint y: 236, endPoint x: 336, endPoint y: 213, distance: 23.4
click at [339, 234] on div at bounding box center [353, 244] width 70 height 59
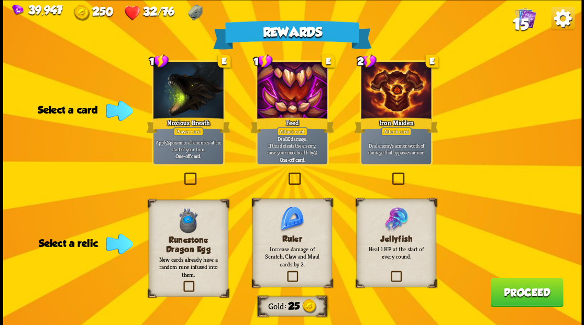
click at [389, 272] on label at bounding box center [389, 272] width 0 height 0
click at [0, 0] on input "checkbox" at bounding box center [0, 0] width 0 height 0
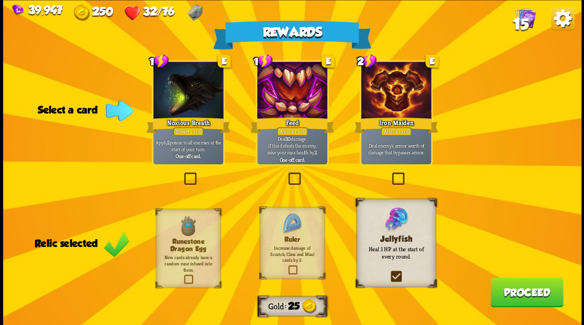
click at [390, 174] on label at bounding box center [390, 174] width 0 height 0
click at [0, 0] on input "checkbox" at bounding box center [0, 0] width 0 height 0
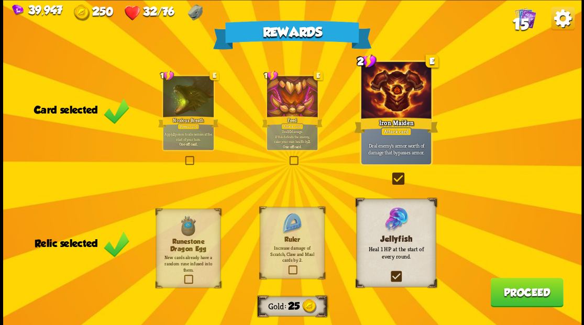
click at [516, 299] on button "Proceed" at bounding box center [526, 292] width 73 height 29
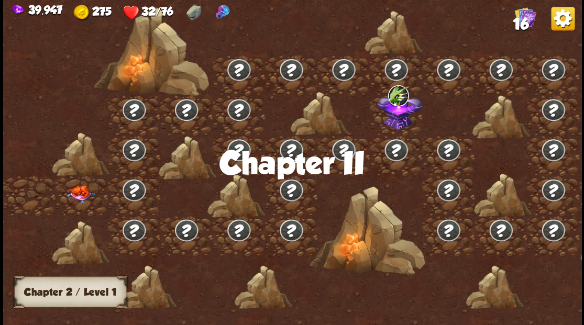
click at [81, 193] on img at bounding box center [80, 194] width 29 height 18
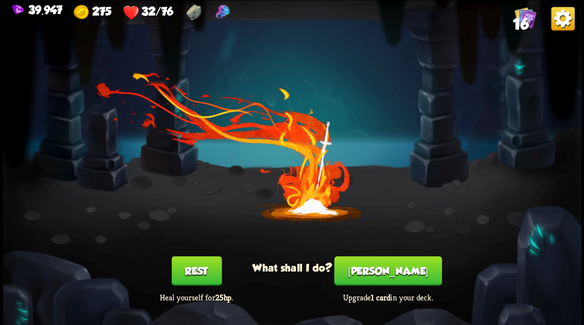
click at [391, 271] on button "Smith" at bounding box center [387, 270] width 107 height 29
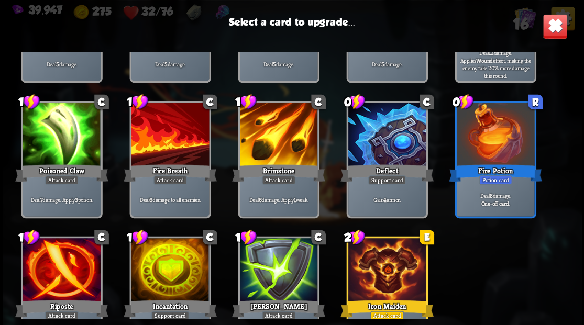
scroll to position [172, 0]
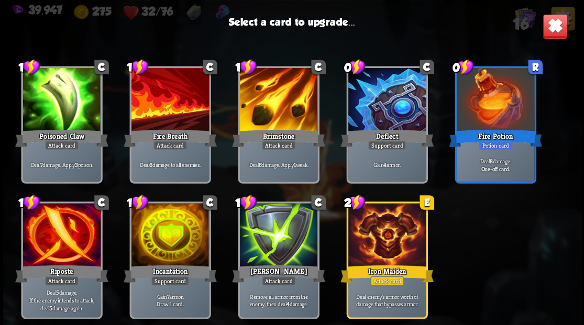
click at [378, 225] on div at bounding box center [387, 235] width 78 height 65
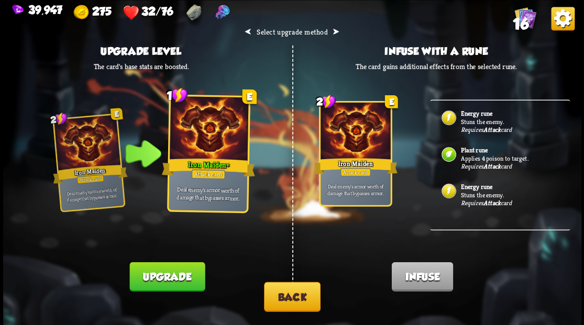
click at [300, 299] on button "Back" at bounding box center [292, 297] width 57 height 30
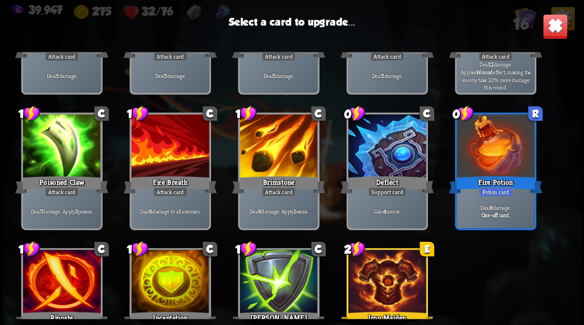
scroll to position [139, 0]
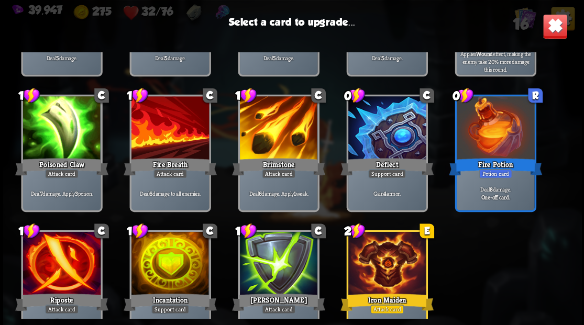
click at [166, 262] on div at bounding box center [170, 264] width 78 height 65
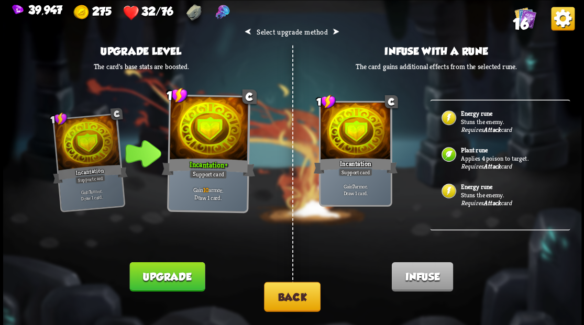
drag, startPoint x: 296, startPoint y: 296, endPoint x: 296, endPoint y: 291, distance: 5.8
click at [296, 291] on button "Back" at bounding box center [292, 297] width 57 height 30
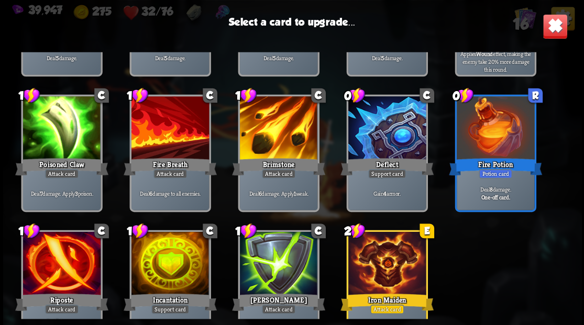
click at [285, 126] on div at bounding box center [278, 128] width 78 height 65
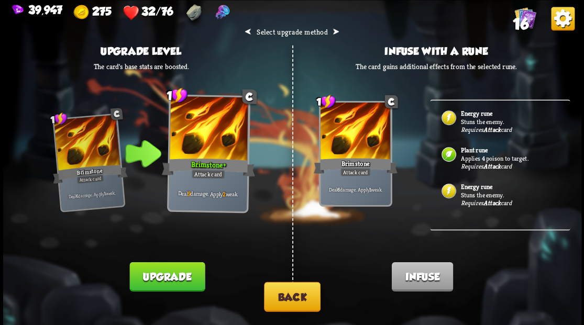
click at [476, 116] on b "Energy rune" at bounding box center [475, 113] width 31 height 8
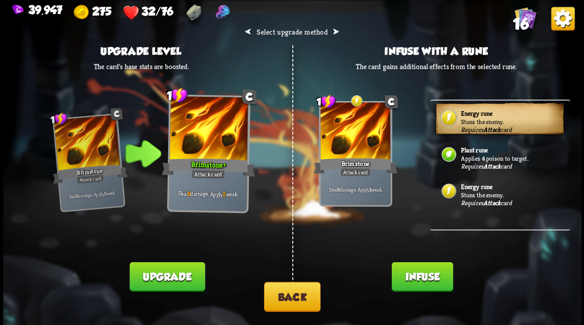
drag, startPoint x: 427, startPoint y: 280, endPoint x: 426, endPoint y: 265, distance: 14.7
click at [426, 278] on button "Infuse" at bounding box center [421, 276] width 61 height 29
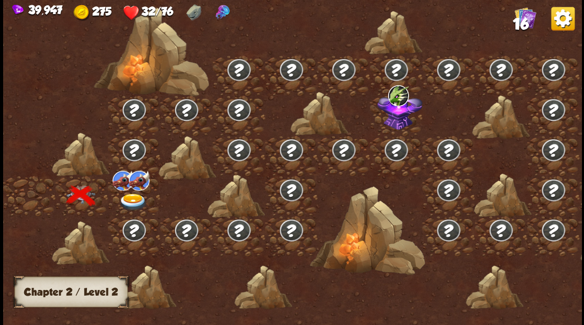
click at [130, 198] on img at bounding box center [132, 201] width 29 height 17
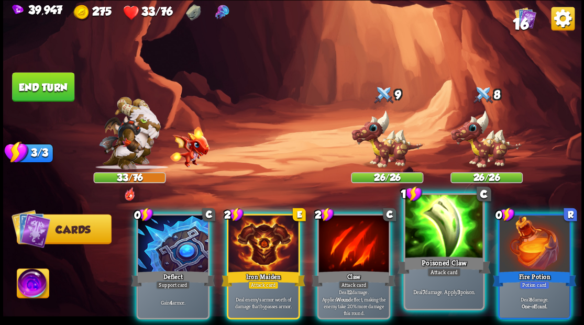
click at [456, 229] on div at bounding box center [444, 227] width 78 height 65
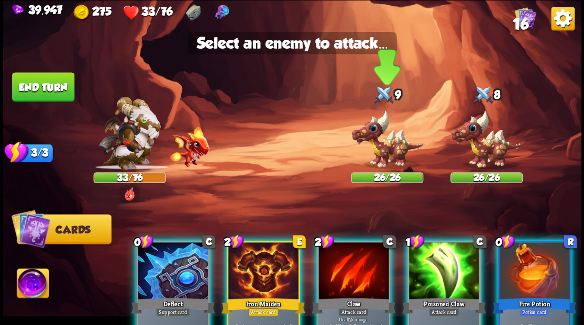
click at [387, 149] on img at bounding box center [387, 139] width 72 height 60
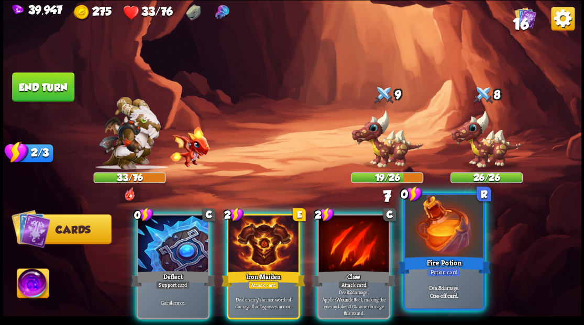
drag, startPoint x: 434, startPoint y: 245, endPoint x: 424, endPoint y: 227, distance: 20.4
click at [434, 245] on div at bounding box center [444, 227] width 78 height 65
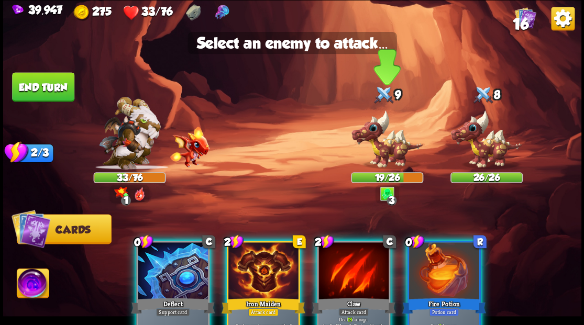
click at [380, 156] on img at bounding box center [387, 139] width 72 height 60
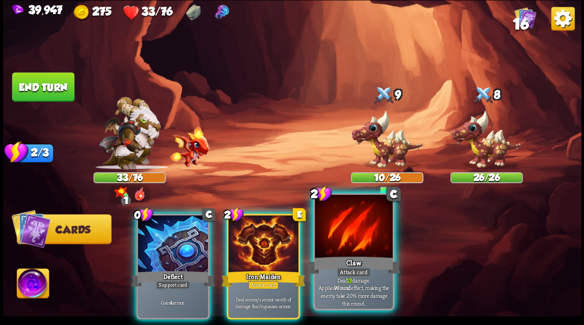
click at [353, 242] on div at bounding box center [354, 227] width 78 height 65
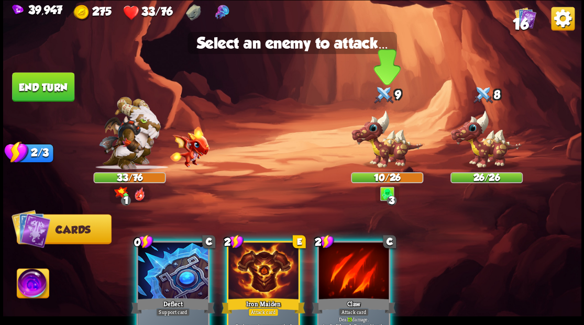
click at [380, 149] on img at bounding box center [387, 139] width 72 height 60
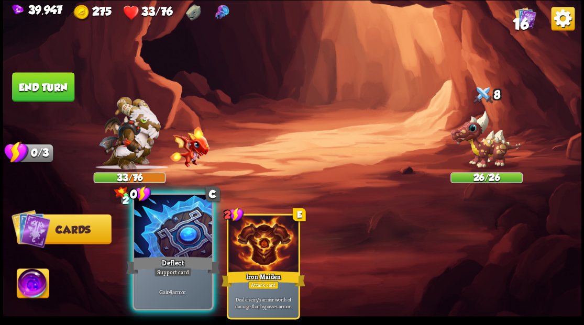
click at [163, 230] on div at bounding box center [173, 227] width 78 height 65
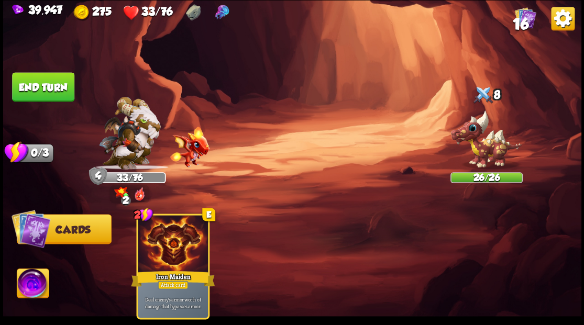
click at [43, 90] on button "End turn" at bounding box center [43, 86] width 62 height 29
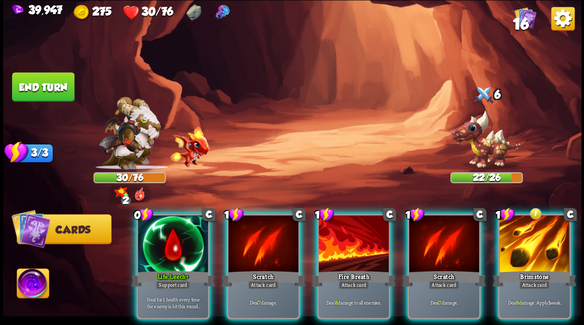
drag, startPoint x: 168, startPoint y: 239, endPoint x: 172, endPoint y: 234, distance: 6.7
click at [168, 236] on div at bounding box center [173, 244] width 70 height 59
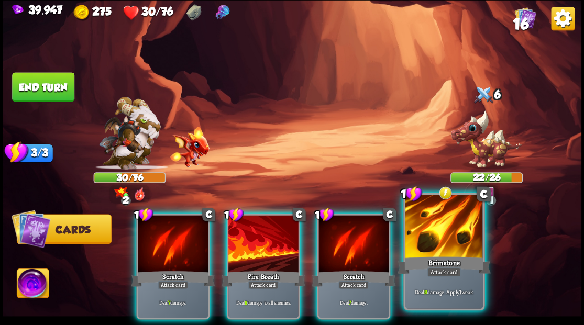
click at [439, 230] on div at bounding box center [444, 227] width 78 height 65
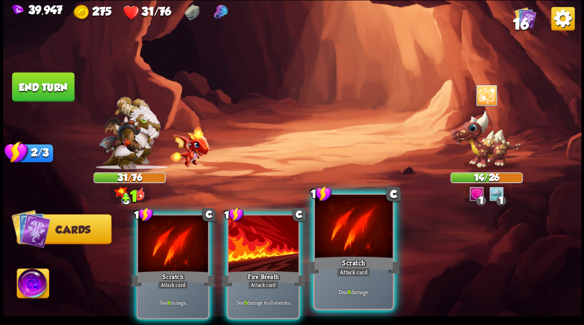
click at [346, 218] on div at bounding box center [354, 227] width 78 height 65
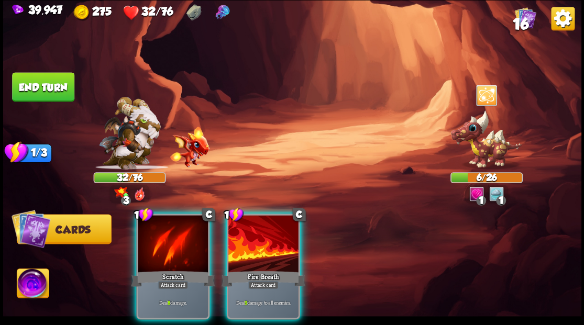
click at [30, 284] on img at bounding box center [33, 285] width 32 height 32
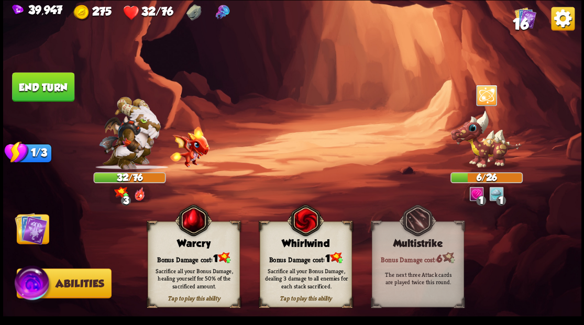
drag, startPoint x: 180, startPoint y: 263, endPoint x: 127, endPoint y: 265, distance: 53.4
click at [179, 262] on div "Sacrifice all your Bonus Damage, healing yourself for 50% of the sacrificed amo…" at bounding box center [194, 278] width 92 height 36
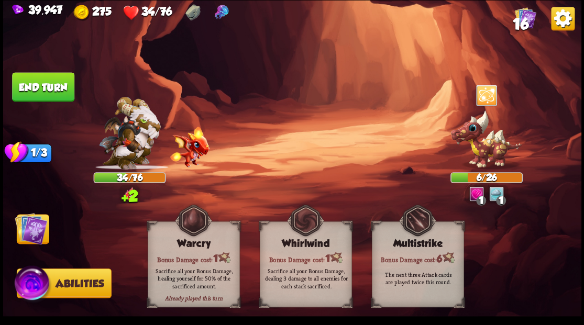
click at [27, 226] on img at bounding box center [31, 228] width 32 height 32
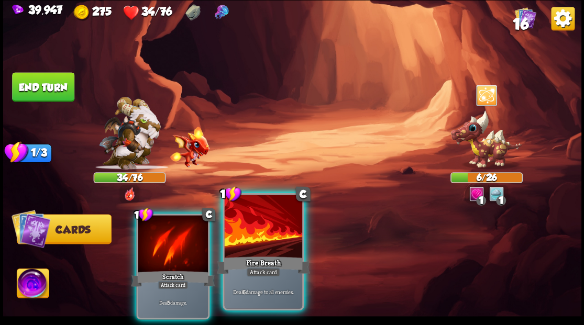
click at [271, 238] on div at bounding box center [263, 227] width 78 height 65
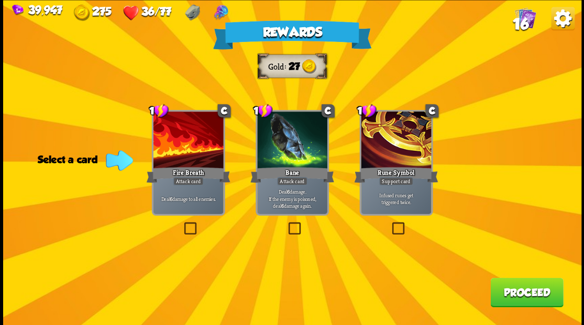
click at [525, 14] on img at bounding box center [524, 17] width 21 height 21
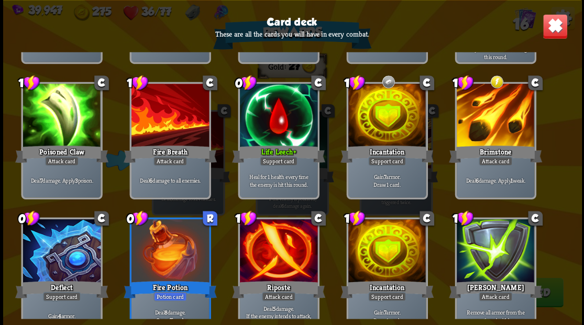
scroll to position [209, 0]
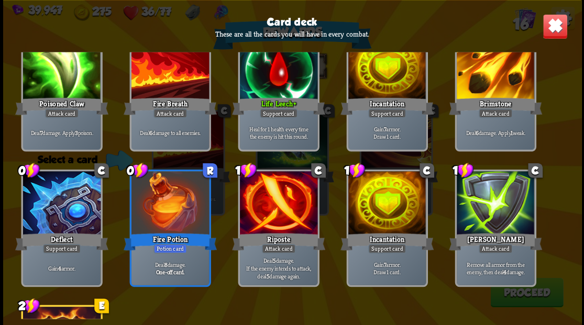
click at [552, 28] on img at bounding box center [554, 26] width 25 height 25
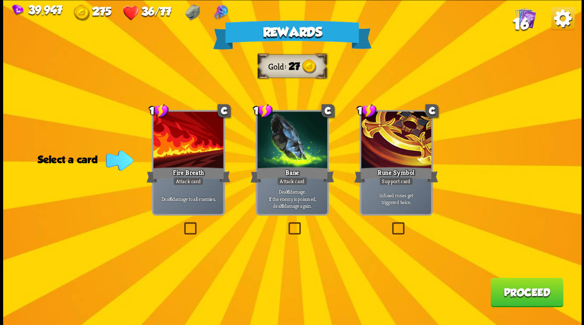
click at [286, 224] on label at bounding box center [286, 224] width 0 height 0
click at [0, 0] on input "checkbox" at bounding box center [0, 0] width 0 height 0
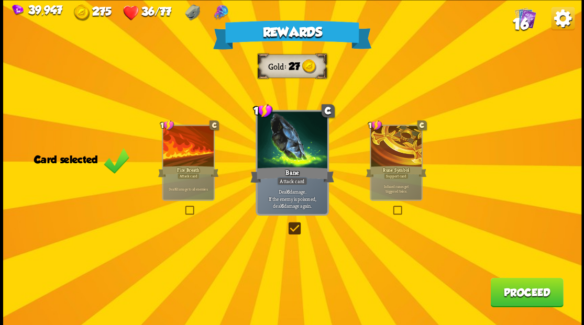
click at [515, 291] on button "Proceed" at bounding box center [526, 292] width 73 height 29
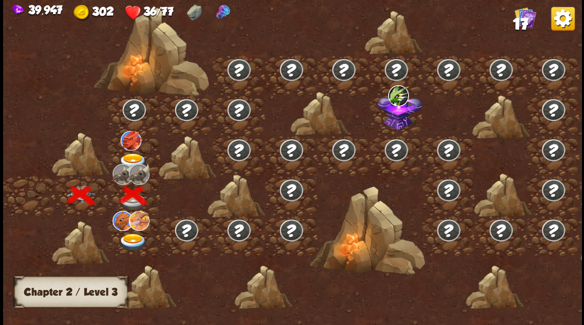
click at [128, 150] on div at bounding box center [134, 156] width 52 height 40
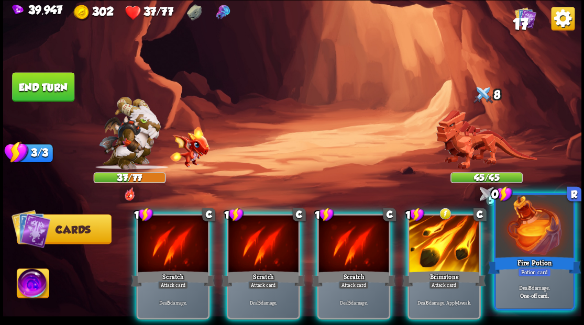
click at [543, 236] on div at bounding box center [534, 227] width 78 height 65
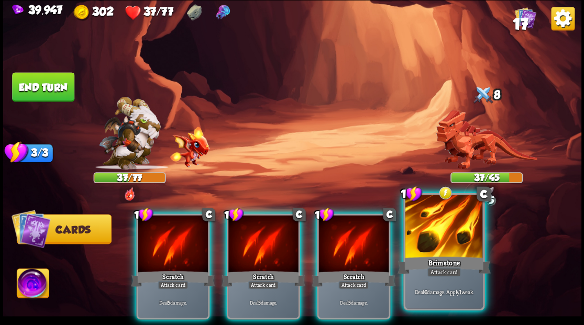
click at [443, 229] on div at bounding box center [444, 227] width 78 height 65
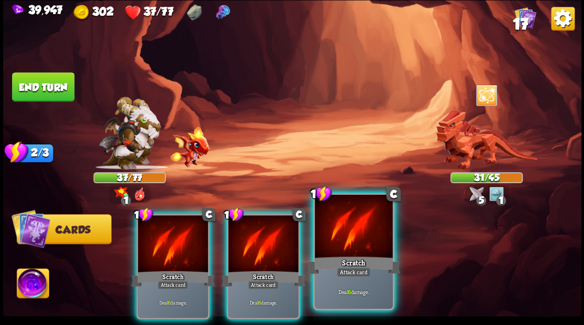
click at [348, 224] on div at bounding box center [354, 227] width 78 height 65
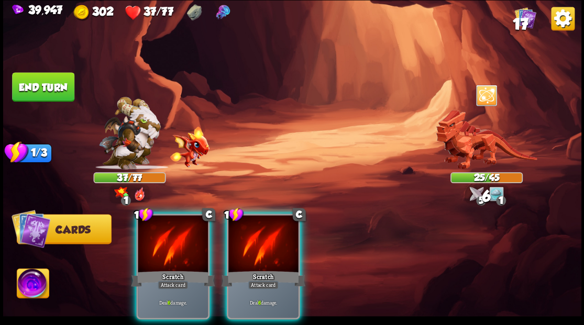
click at [267, 229] on div at bounding box center [263, 244] width 70 height 59
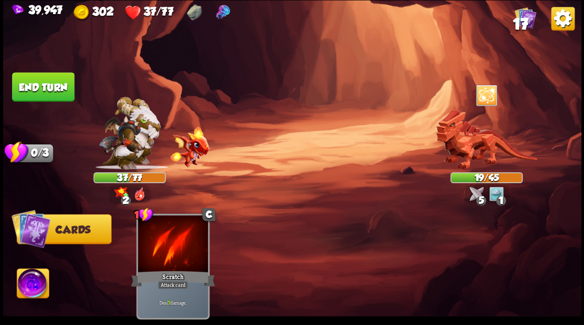
drag, startPoint x: 62, startPoint y: 85, endPoint x: 195, endPoint y: 92, distance: 133.2
click at [61, 85] on button "End turn" at bounding box center [43, 86] width 62 height 29
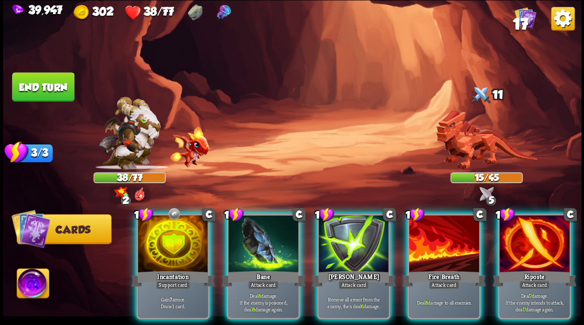
click at [421, 226] on div at bounding box center [444, 244] width 70 height 59
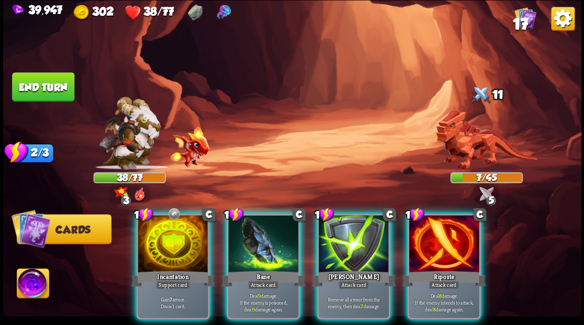
click at [25, 283] on img at bounding box center [33, 285] width 32 height 32
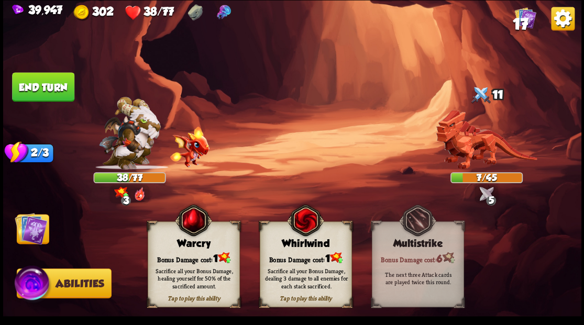
drag, startPoint x: 196, startPoint y: 249, endPoint x: 190, endPoint y: 249, distance: 6.3
click at [195, 249] on div "Tap to play this ability Warcry Bonus Damage cost: 1 Sacrifice all your Bonus D…" at bounding box center [194, 265] width 92 height 86
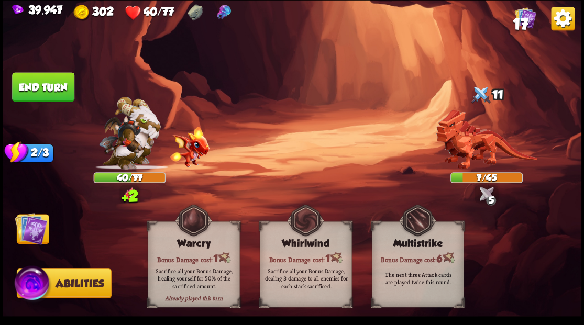
click at [36, 230] on img at bounding box center [31, 228] width 32 height 32
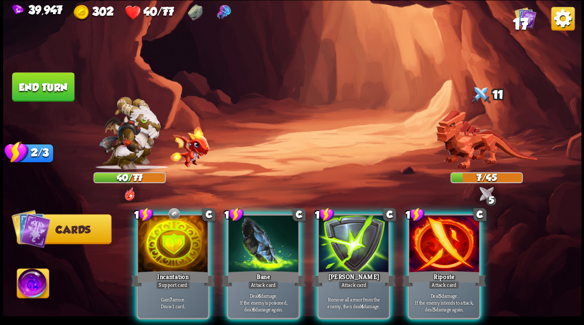
click at [445, 249] on div at bounding box center [444, 244] width 70 height 59
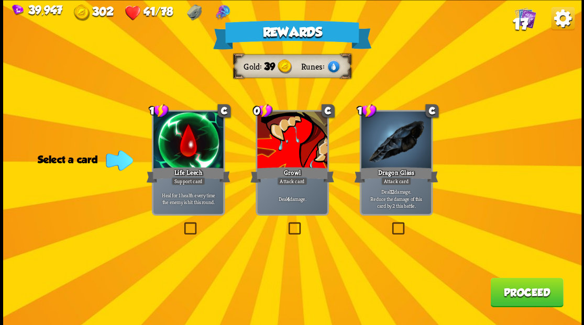
click at [523, 19] on span "17" at bounding box center [519, 24] width 15 height 18
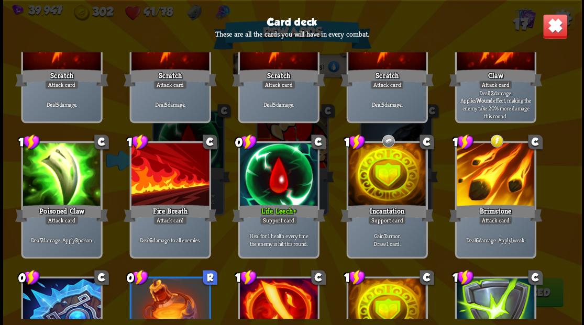
scroll to position [0, 0]
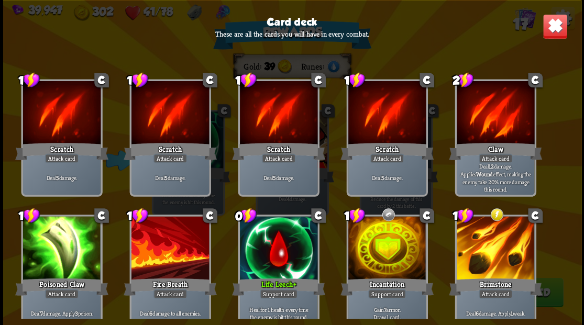
click at [550, 31] on img at bounding box center [554, 26] width 25 height 25
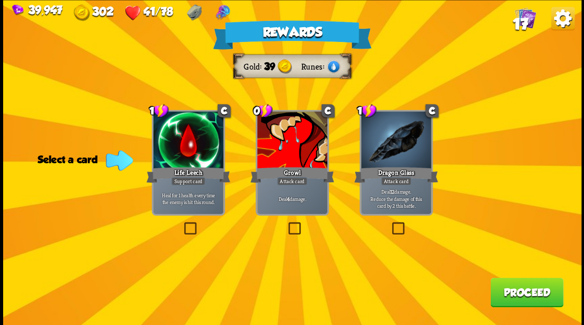
drag, startPoint x: 398, startPoint y: 228, endPoint x: 413, endPoint y: 228, distance: 14.7
click at [390, 224] on label at bounding box center [390, 224] width 0 height 0
click at [0, 0] on input "checkbox" at bounding box center [0, 0] width 0 height 0
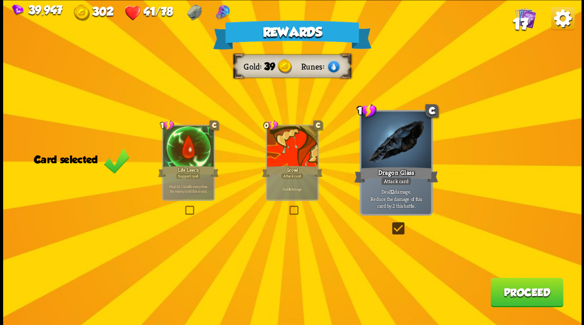
click at [494, 290] on button "Proceed" at bounding box center [526, 292] width 73 height 29
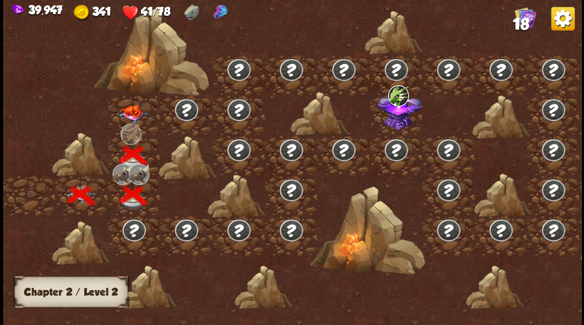
click at [127, 112] on img at bounding box center [132, 114] width 29 height 18
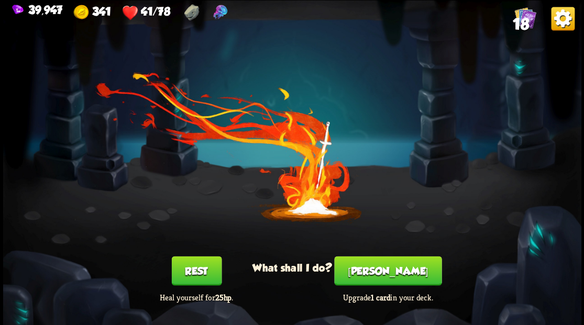
click at [395, 271] on button "Smith" at bounding box center [387, 270] width 107 height 29
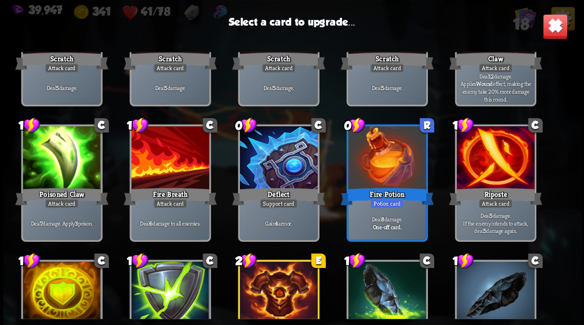
scroll to position [139, 0]
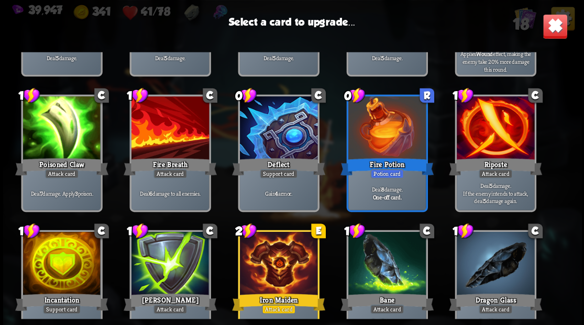
click at [69, 256] on div at bounding box center [62, 264] width 78 height 65
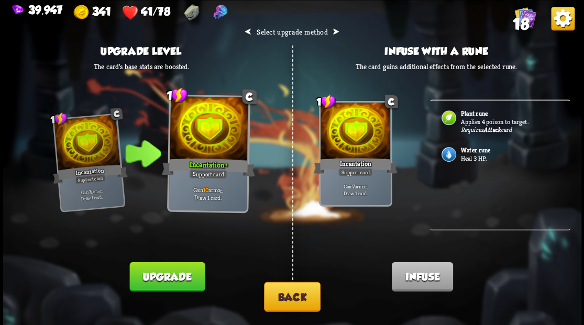
click at [477, 154] on p "Heal 3 HP." at bounding box center [509, 158] width 98 height 8
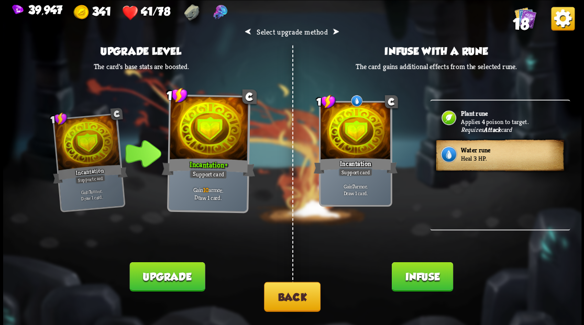
click at [420, 279] on button "Infuse" at bounding box center [421, 276] width 61 height 29
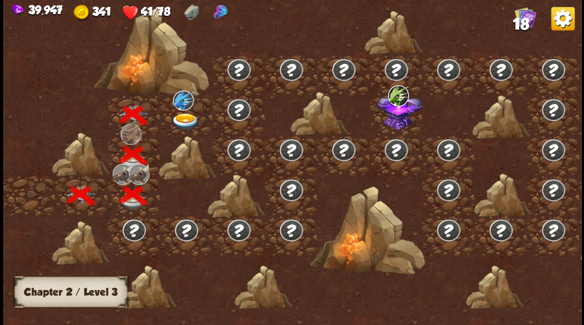
click at [181, 118] on img at bounding box center [185, 121] width 29 height 17
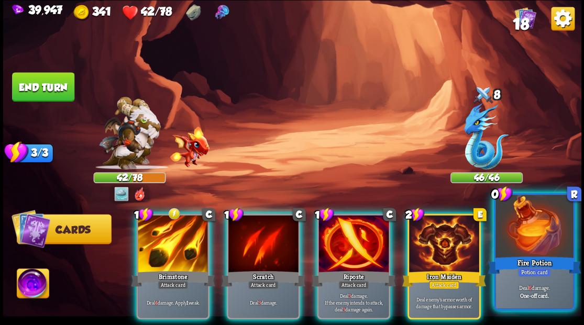
click at [540, 238] on div at bounding box center [534, 227] width 78 height 65
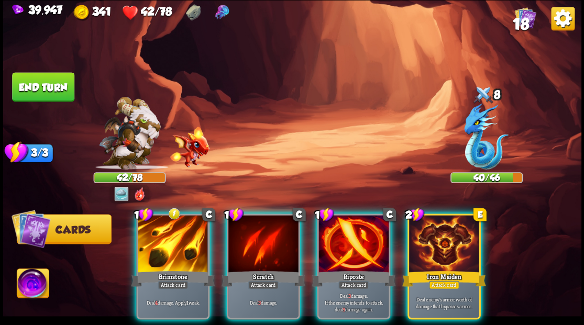
drag, startPoint x: 346, startPoint y: 221, endPoint x: 318, endPoint y: 183, distance: 47.2
click at [346, 221] on div at bounding box center [353, 244] width 70 height 59
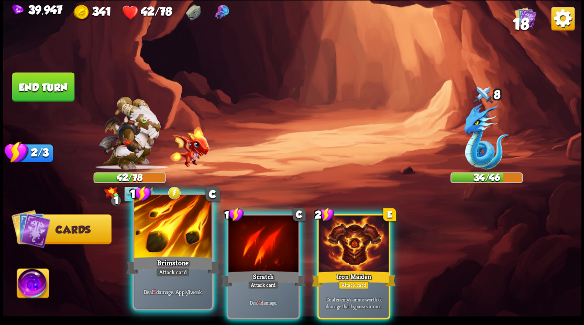
click at [155, 234] on div at bounding box center [173, 227] width 78 height 65
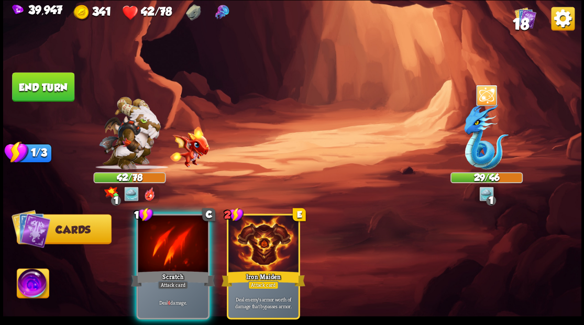
click at [156, 228] on div at bounding box center [173, 244] width 70 height 59
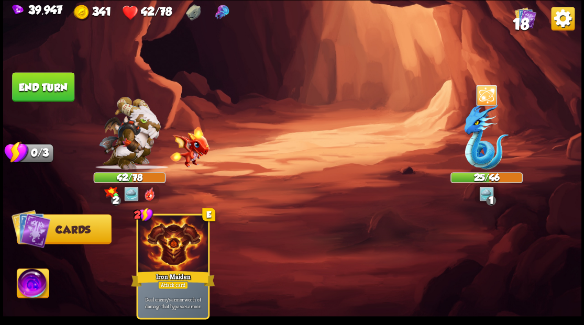
click at [49, 89] on button "End turn" at bounding box center [43, 86] width 62 height 29
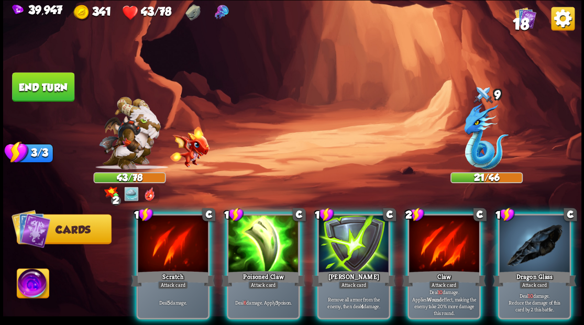
click at [532, 240] on div at bounding box center [534, 244] width 70 height 59
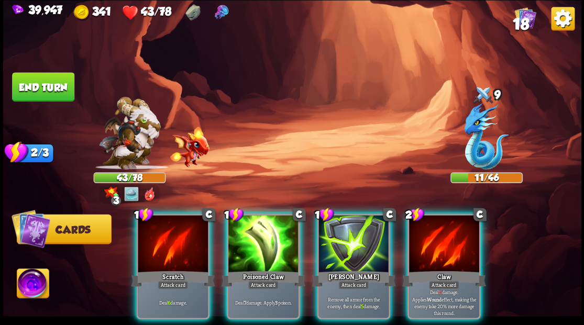
click at [31, 282] on img at bounding box center [33, 285] width 32 height 32
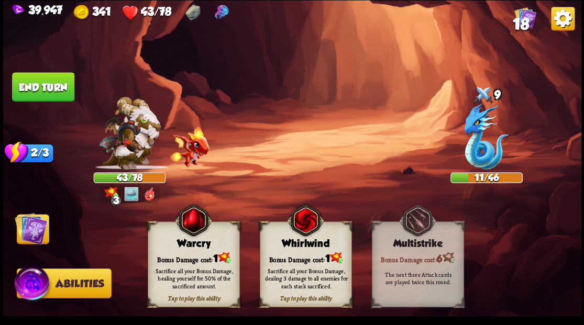
click at [178, 253] on div "Bonus Damage cost: 1" at bounding box center [193, 257] width 91 height 13
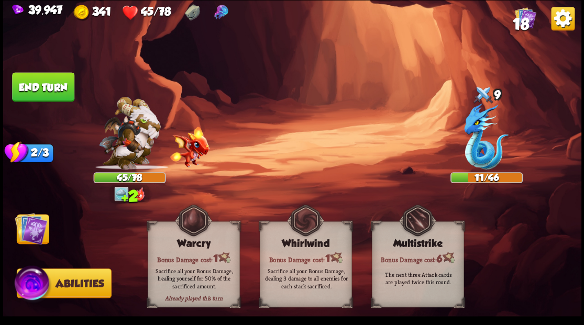
click at [34, 223] on img at bounding box center [31, 228] width 32 height 32
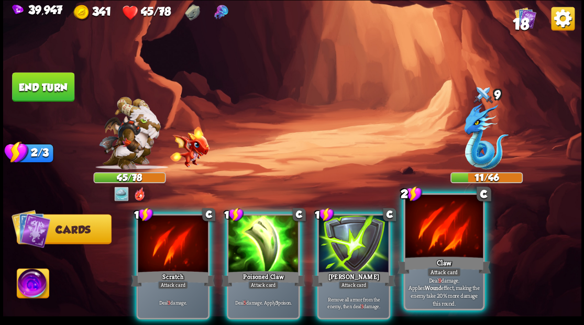
click at [440, 221] on div at bounding box center [444, 227] width 78 height 65
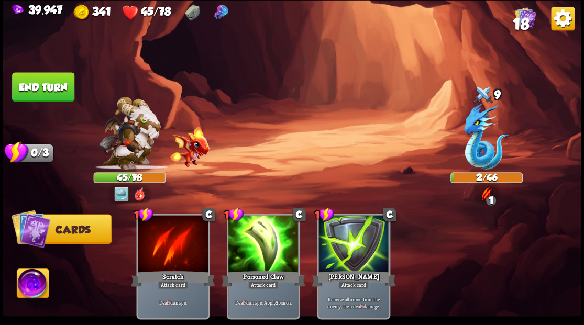
drag, startPoint x: 47, startPoint y: 84, endPoint x: 279, endPoint y: 78, distance: 232.1
click at [47, 84] on button "End turn" at bounding box center [43, 86] width 62 height 29
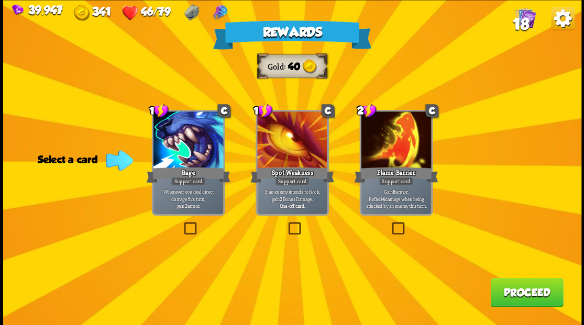
click at [524, 24] on span "18" at bounding box center [520, 24] width 16 height 18
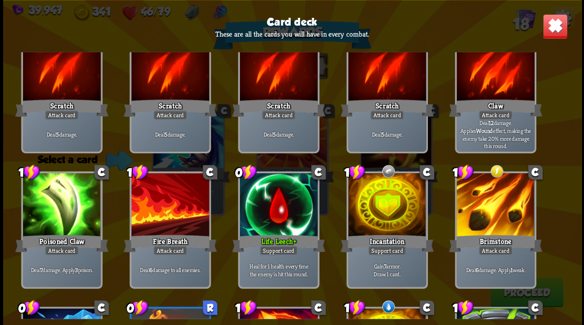
scroll to position [0, 0]
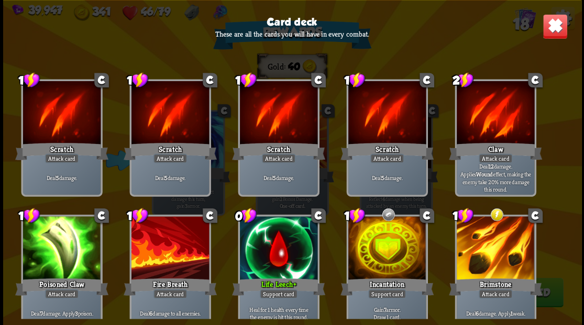
click at [553, 33] on img at bounding box center [554, 26] width 25 height 25
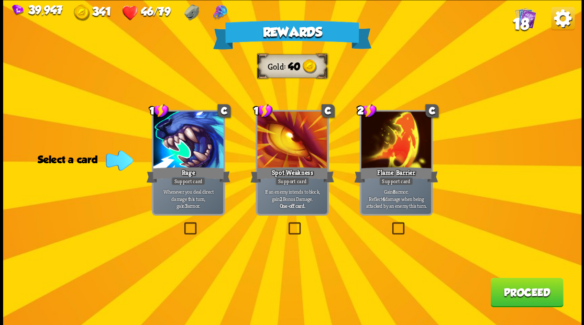
click at [390, 224] on label at bounding box center [390, 224] width 0 height 0
click at [0, 0] on input "checkbox" at bounding box center [0, 0] width 0 height 0
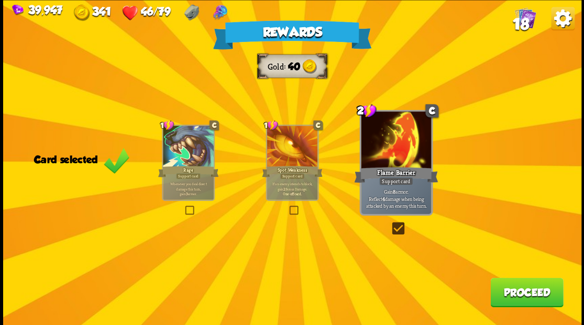
click at [506, 295] on button "Proceed" at bounding box center [526, 292] width 73 height 29
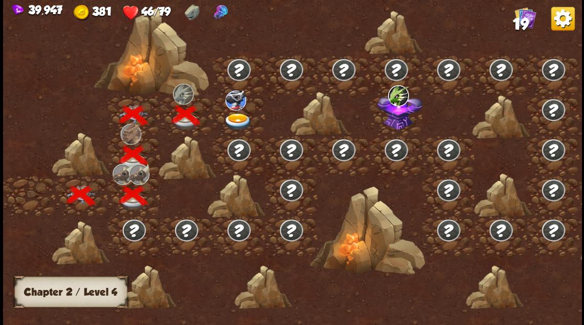
click at [235, 114] on img at bounding box center [237, 121] width 29 height 17
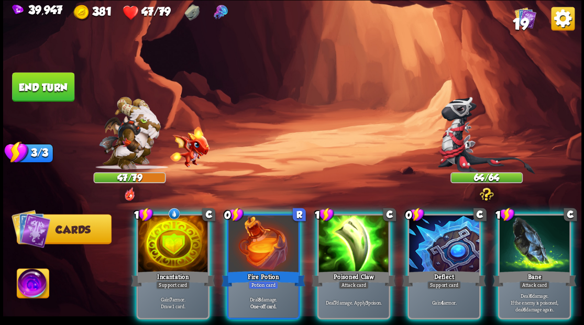
drag, startPoint x: 339, startPoint y: 245, endPoint x: 335, endPoint y: 236, distance: 10.1
click at [338, 244] on div at bounding box center [353, 244] width 70 height 59
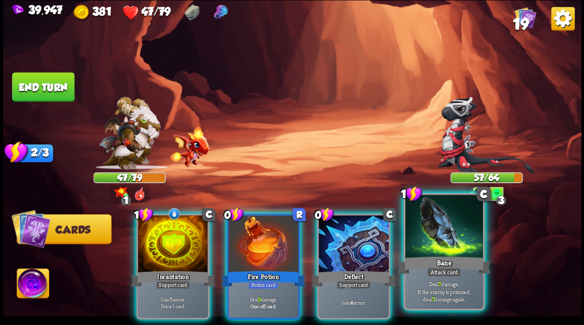
click at [424, 249] on div at bounding box center [444, 227] width 78 height 65
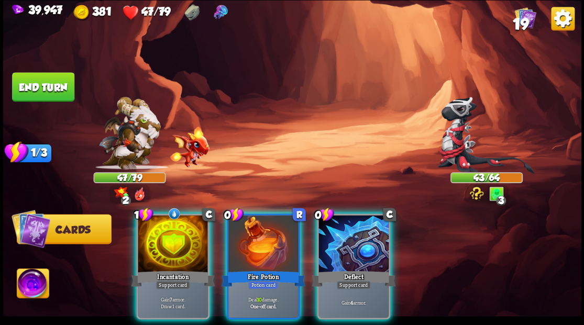
drag, startPoint x: 251, startPoint y: 238, endPoint x: 260, endPoint y: 208, distance: 30.5
click at [251, 236] on div at bounding box center [263, 244] width 70 height 59
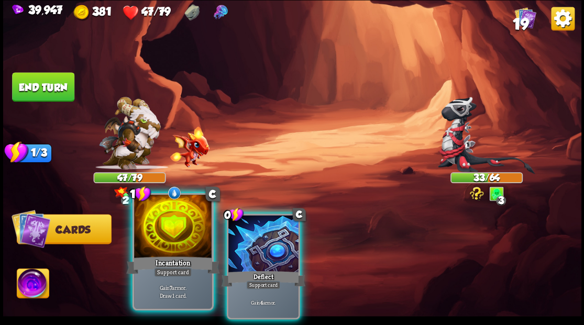
click at [173, 239] on div at bounding box center [173, 227] width 78 height 65
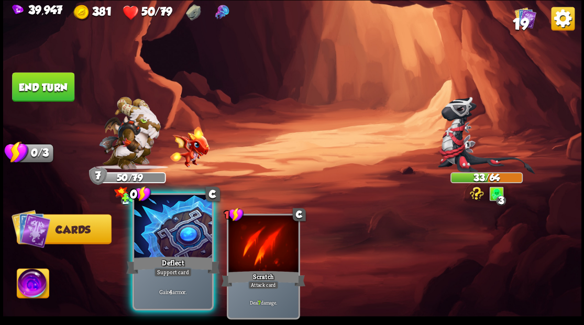
click at [153, 232] on div at bounding box center [173, 227] width 78 height 65
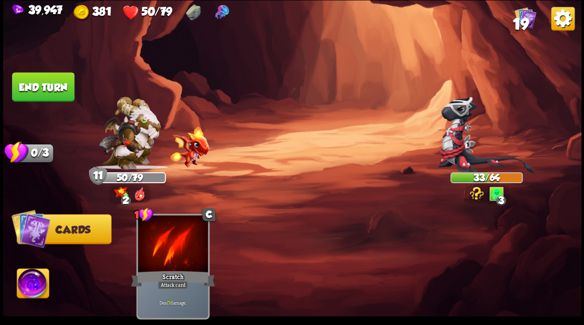
click at [43, 90] on button "End turn" at bounding box center [43, 86] width 62 height 29
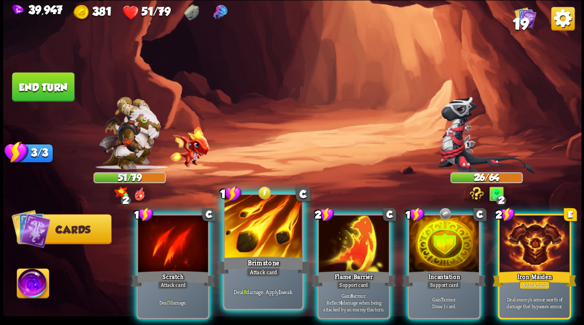
click at [258, 234] on div at bounding box center [263, 227] width 78 height 65
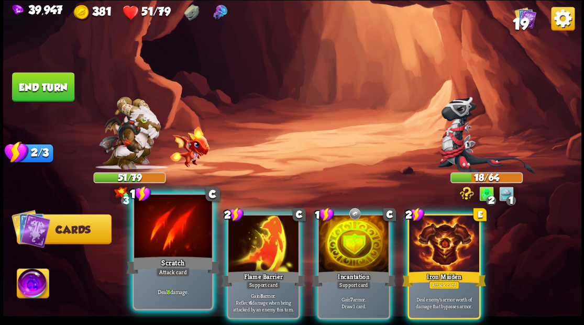
click at [187, 230] on div at bounding box center [173, 227] width 78 height 65
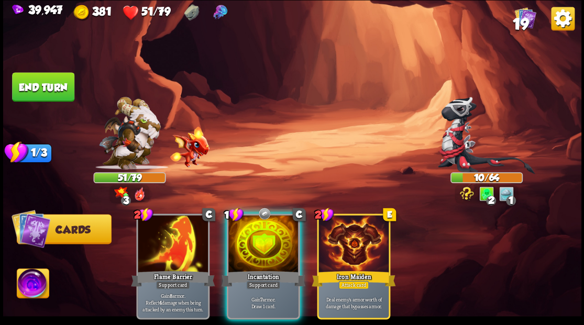
click at [26, 291] on img at bounding box center [33, 285] width 32 height 32
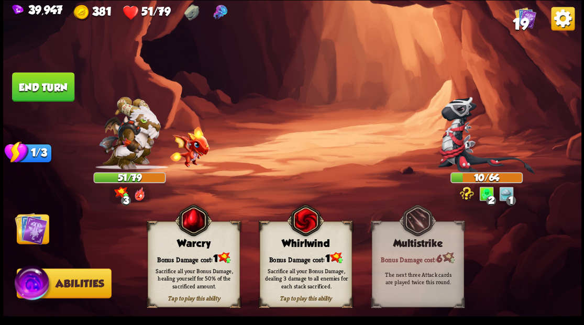
click at [207, 242] on div "Warcry" at bounding box center [193, 244] width 91 height 12
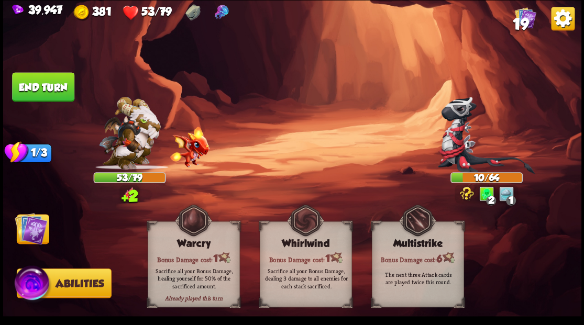
click at [28, 233] on img at bounding box center [31, 228] width 32 height 32
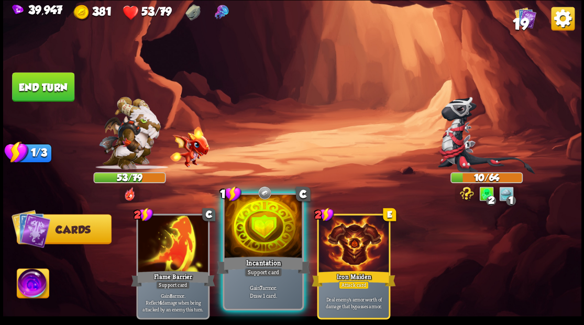
click at [263, 242] on div at bounding box center [263, 227] width 78 height 65
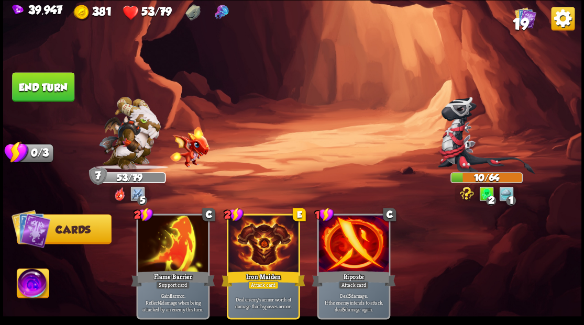
drag, startPoint x: 51, startPoint y: 84, endPoint x: 118, endPoint y: 80, distance: 67.7
click at [51, 84] on button "End turn" at bounding box center [43, 86] width 62 height 29
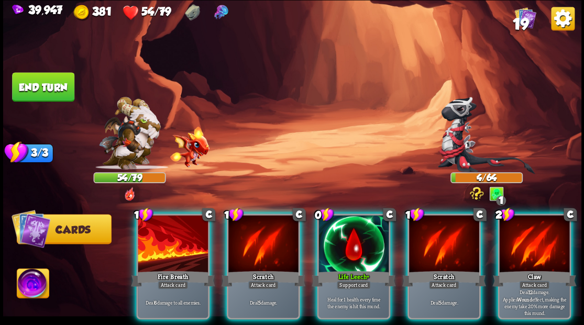
drag, startPoint x: 334, startPoint y: 242, endPoint x: 328, endPoint y: 174, distance: 68.9
click at [334, 236] on div at bounding box center [353, 244] width 70 height 59
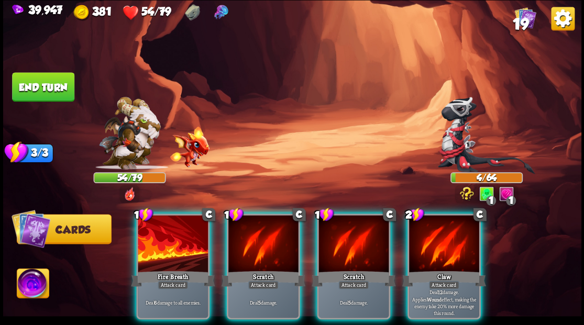
drag, startPoint x: 338, startPoint y: 227, endPoint x: 330, endPoint y: 157, distance: 70.2
click at [338, 221] on div at bounding box center [353, 244] width 70 height 59
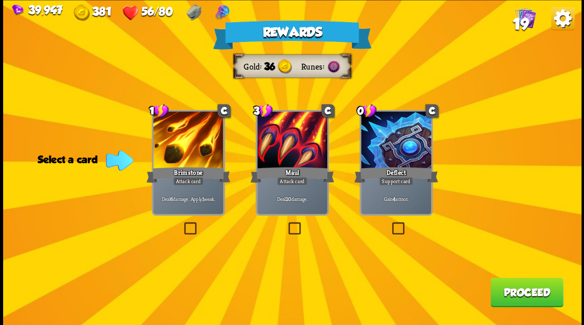
click at [521, 295] on button "Proceed" at bounding box center [526, 292] width 73 height 29
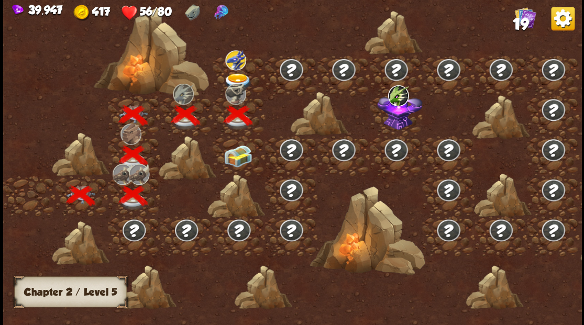
click at [241, 157] on img at bounding box center [237, 156] width 29 height 22
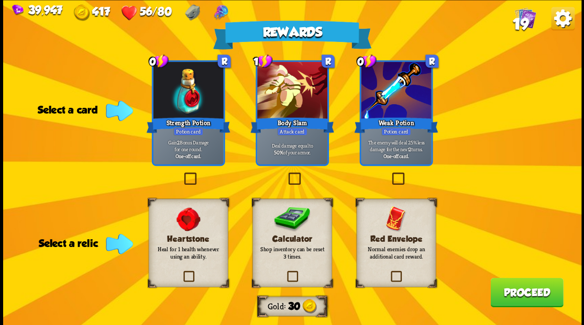
click at [285, 272] on label at bounding box center [285, 272] width 0 height 0
click at [0, 0] on input "checkbox" at bounding box center [0, 0] width 0 height 0
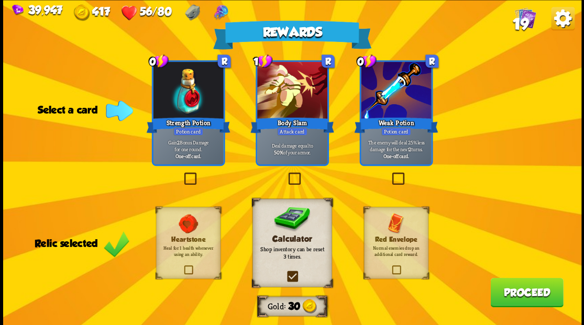
click at [390, 174] on label at bounding box center [390, 174] width 0 height 0
click at [0, 0] on input "checkbox" at bounding box center [0, 0] width 0 height 0
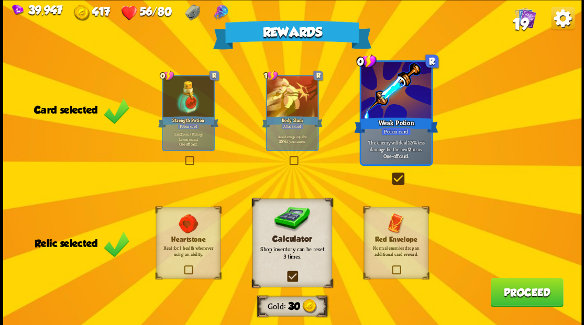
click at [184, 157] on label at bounding box center [184, 157] width 0 height 0
click at [0, 0] on input "checkbox" at bounding box center [0, 0] width 0 height 0
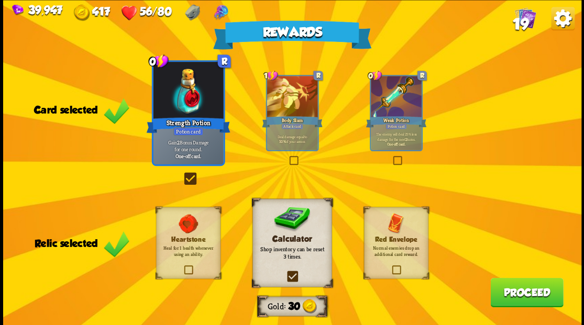
click at [521, 296] on button "Proceed" at bounding box center [526, 292] width 73 height 29
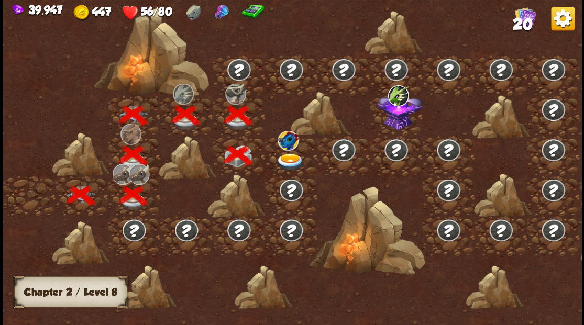
click at [286, 158] on img at bounding box center [289, 161] width 29 height 17
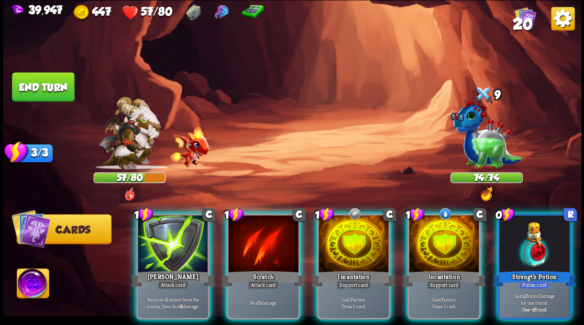
click at [537, 246] on div at bounding box center [534, 244] width 70 height 59
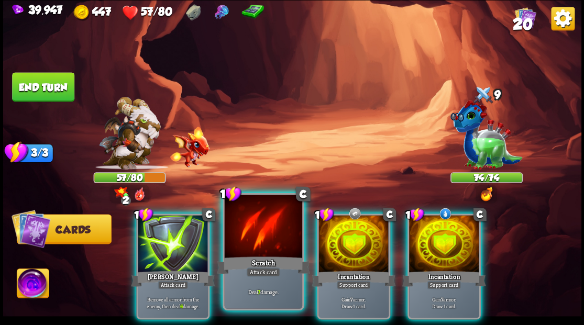
click at [263, 231] on div at bounding box center [263, 227] width 78 height 65
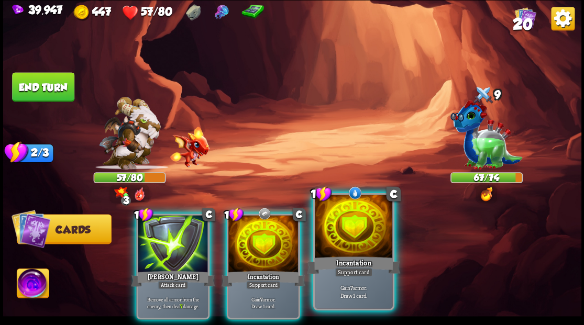
click at [354, 230] on div at bounding box center [354, 227] width 78 height 65
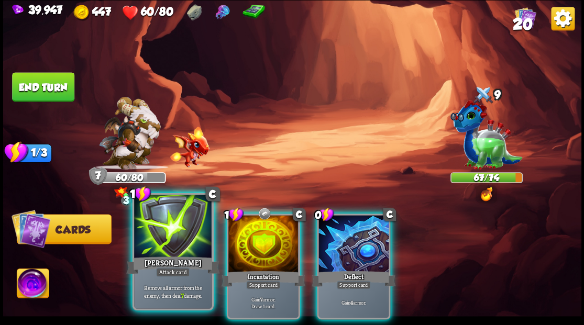
click at [174, 238] on div at bounding box center [173, 227] width 78 height 65
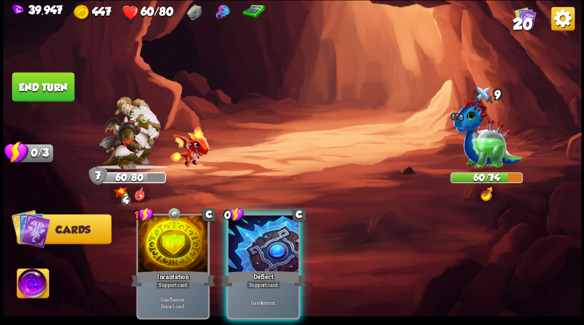
drag, startPoint x: 269, startPoint y: 239, endPoint x: 253, endPoint y: 219, distance: 25.7
click at [269, 239] on div at bounding box center [263, 244] width 70 height 59
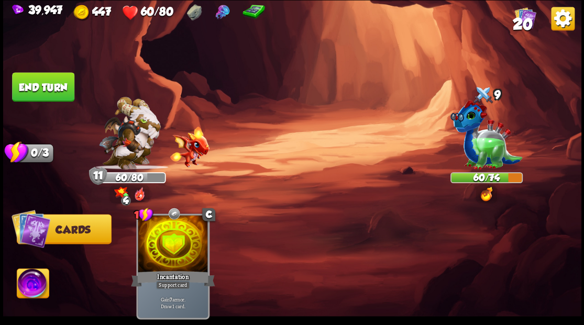
click at [55, 87] on button "End turn" at bounding box center [43, 86] width 62 height 29
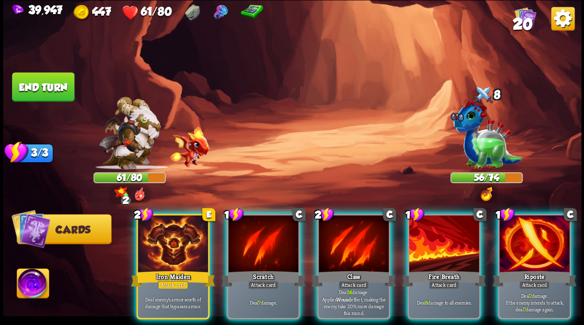
click at [435, 249] on div at bounding box center [444, 244] width 70 height 59
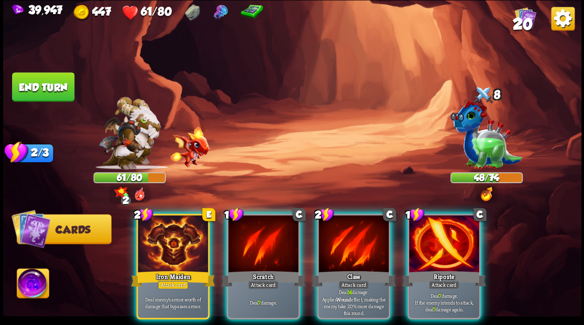
click at [455, 228] on div at bounding box center [444, 244] width 70 height 59
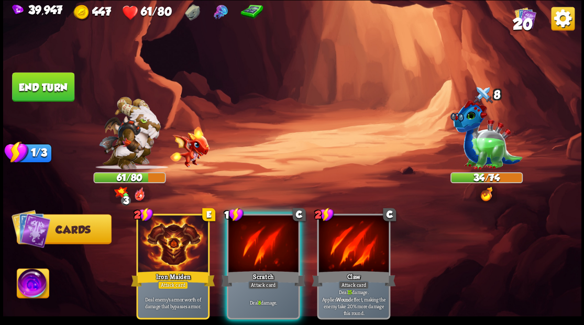
click at [51, 86] on button "End turn" at bounding box center [43, 86] width 62 height 29
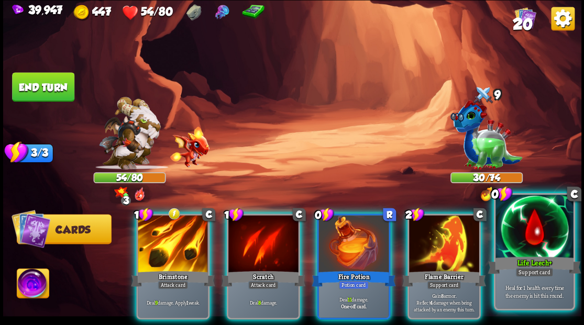
click at [544, 245] on div at bounding box center [534, 227] width 78 height 65
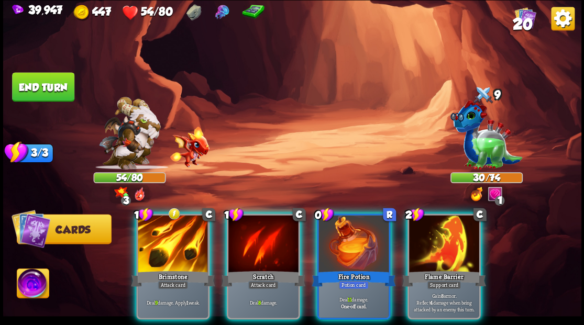
click at [356, 235] on div at bounding box center [353, 244] width 70 height 59
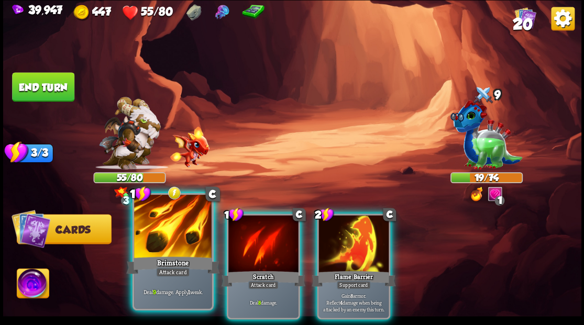
click at [158, 237] on div at bounding box center [173, 227] width 78 height 65
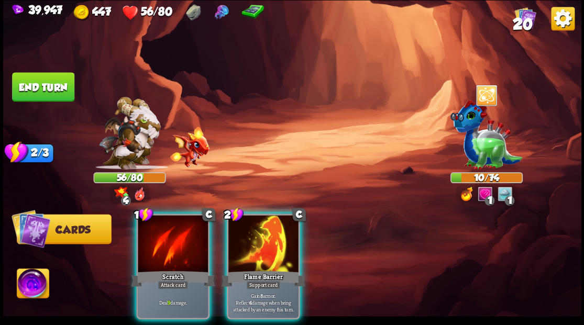
click at [37, 286] on img at bounding box center [33, 285] width 32 height 32
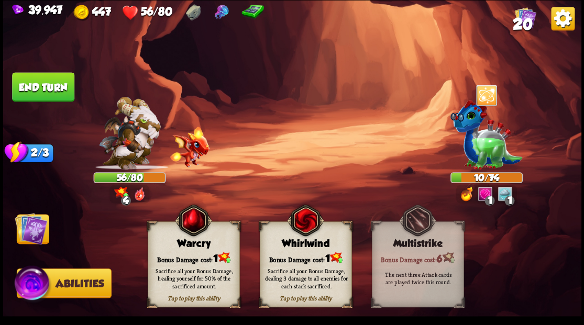
click at [182, 259] on div "Bonus Damage cost: 1" at bounding box center [193, 257] width 91 height 13
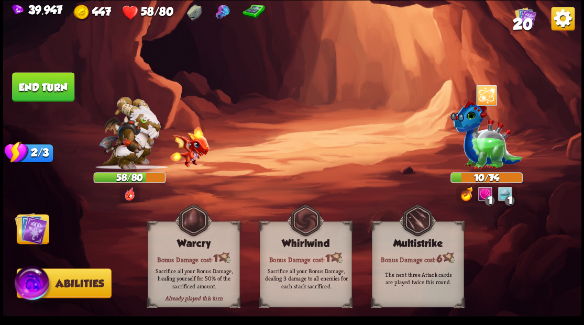
click at [25, 230] on img at bounding box center [31, 228] width 32 height 32
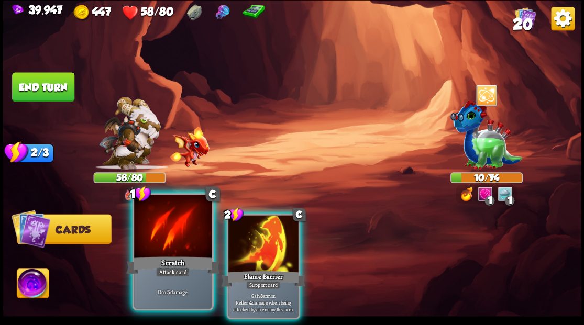
click at [183, 233] on div at bounding box center [173, 227] width 78 height 65
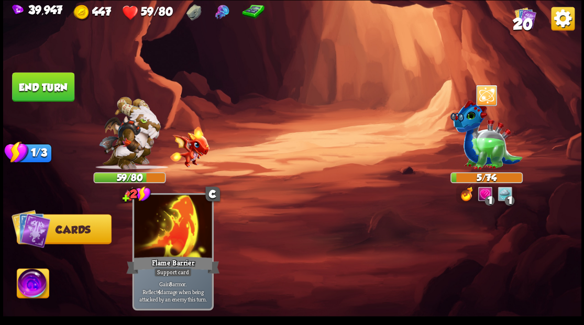
click at [181, 229] on div at bounding box center [173, 227] width 78 height 65
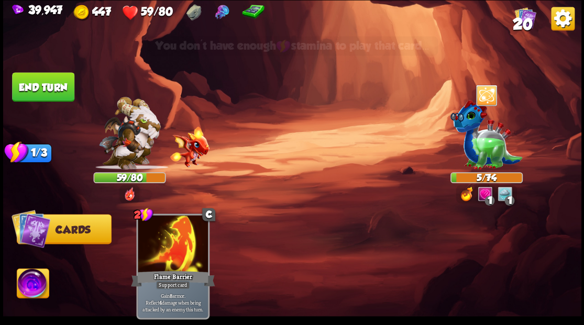
drag, startPoint x: 47, startPoint y: 82, endPoint x: 76, endPoint y: 78, distance: 30.1
click at [47, 81] on button "End turn" at bounding box center [43, 86] width 62 height 29
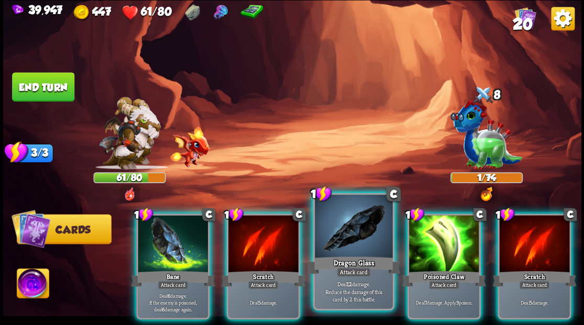
click at [361, 224] on div at bounding box center [354, 227] width 78 height 65
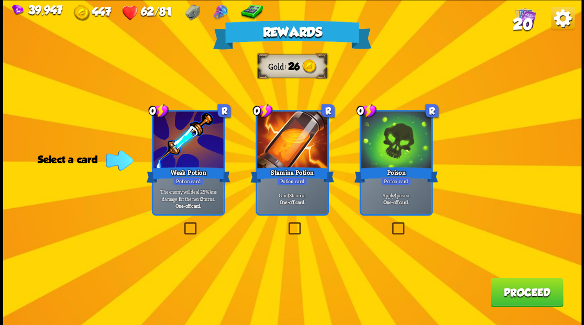
click at [286, 224] on label at bounding box center [286, 224] width 0 height 0
click at [0, 0] on input "checkbox" at bounding box center [0, 0] width 0 height 0
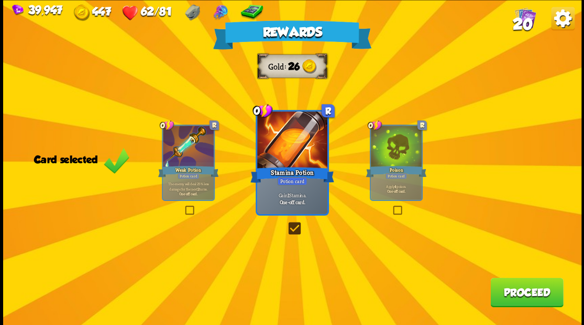
drag, startPoint x: 510, startPoint y: 302, endPoint x: 509, endPoint y: 294, distance: 7.4
click at [509, 294] on button "Proceed" at bounding box center [526, 292] width 73 height 29
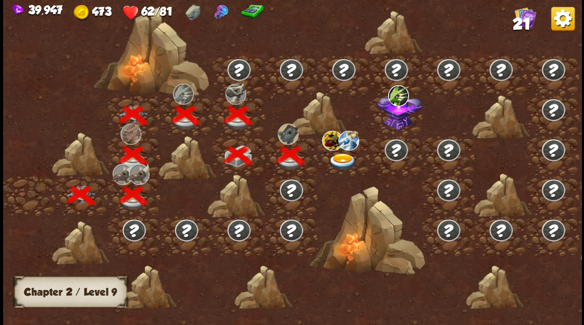
click at [343, 160] on img at bounding box center [342, 161] width 29 height 17
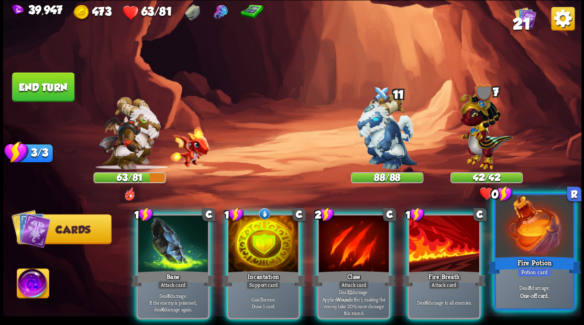
click at [538, 231] on div at bounding box center [534, 227] width 78 height 65
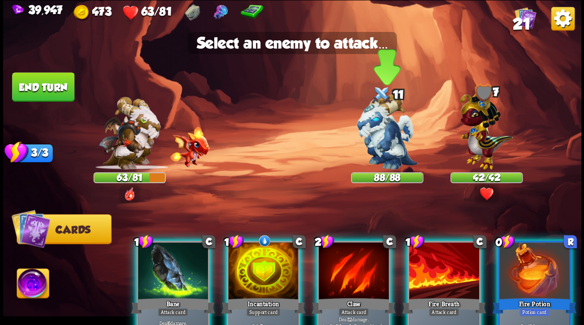
click at [389, 141] on img at bounding box center [387, 132] width 61 height 76
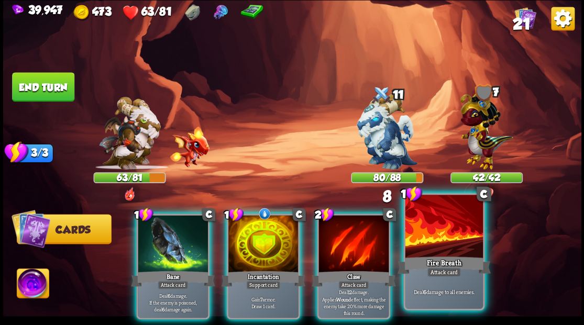
click at [428, 239] on div at bounding box center [444, 227] width 78 height 65
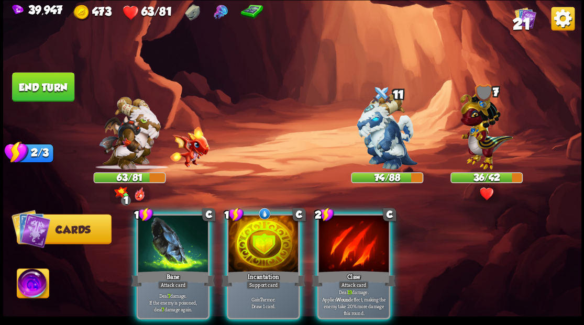
drag, startPoint x: 170, startPoint y: 227, endPoint x: 291, endPoint y: 175, distance: 132.3
click at [170, 226] on div at bounding box center [173, 244] width 70 height 59
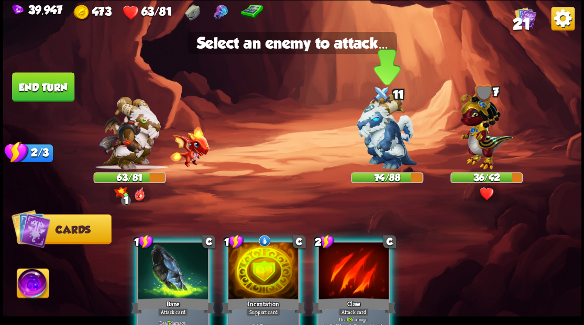
click at [390, 134] on img at bounding box center [387, 132] width 61 height 76
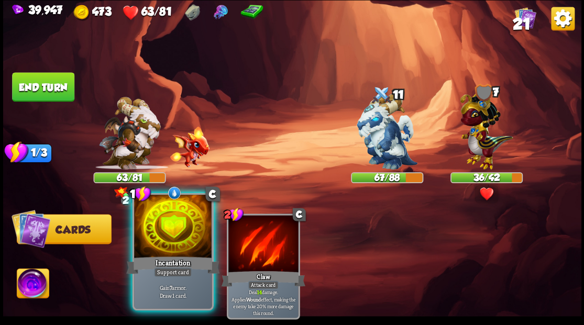
click at [157, 233] on div at bounding box center [173, 227] width 78 height 65
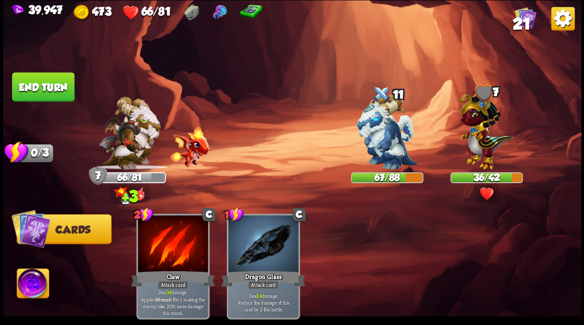
click at [41, 95] on button "End turn" at bounding box center [43, 86] width 62 height 29
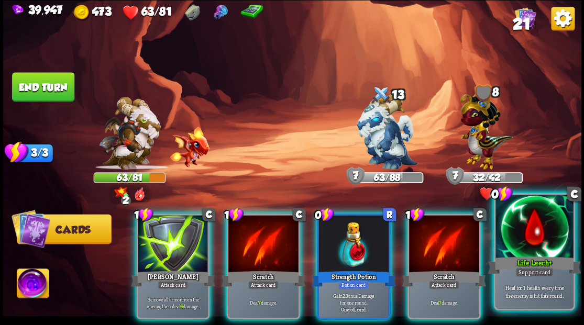
click at [538, 229] on div at bounding box center [534, 227] width 78 height 65
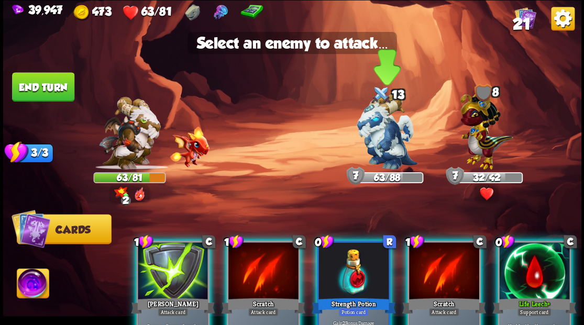
click at [375, 139] on img at bounding box center [387, 132] width 61 height 76
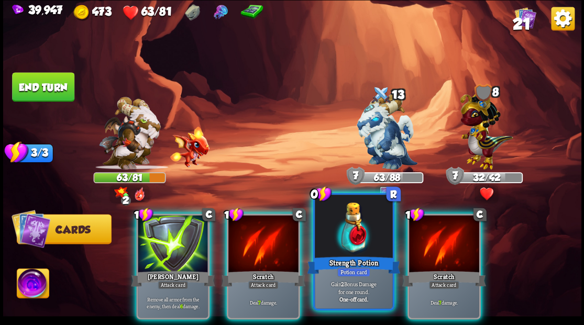
click at [360, 241] on div at bounding box center [354, 227] width 78 height 65
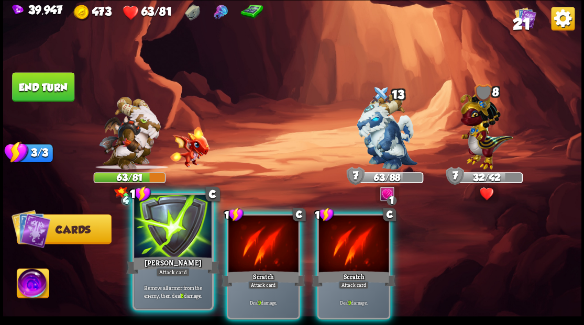
click at [180, 234] on div at bounding box center [173, 227] width 78 height 65
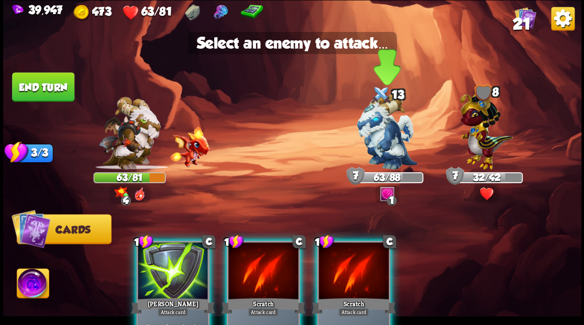
click at [392, 133] on img at bounding box center [387, 132] width 61 height 76
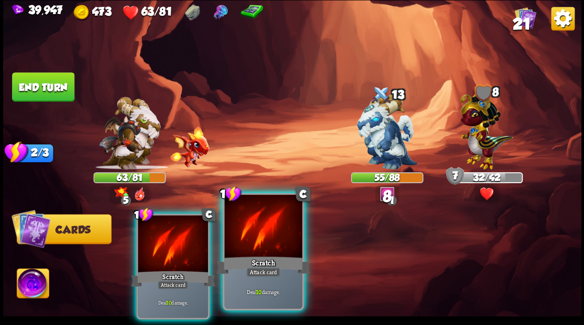
click at [270, 245] on div at bounding box center [263, 227] width 78 height 65
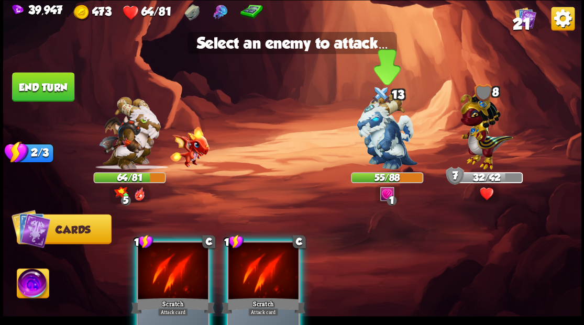
click at [378, 131] on img at bounding box center [387, 132] width 61 height 76
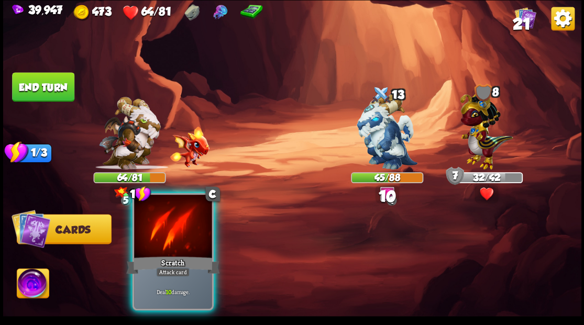
drag, startPoint x: 173, startPoint y: 228, endPoint x: 190, endPoint y: 222, distance: 17.9
click at [173, 228] on div at bounding box center [173, 227] width 78 height 65
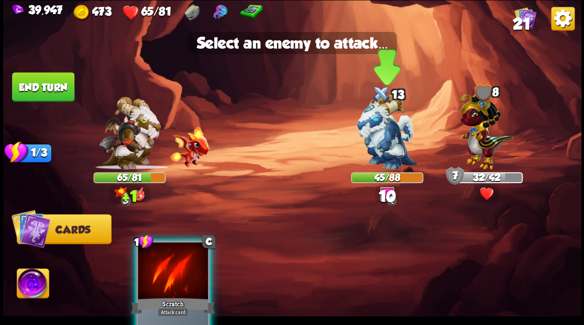
click at [385, 130] on img at bounding box center [387, 132] width 61 height 76
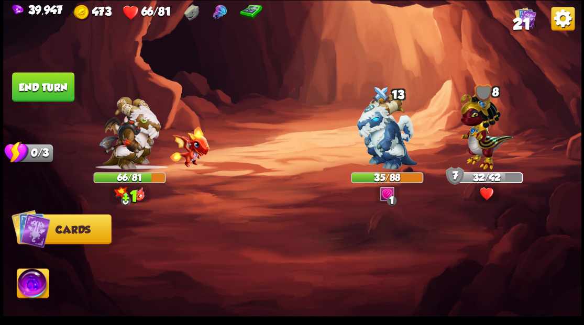
click at [37, 93] on button "End turn" at bounding box center [43, 86] width 62 height 29
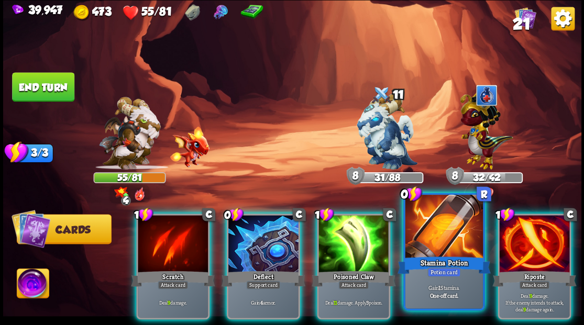
click at [440, 227] on div at bounding box center [444, 227] width 78 height 65
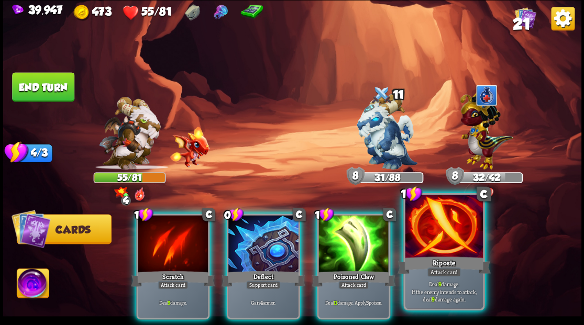
click at [429, 236] on div at bounding box center [444, 227] width 78 height 65
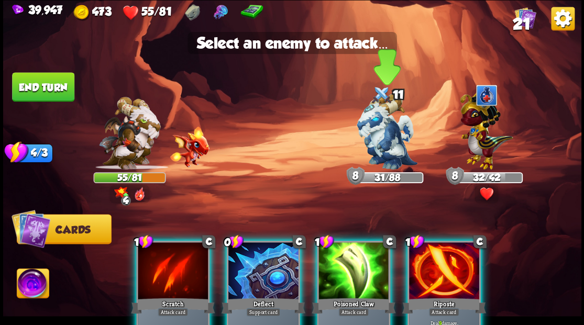
click at [380, 144] on img at bounding box center [387, 132] width 61 height 76
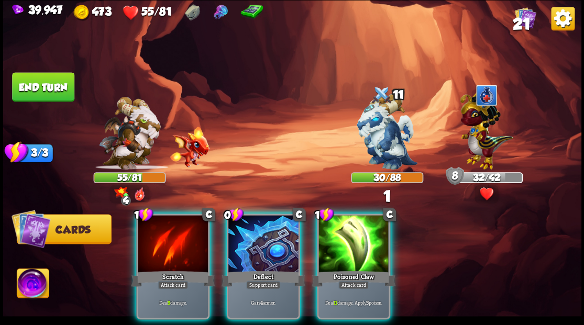
drag, startPoint x: 351, startPoint y: 237, endPoint x: 357, endPoint y: 187, distance: 50.1
click at [351, 232] on div at bounding box center [353, 244] width 70 height 59
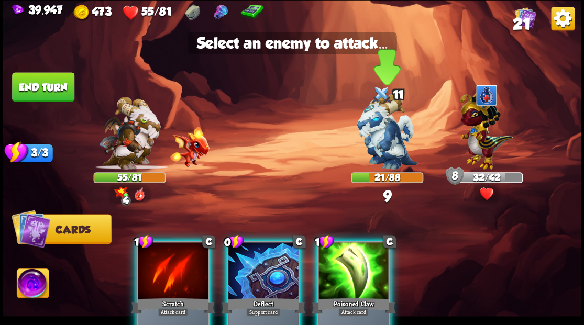
click at [383, 149] on img at bounding box center [387, 132] width 61 height 76
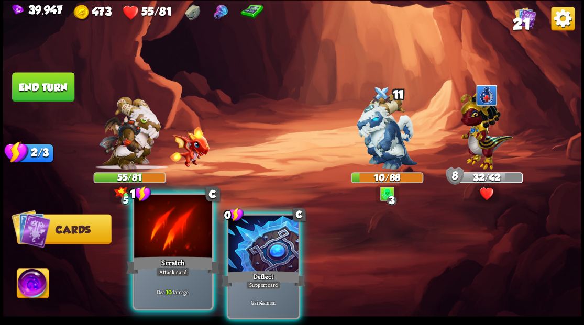
click at [170, 224] on div at bounding box center [173, 227] width 78 height 65
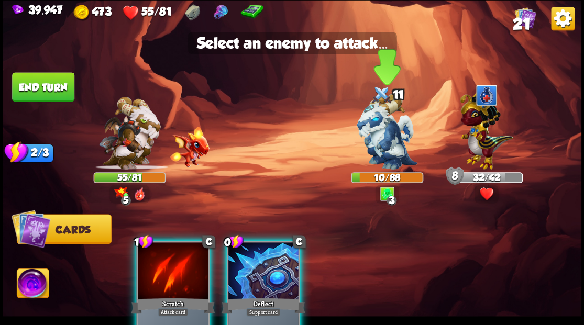
click at [384, 124] on img at bounding box center [387, 132] width 61 height 76
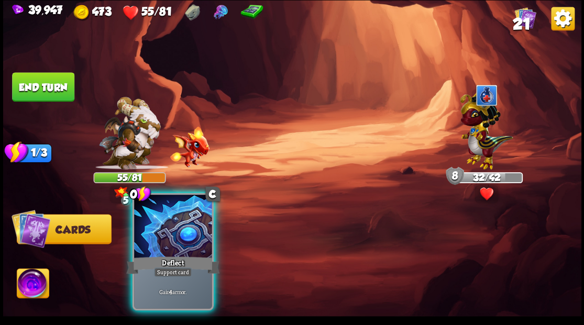
click at [188, 219] on div at bounding box center [173, 227] width 78 height 65
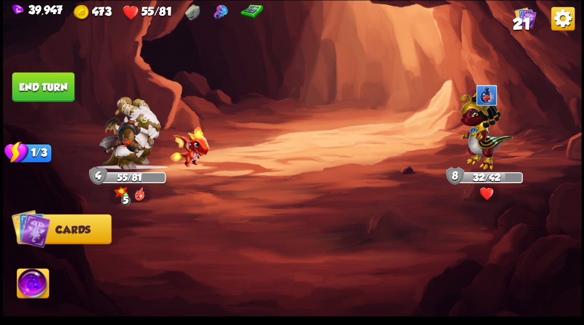
click at [39, 84] on button "End turn" at bounding box center [43, 86] width 62 height 29
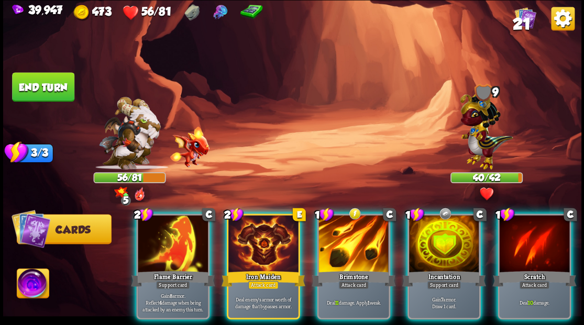
click at [480, 128] on img at bounding box center [486, 128] width 53 height 82
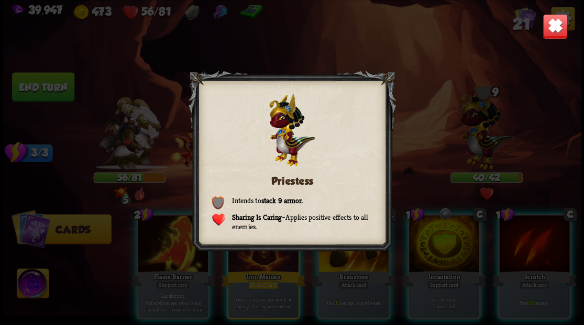
click at [554, 20] on img at bounding box center [554, 26] width 25 height 25
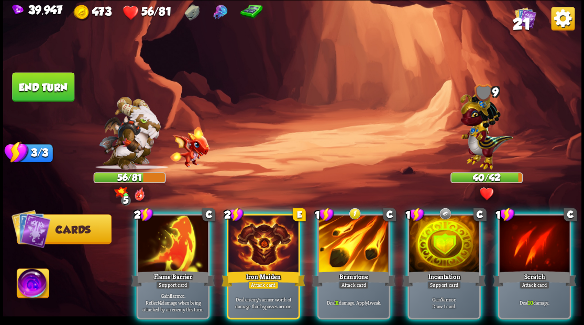
click at [358, 230] on div at bounding box center [353, 244] width 70 height 59
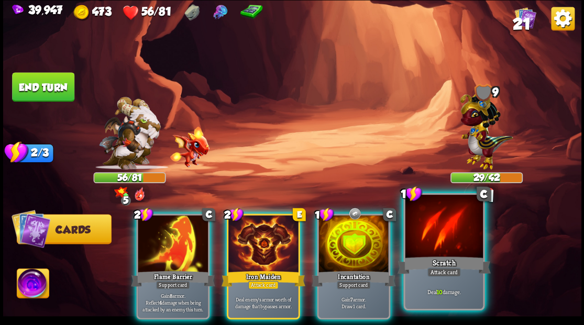
click at [437, 238] on div at bounding box center [444, 227] width 78 height 65
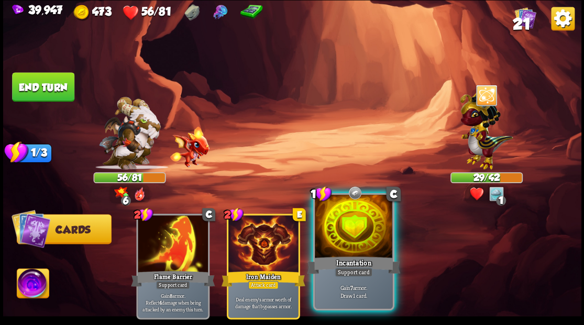
click at [354, 226] on div at bounding box center [354, 227] width 78 height 65
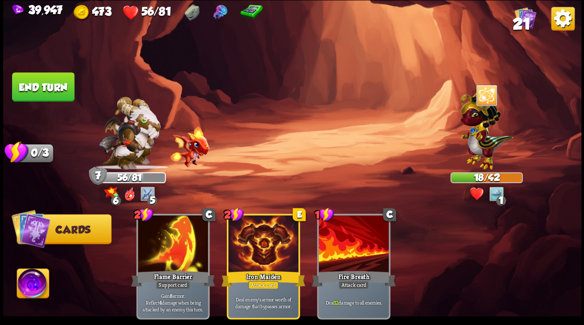
click at [31, 281] on img at bounding box center [33, 285] width 32 height 32
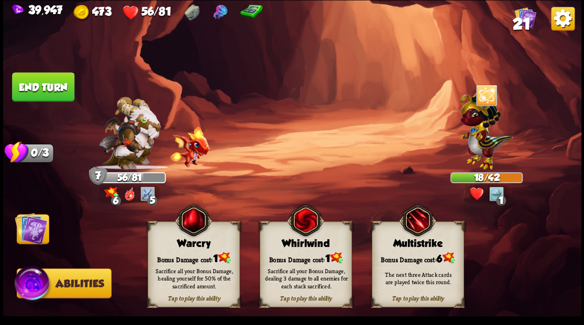
click at [186, 248] on div "Warcry" at bounding box center [193, 244] width 91 height 12
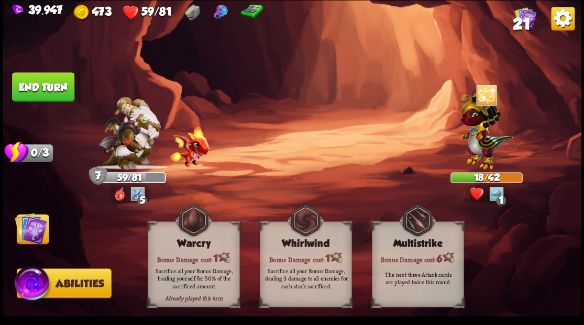
click at [32, 234] on img at bounding box center [31, 228] width 32 height 32
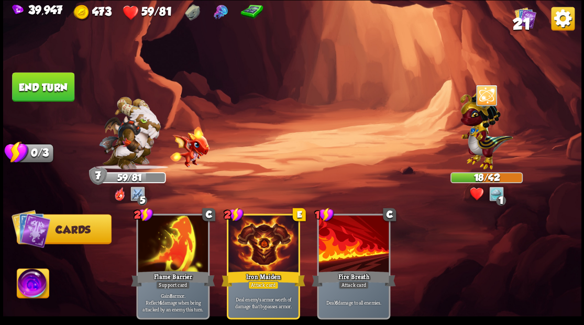
drag, startPoint x: 51, startPoint y: 85, endPoint x: 67, endPoint y: 87, distance: 15.9
click at [52, 85] on button "End turn" at bounding box center [43, 86] width 62 height 29
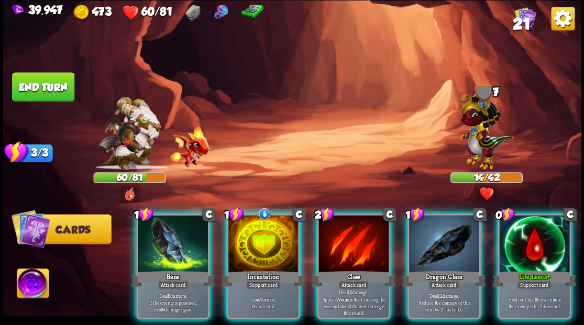
click at [545, 240] on div at bounding box center [534, 244] width 70 height 59
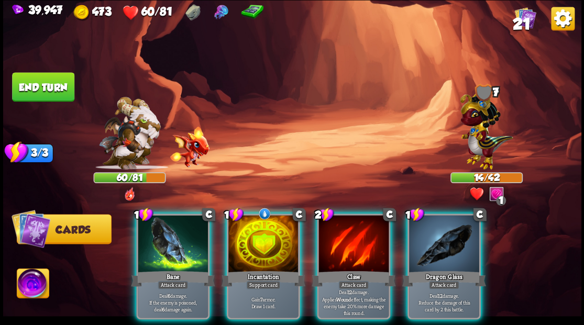
drag, startPoint x: 273, startPoint y: 233, endPoint x: 273, endPoint y: 224, distance: 8.4
click at [273, 232] on div at bounding box center [263, 244] width 70 height 59
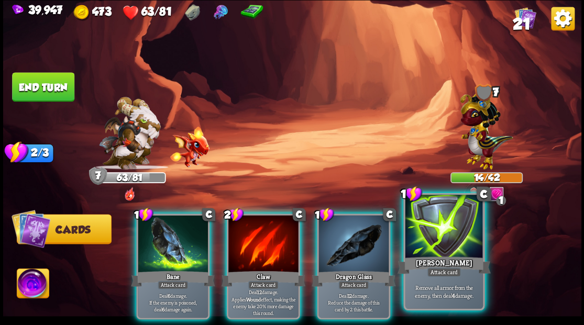
click at [460, 220] on div at bounding box center [444, 227] width 78 height 65
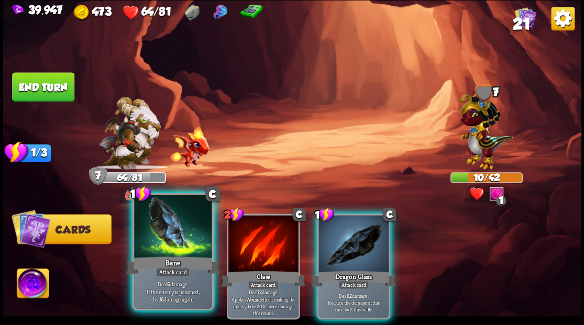
click at [174, 215] on div at bounding box center [173, 227] width 78 height 65
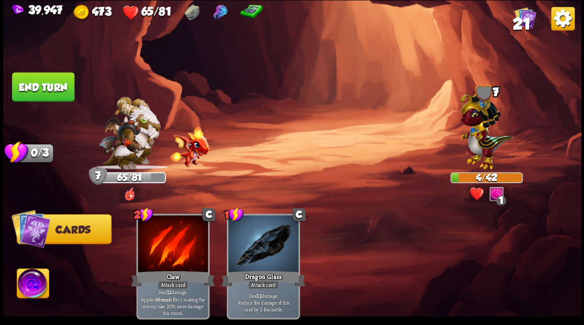
click at [33, 82] on button "End turn" at bounding box center [43, 86] width 62 height 29
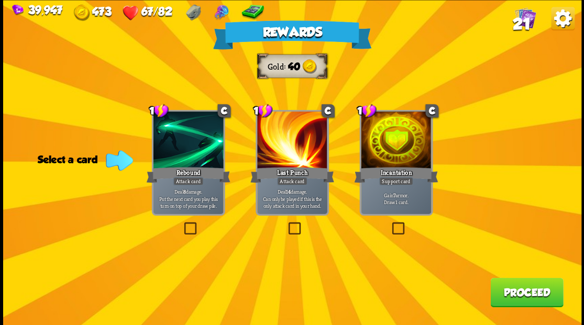
drag, startPoint x: 188, startPoint y: 226, endPoint x: 472, endPoint y: 218, distance: 285.0
click at [182, 224] on label at bounding box center [182, 224] width 0 height 0
click at [0, 0] on input "checkbox" at bounding box center [0, 0] width 0 height 0
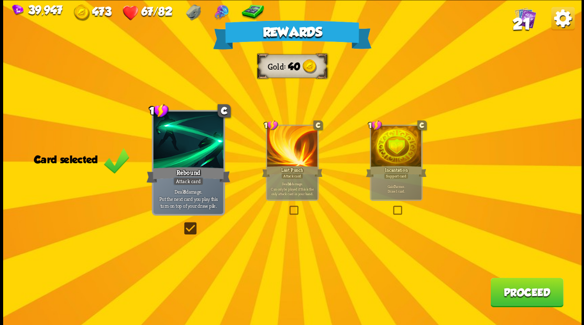
click at [524, 282] on button "Proceed" at bounding box center [526, 292] width 73 height 29
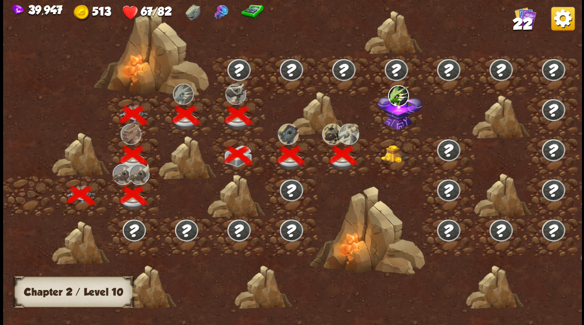
click at [392, 157] on img at bounding box center [395, 154] width 29 height 18
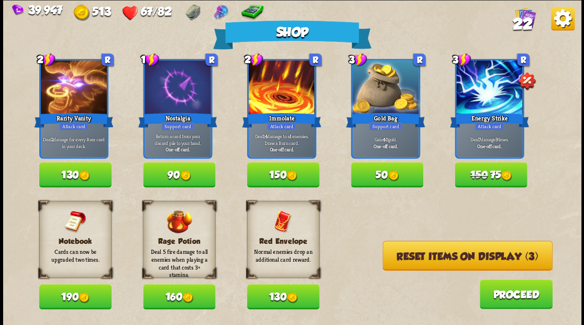
drag, startPoint x: 289, startPoint y: 294, endPoint x: 294, endPoint y: 288, distance: 8.2
click at [289, 293] on img at bounding box center [291, 297] width 11 height 11
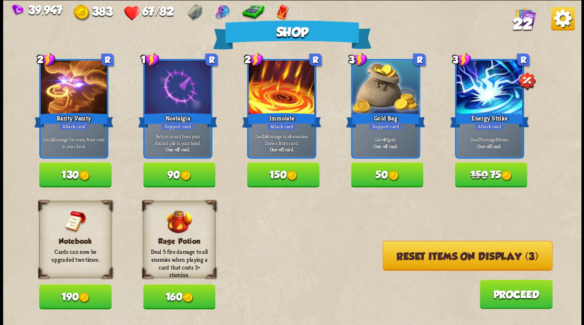
drag, startPoint x: 437, startPoint y: 253, endPoint x: 435, endPoint y: 246, distance: 7.6
click at [437, 252] on button "Reset items on display (3)" at bounding box center [467, 256] width 170 height 30
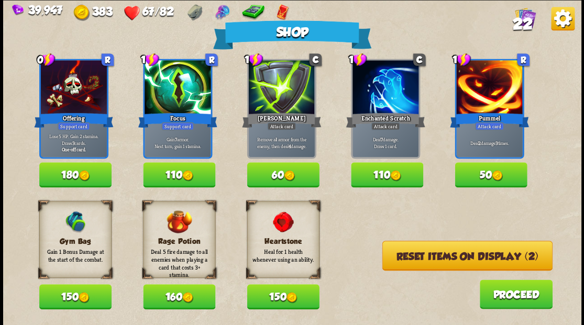
click at [445, 262] on button "Reset items on display (2)" at bounding box center [467, 256] width 170 height 30
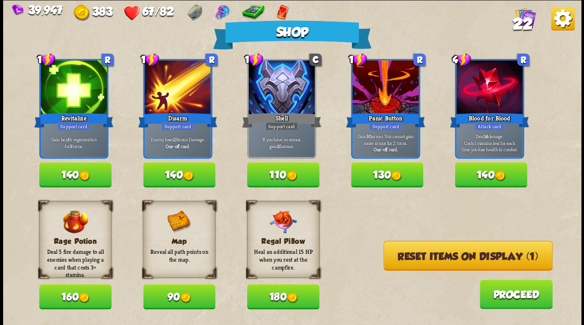
click at [443, 259] on button "Reset items on display (1)" at bounding box center [467, 256] width 169 height 30
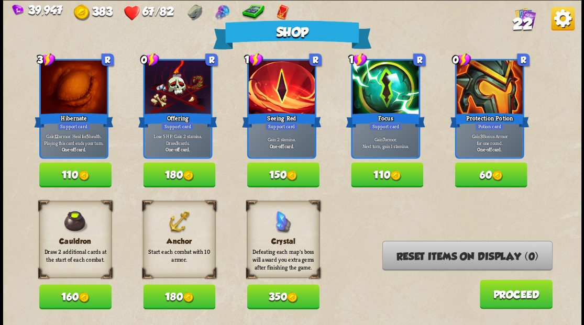
click at [167, 294] on button "180" at bounding box center [179, 296] width 72 height 25
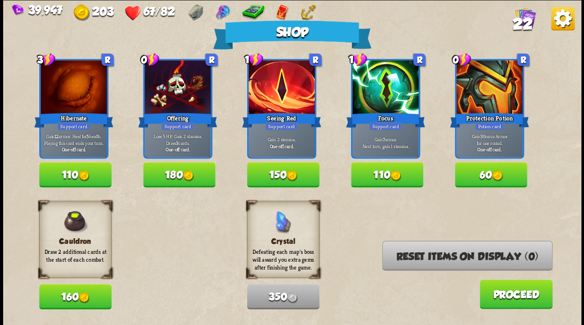
drag, startPoint x: 75, startPoint y: 178, endPoint x: 79, endPoint y: 173, distance: 6.1
click at [75, 178] on button "110" at bounding box center [75, 174] width 72 height 25
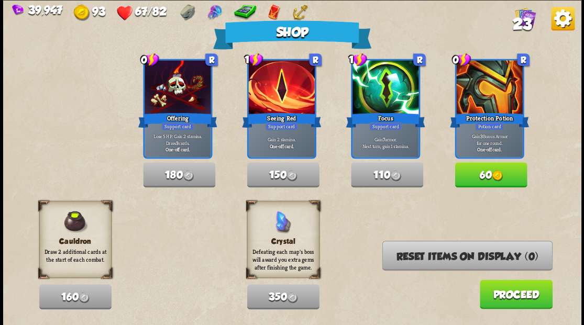
click at [501, 301] on button "Proceed" at bounding box center [515, 294] width 73 height 29
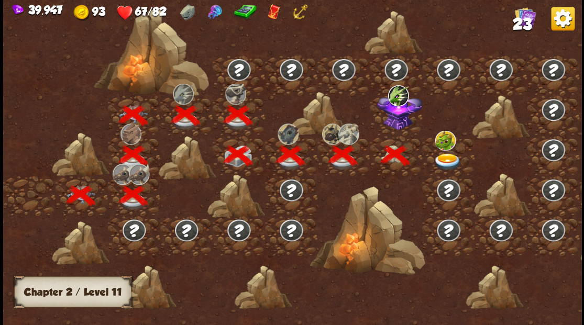
scroll to position [0, 159]
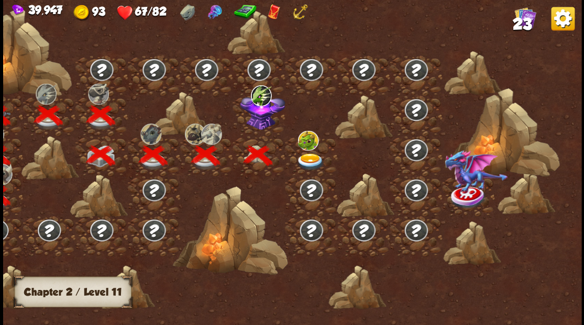
click at [259, 128] on img at bounding box center [261, 110] width 45 height 39
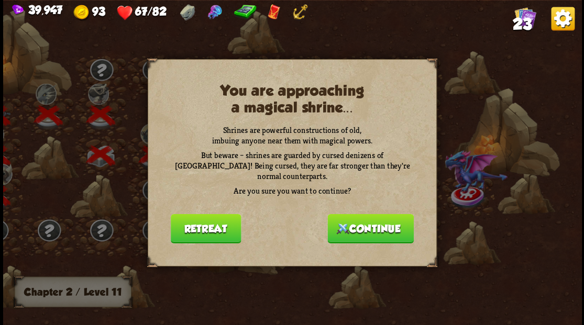
click at [371, 229] on button "Continue" at bounding box center [370, 228] width 86 height 29
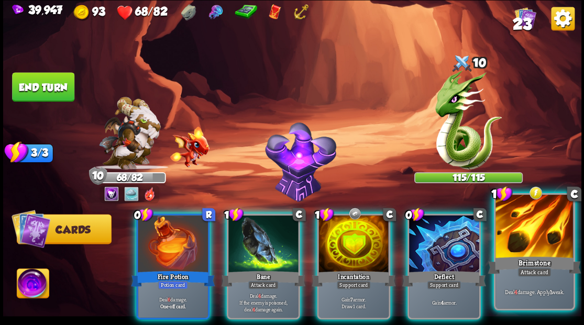
click at [549, 241] on div at bounding box center [534, 227] width 78 height 65
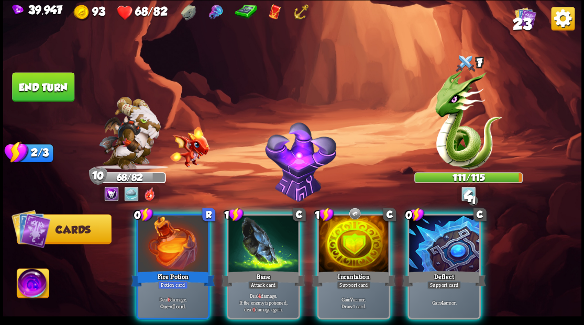
drag, startPoint x: 182, startPoint y: 230, endPoint x: 180, endPoint y: 225, distance: 5.9
click at [180, 227] on div at bounding box center [173, 244] width 70 height 59
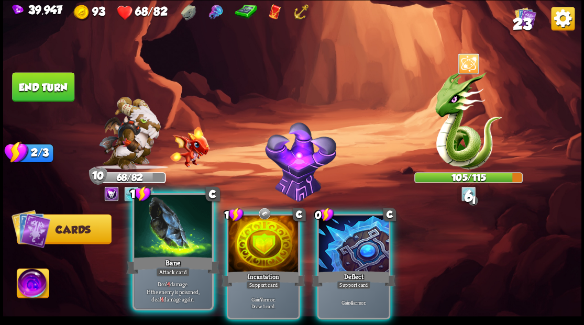
click at [179, 224] on div at bounding box center [173, 227] width 78 height 65
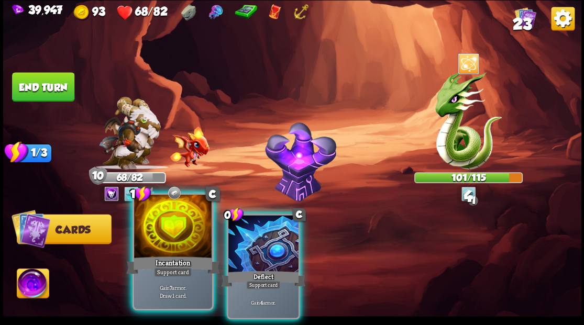
click at [166, 222] on div at bounding box center [173, 227] width 78 height 65
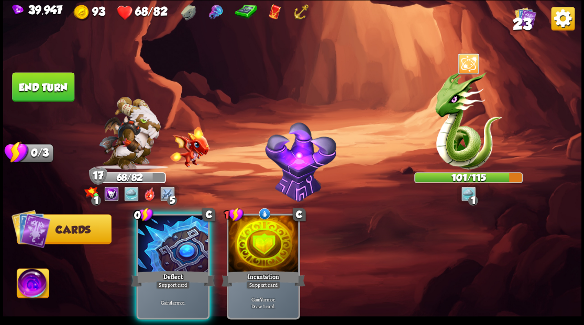
drag, startPoint x: 173, startPoint y: 249, endPoint x: 112, endPoint y: 157, distance: 110.8
click at [170, 233] on div at bounding box center [173, 244] width 70 height 59
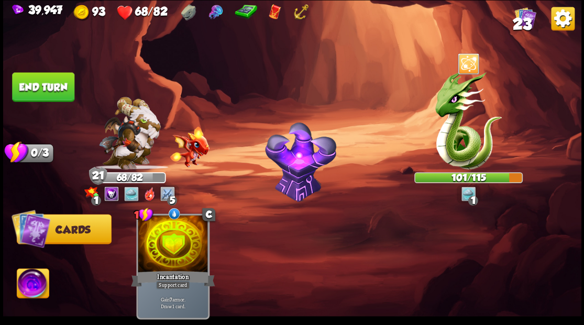
click at [31, 86] on button "End turn" at bounding box center [43, 86] width 62 height 29
